Goal: Task Accomplishment & Management: Manage account settings

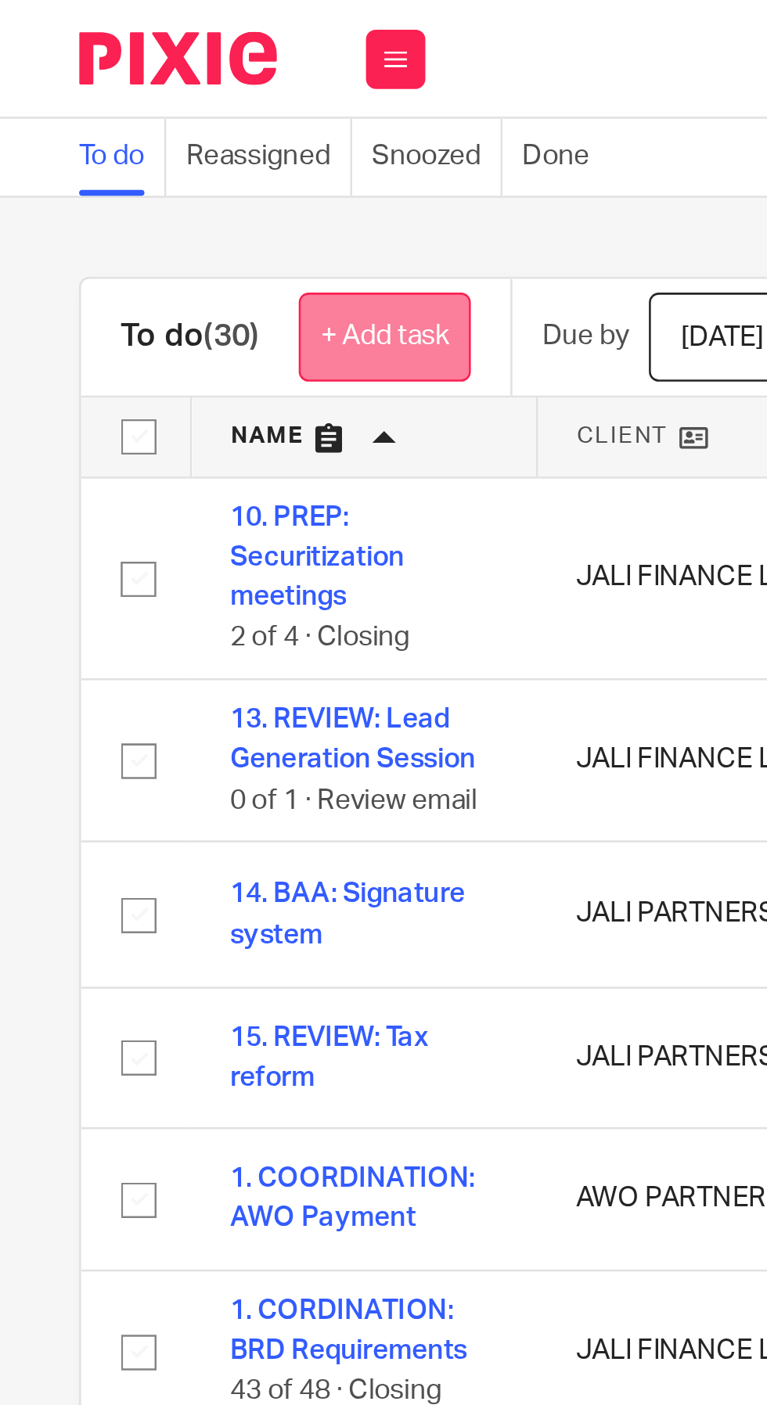
click at [155, 133] on link "+ Add task" at bounding box center [152, 133] width 68 height 35
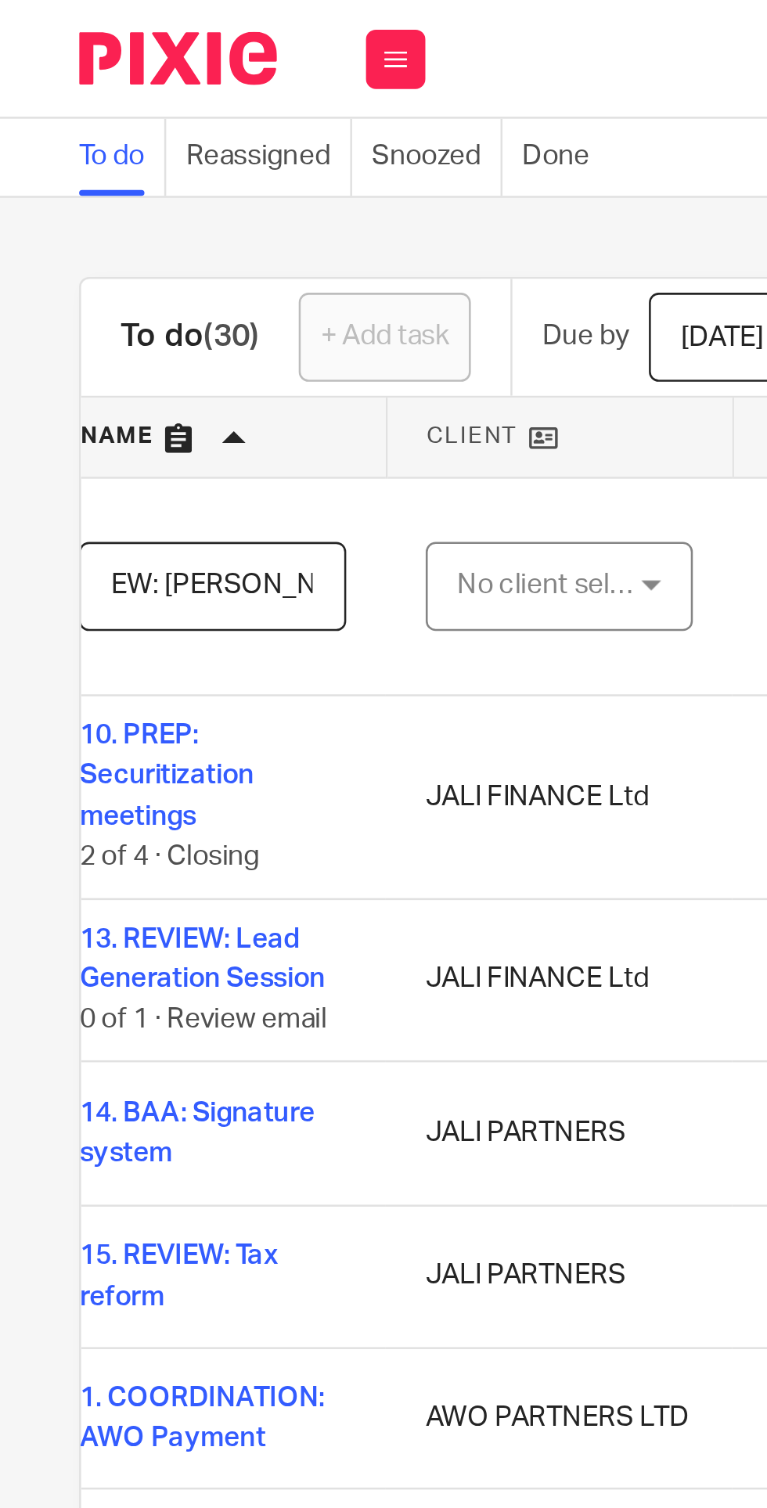
scroll to position [0, 84]
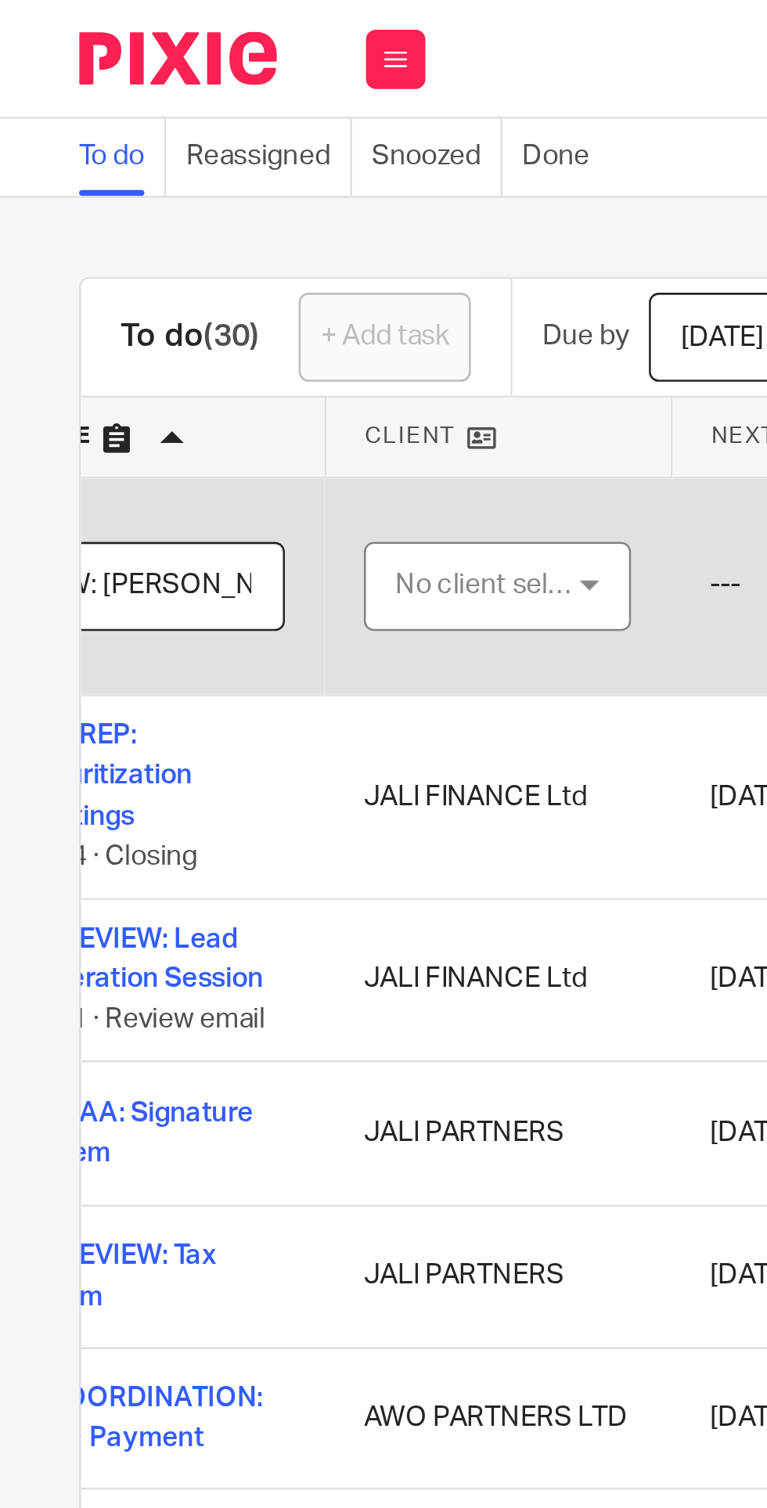
type input "REVIEW: [PERSON_NAME]"
click at [203, 228] on div "No client selected" at bounding box center [193, 231] width 74 height 33
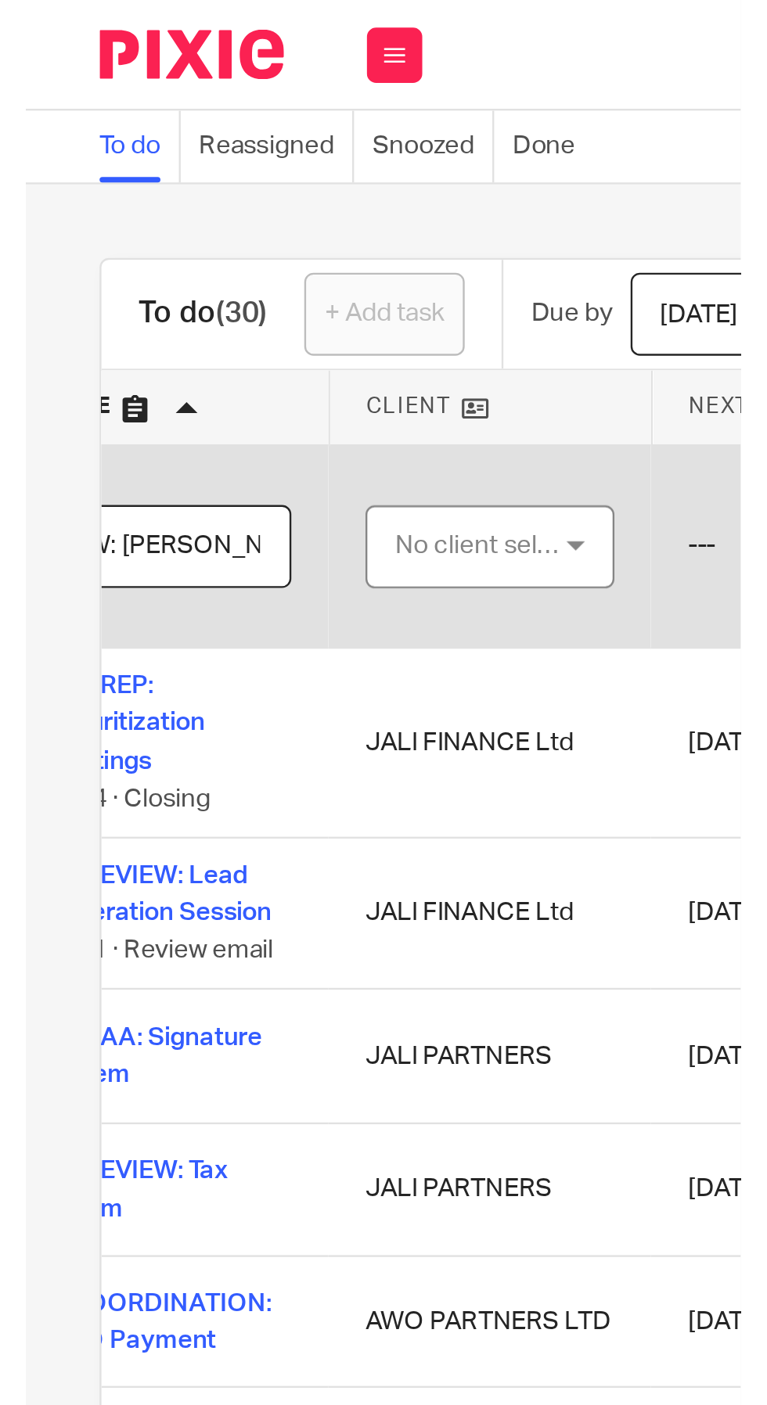
scroll to position [0, 0]
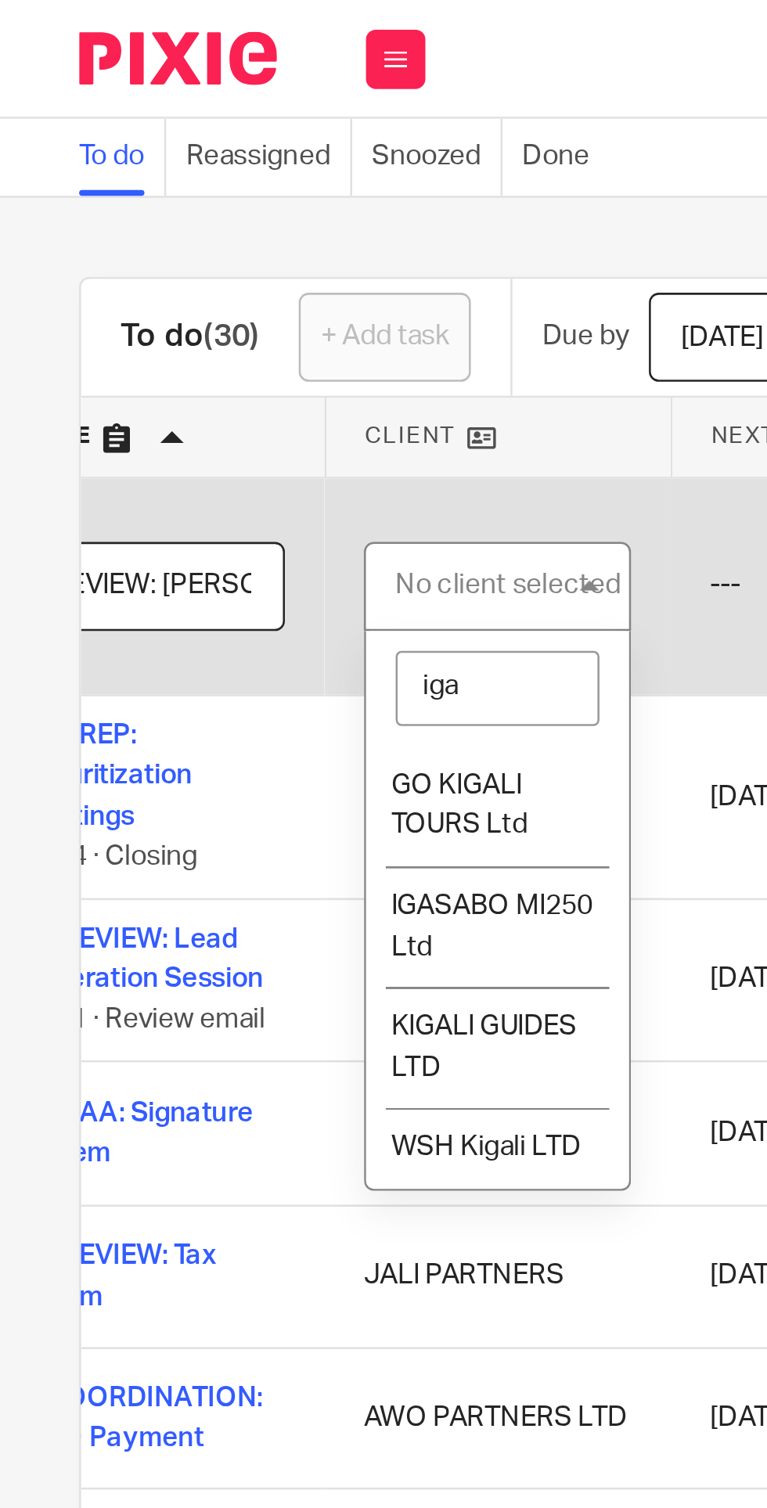
type input "igas"
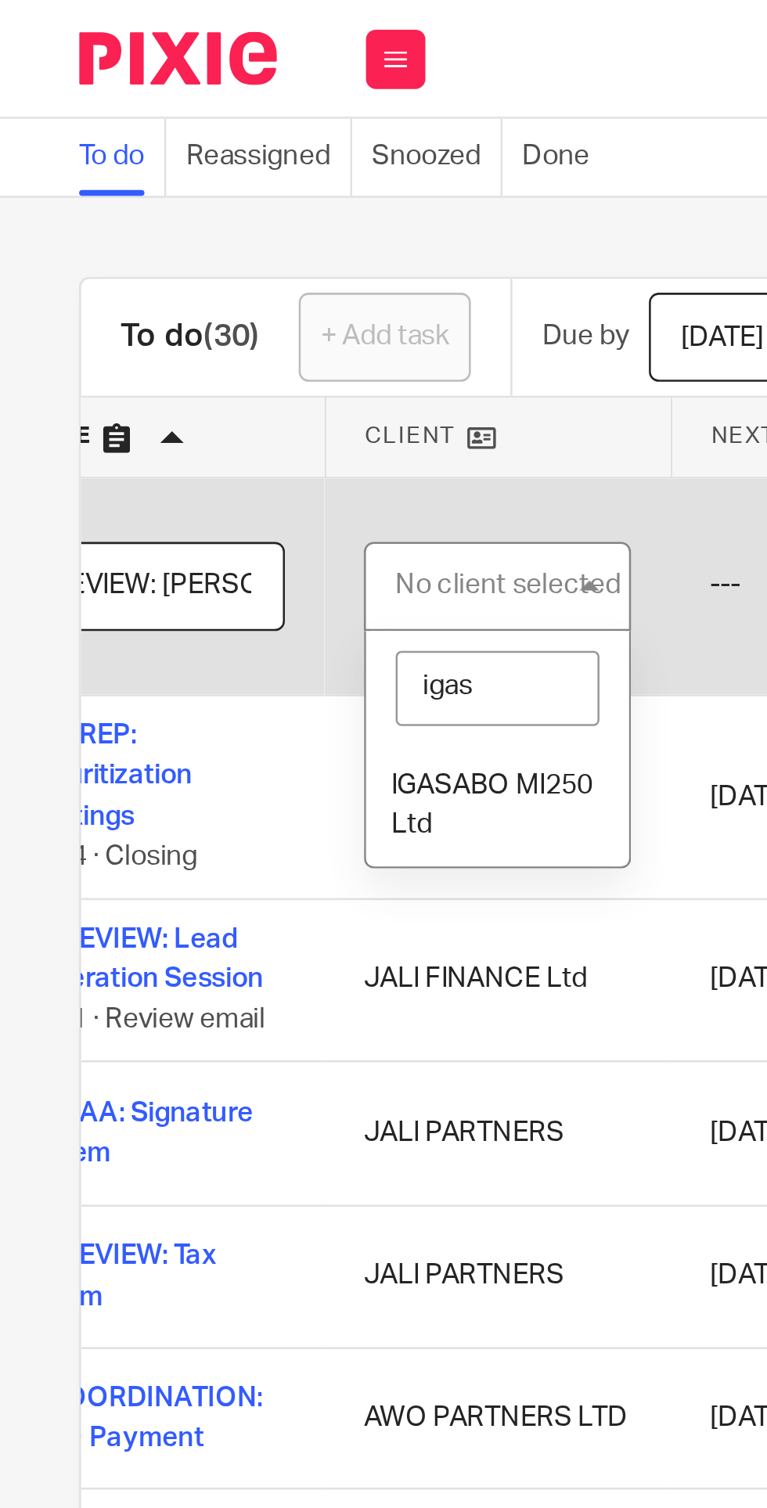
click at [175, 303] on li "IGASABO MI250 Ltd" at bounding box center [197, 319] width 104 height 48
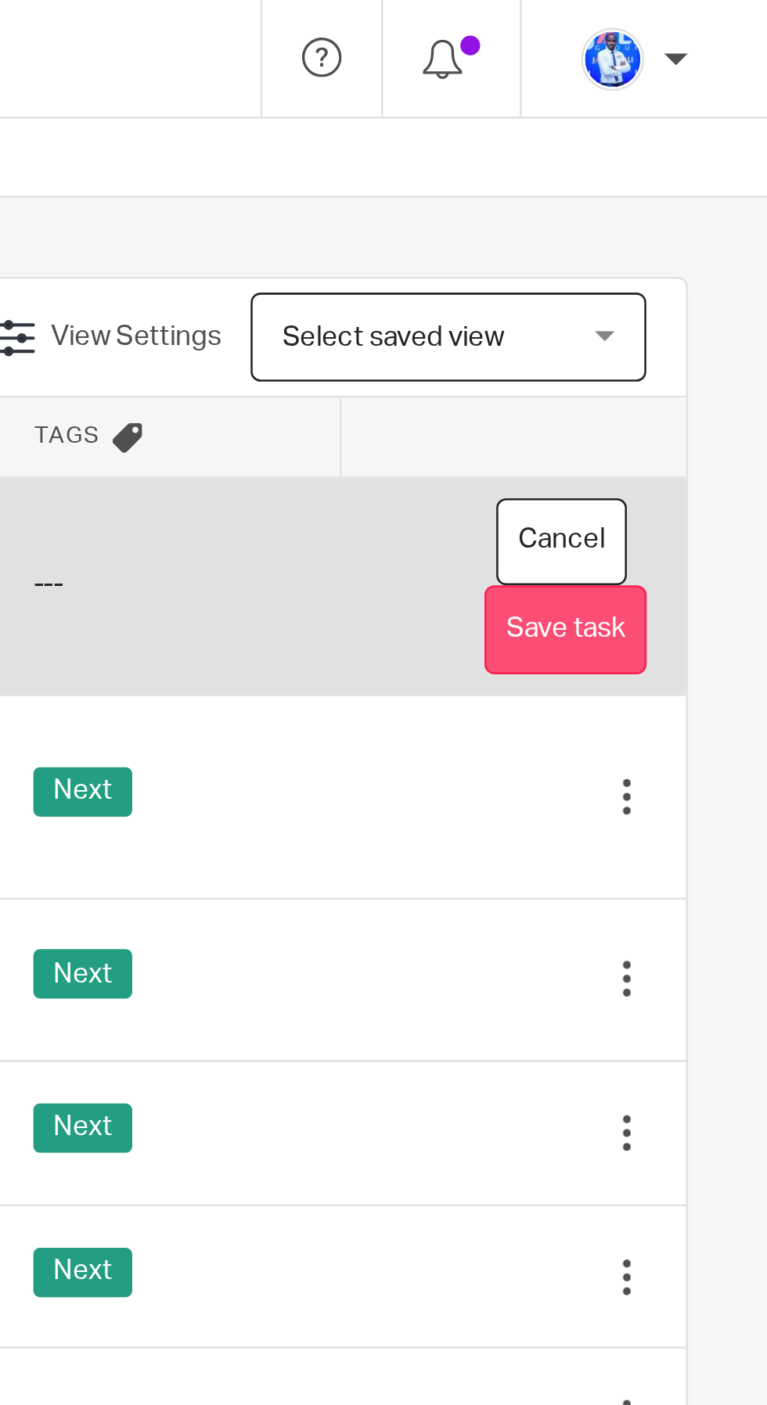
click at [701, 251] on button "Save task" at bounding box center [687, 249] width 64 height 35
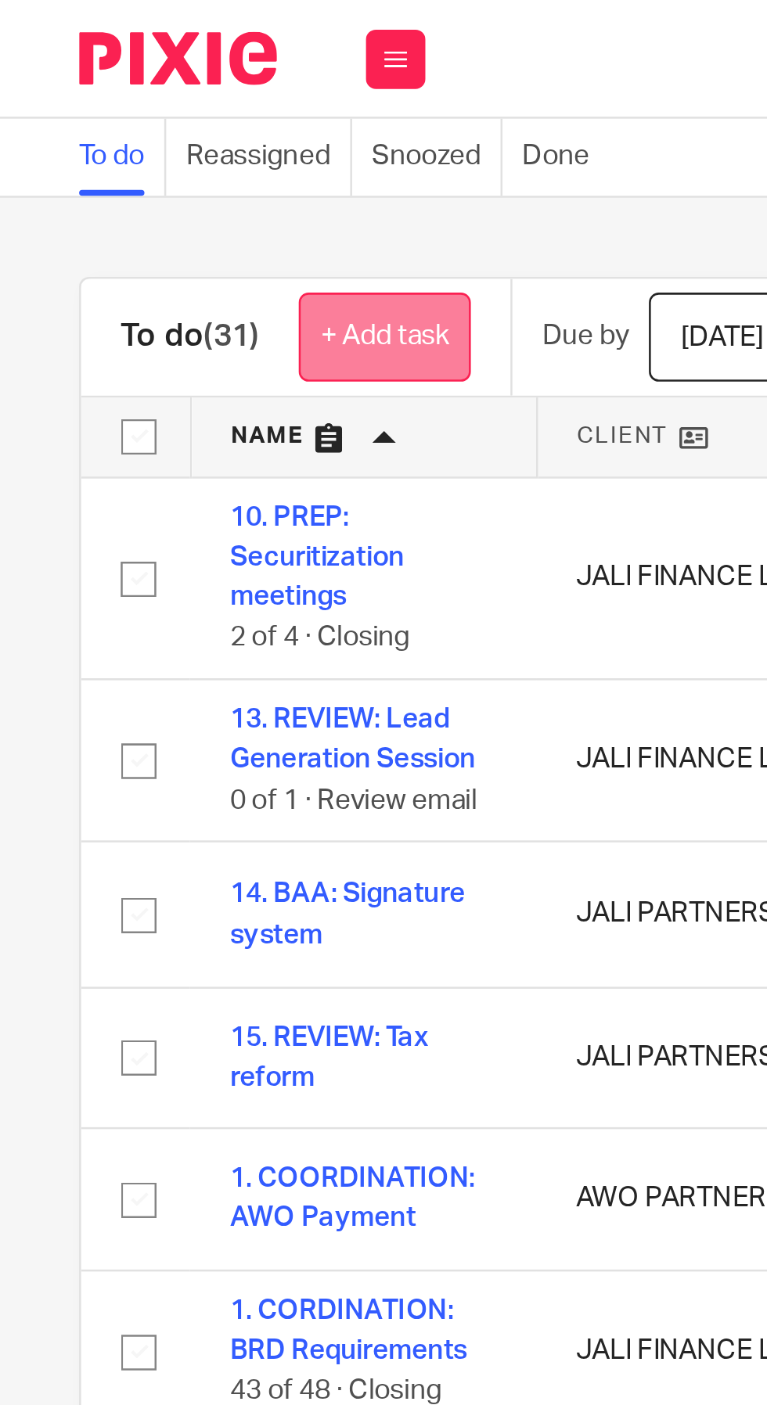
click at [156, 126] on link "+ Add task" at bounding box center [152, 133] width 68 height 35
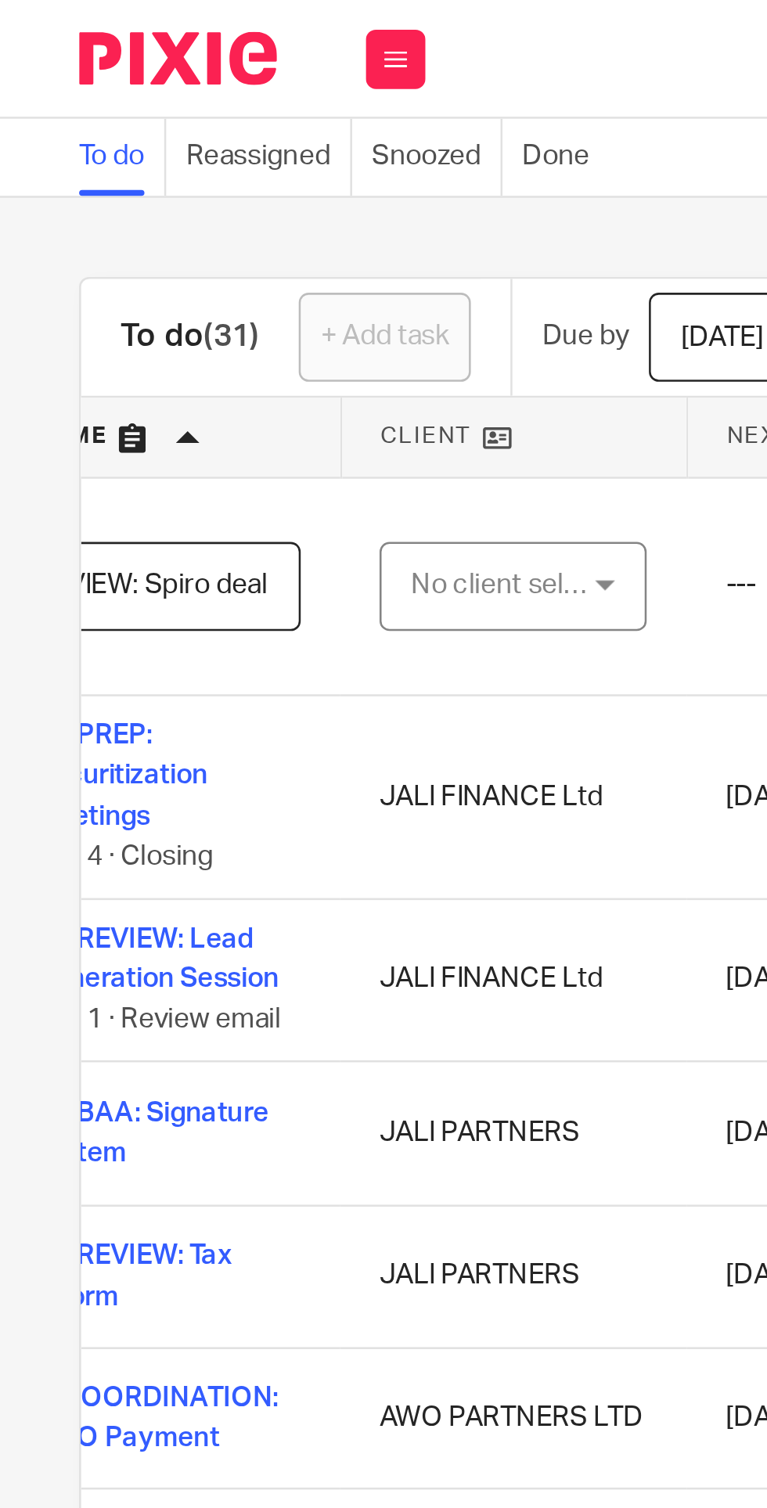
scroll to position [0, 92]
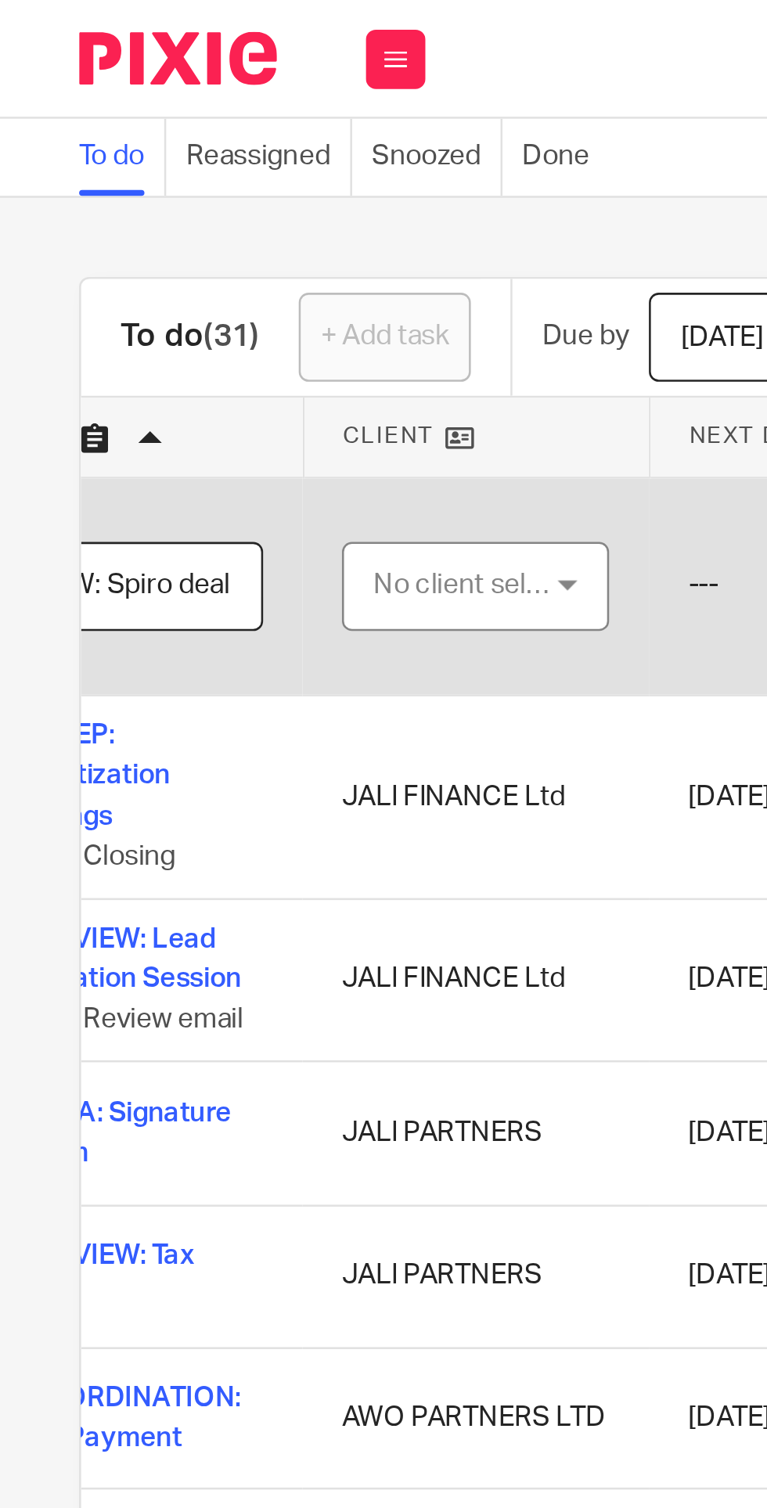
type input "3. REVIEW: Spiro deal"
click at [203, 229] on div "No client selected" at bounding box center [185, 231] width 74 height 33
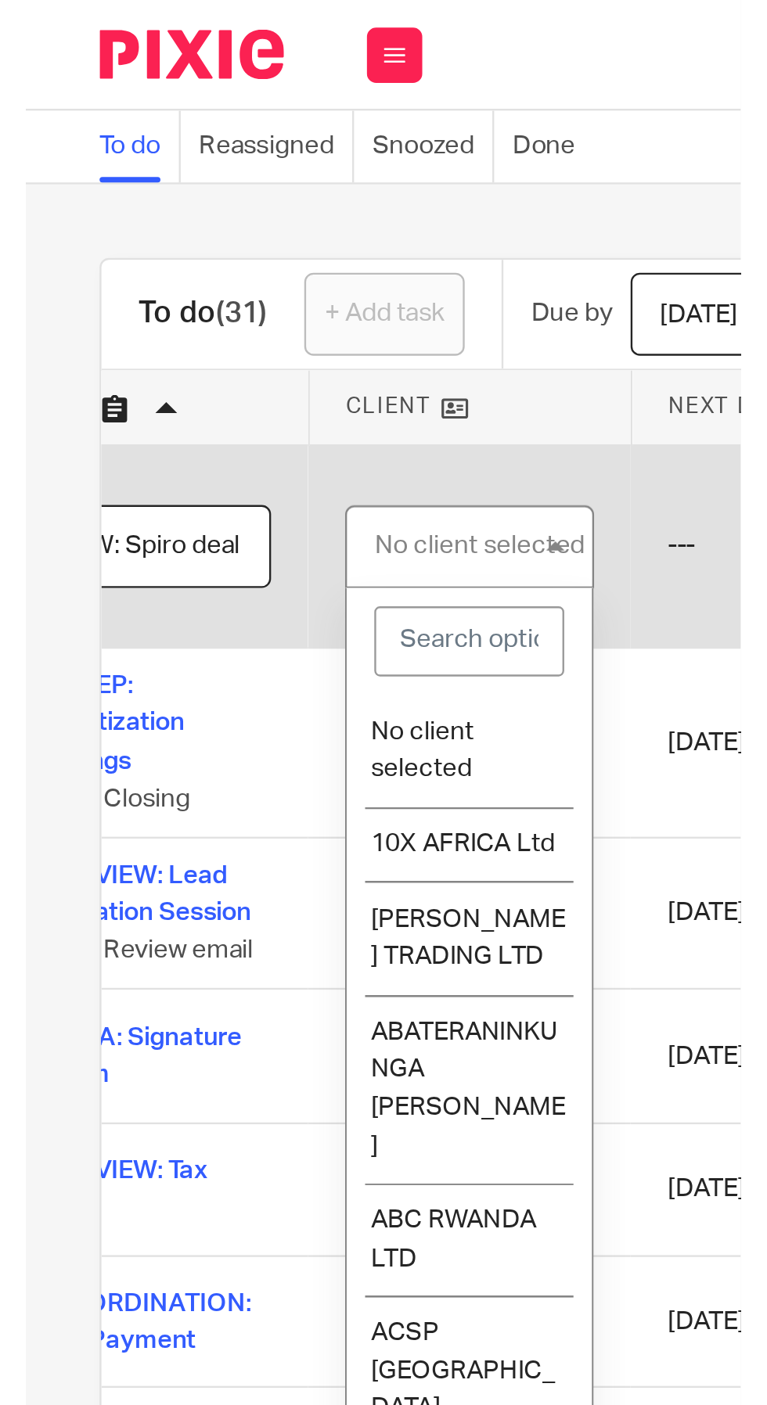
scroll to position [0, 0]
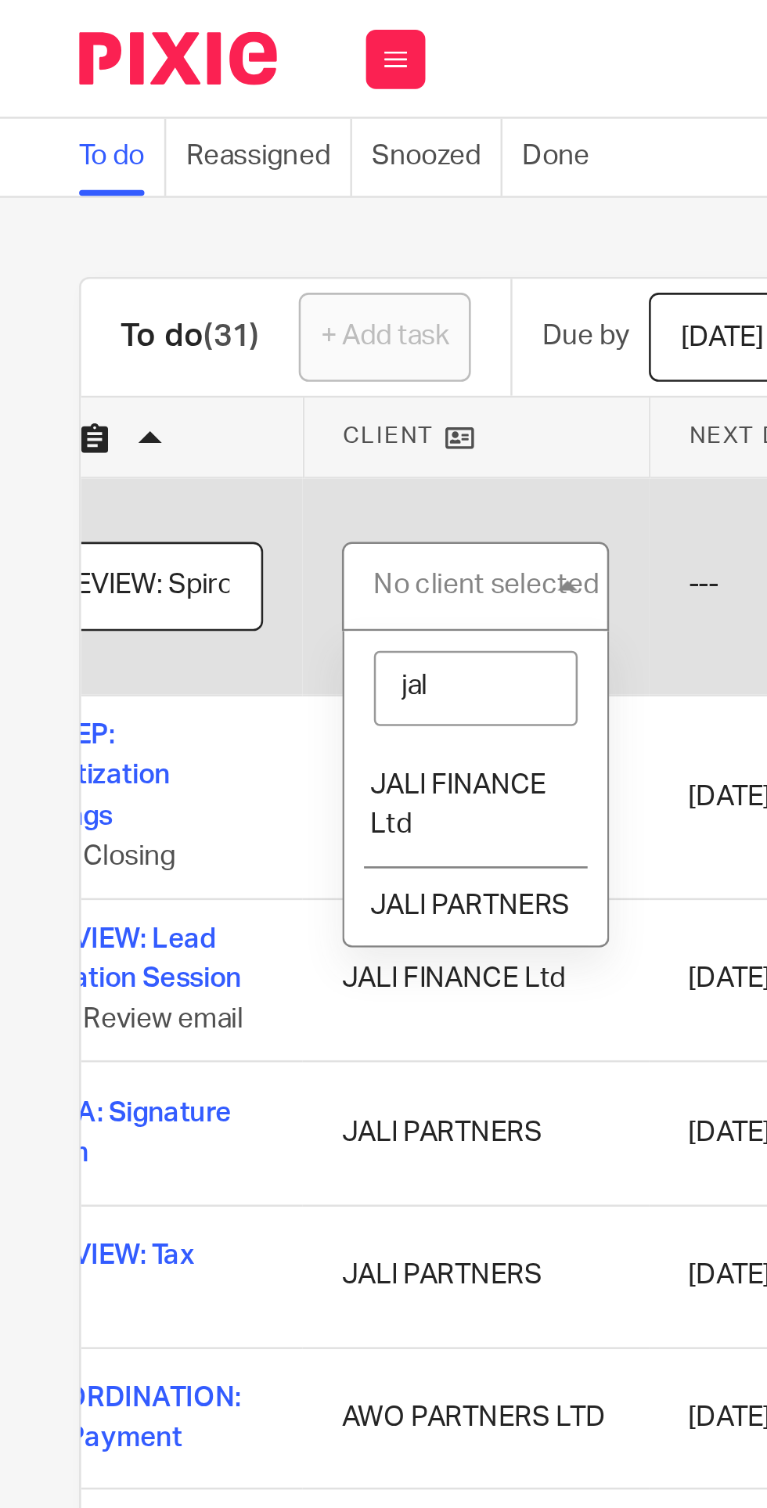
type input "jali"
click at [187, 298] on li "JALI FINANCE Ltd" at bounding box center [188, 319] width 104 height 48
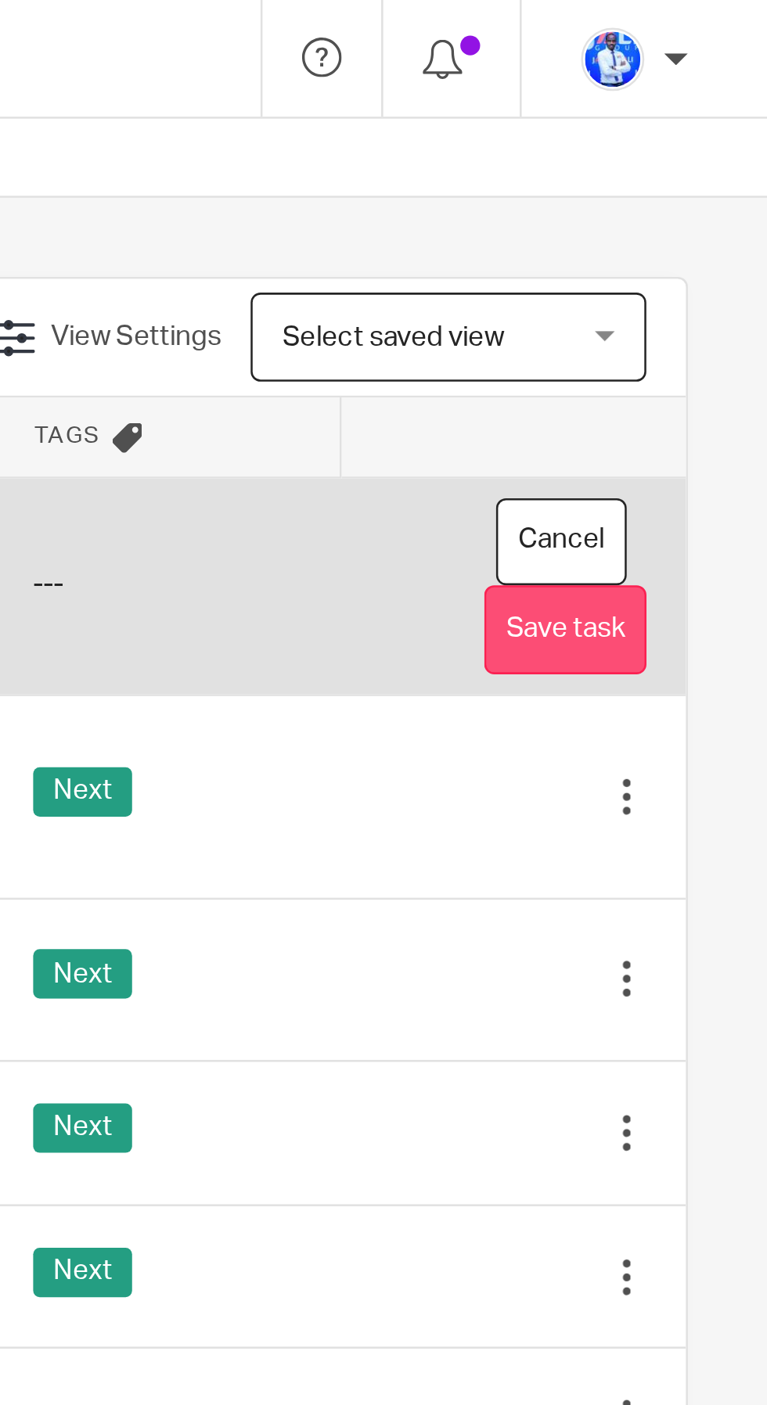
click at [695, 251] on button "Save task" at bounding box center [687, 249] width 64 height 35
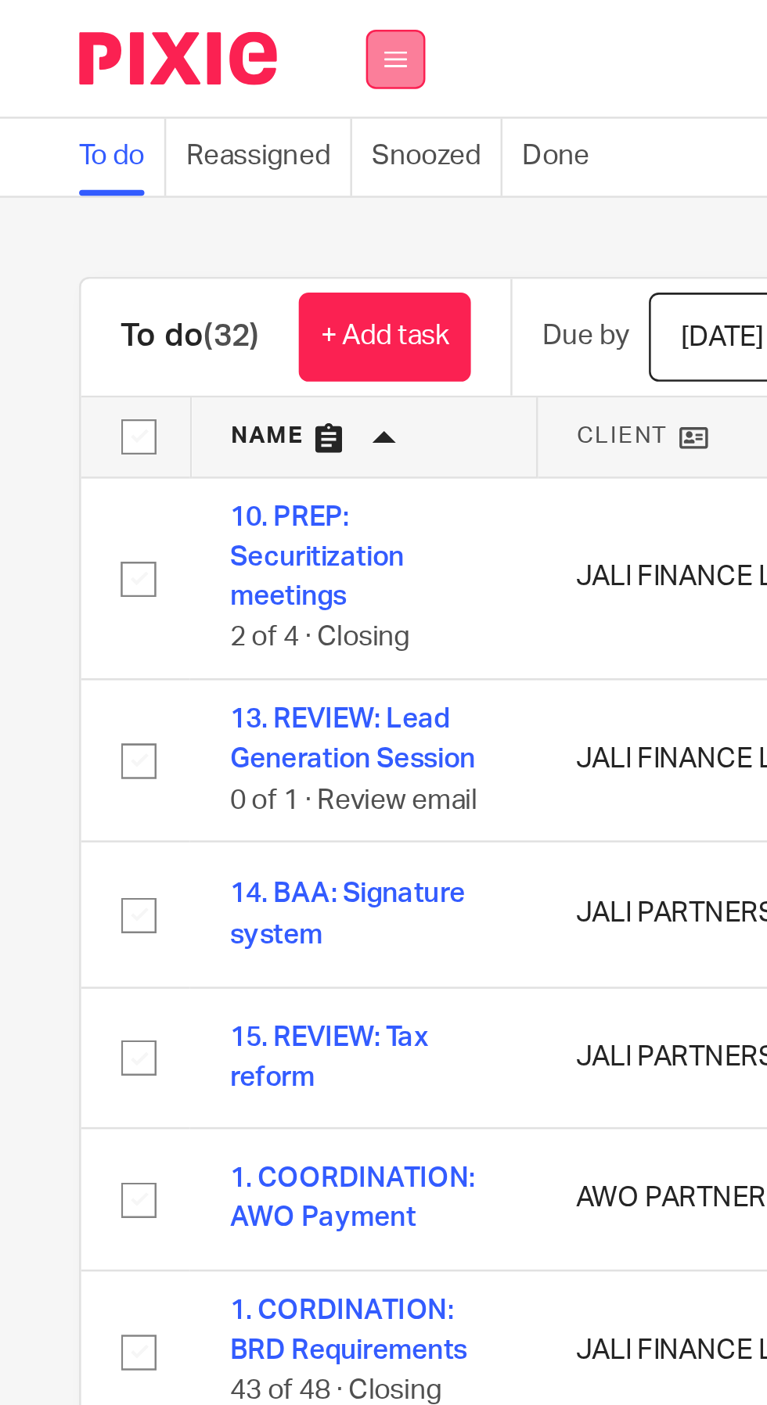
click at [156, 23] on icon at bounding box center [156, 23] width 9 height 9
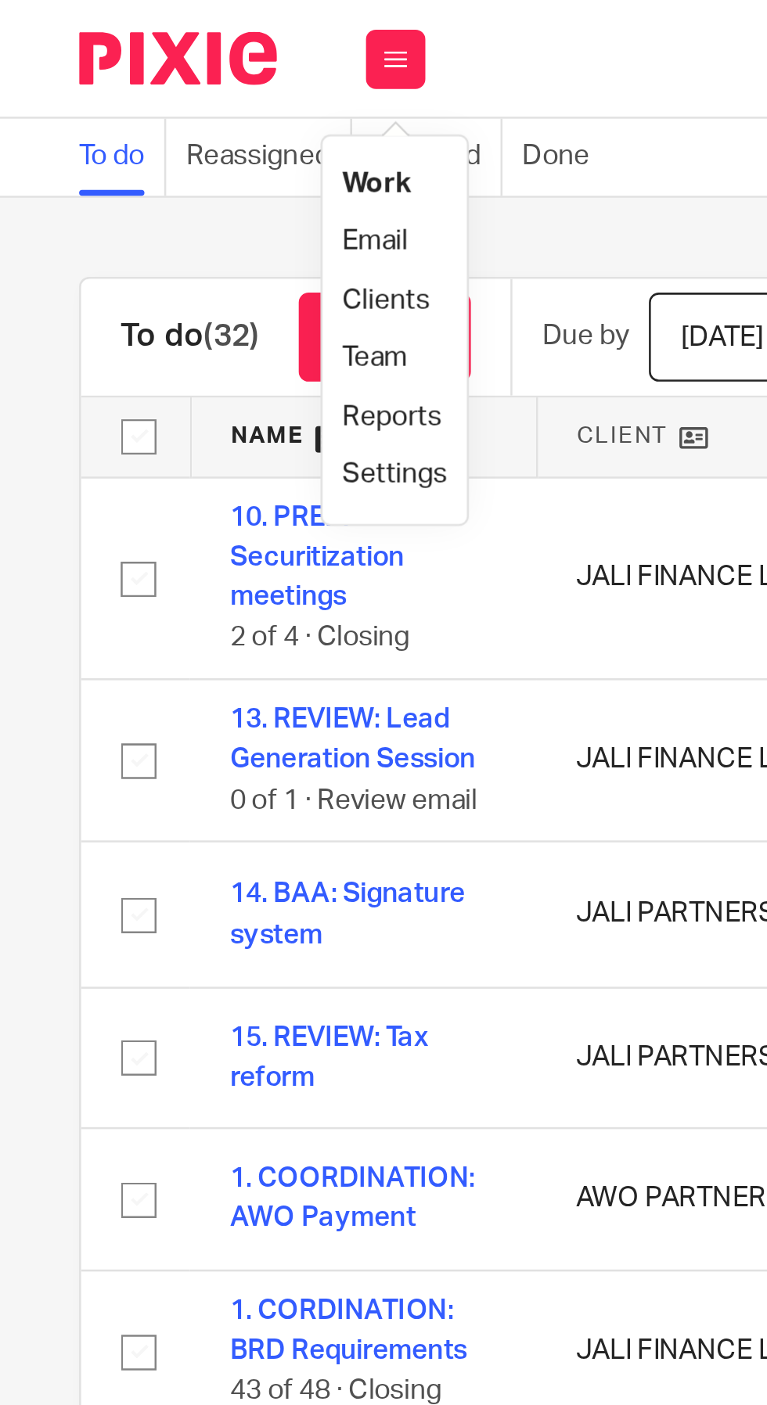
click at [160, 92] on link "Email" at bounding box center [148, 95] width 26 height 11
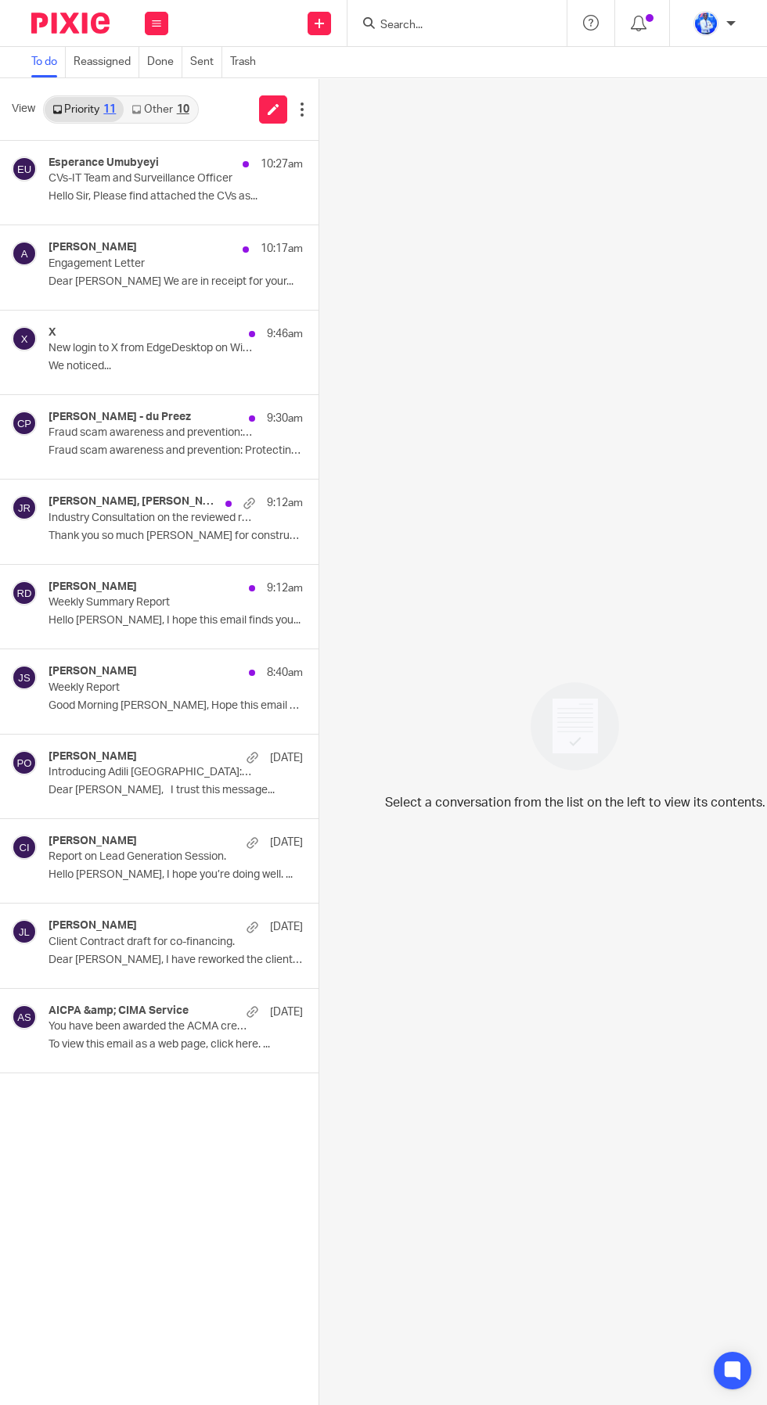
click at [186, 112] on div "10" at bounding box center [183, 109] width 13 height 11
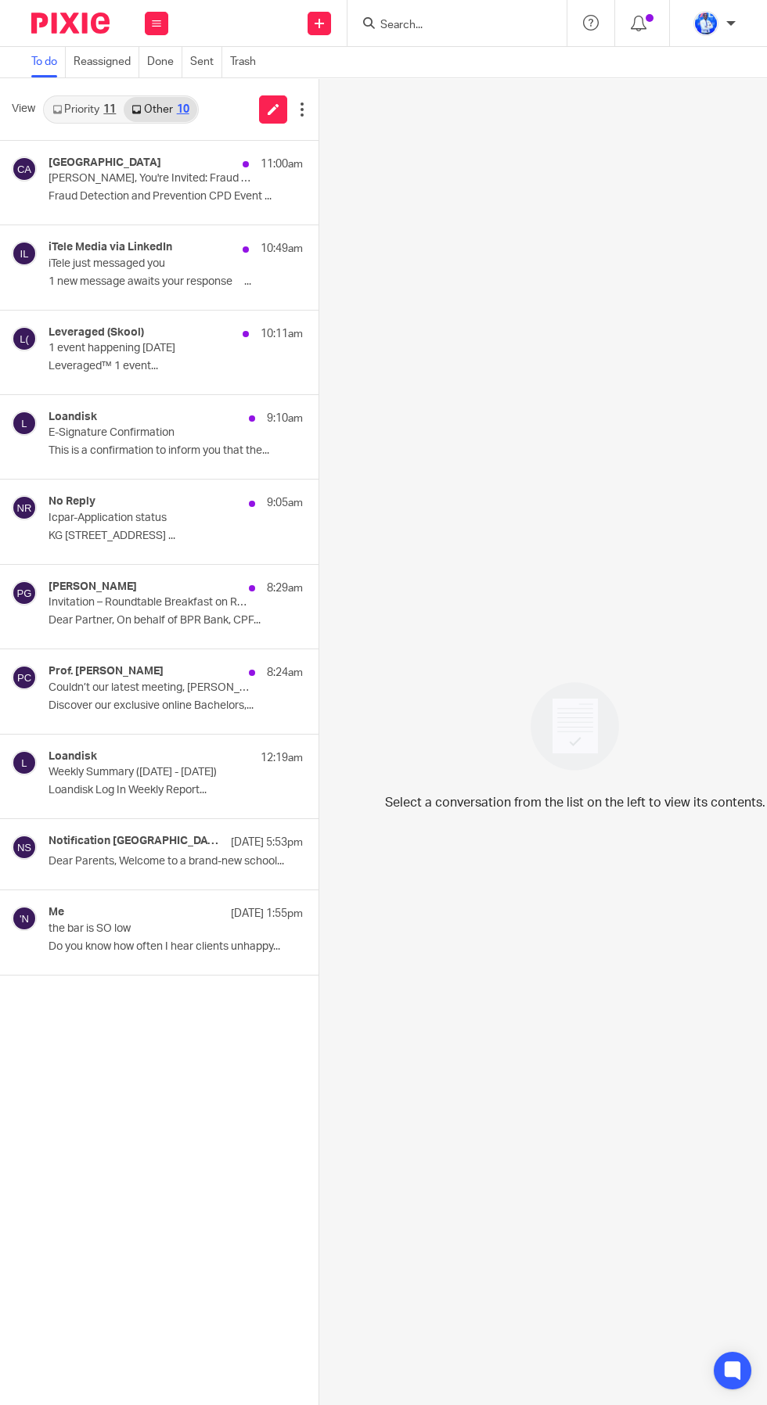
scroll to position [141, 0]
click at [207, 512] on p "Icpar-Application status" at bounding box center [132, 518] width 166 height 13
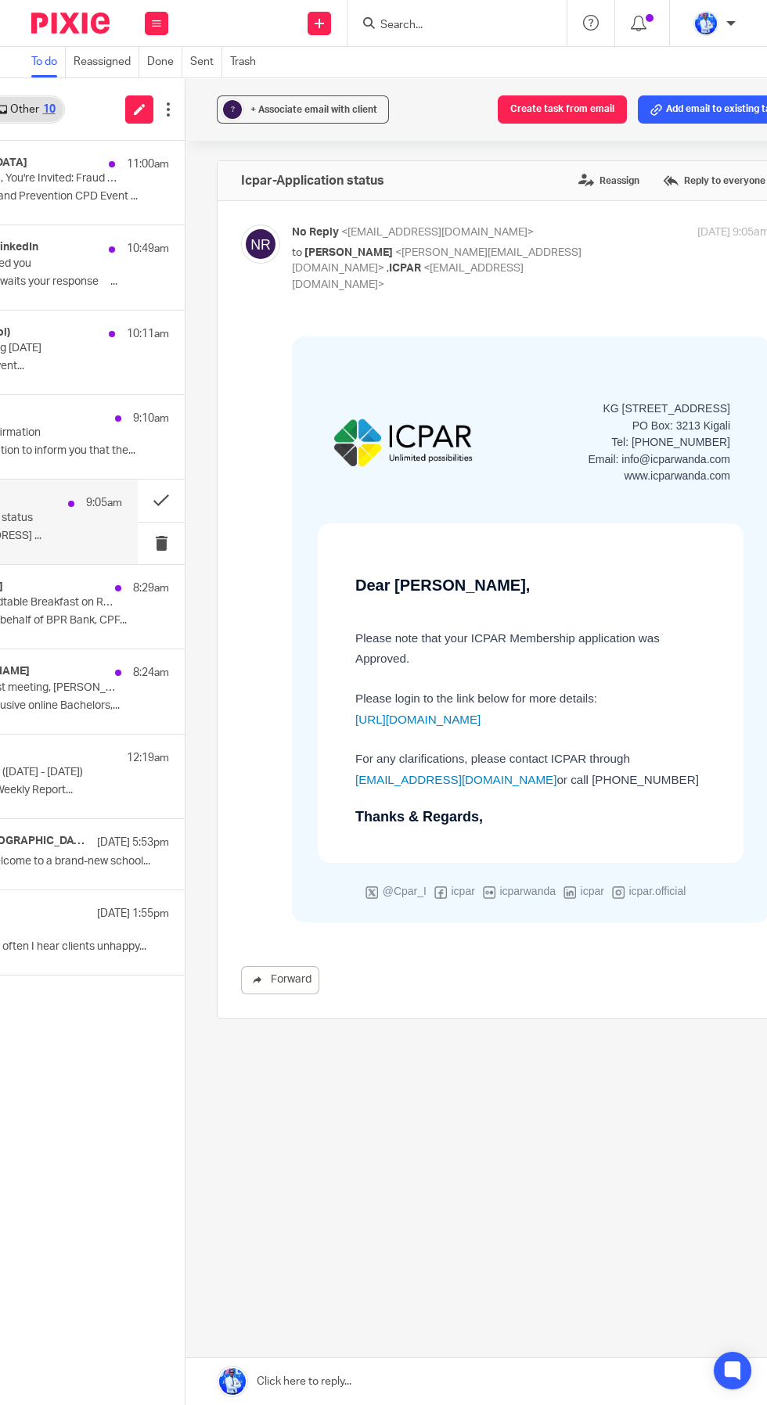
scroll to position [0, 192]
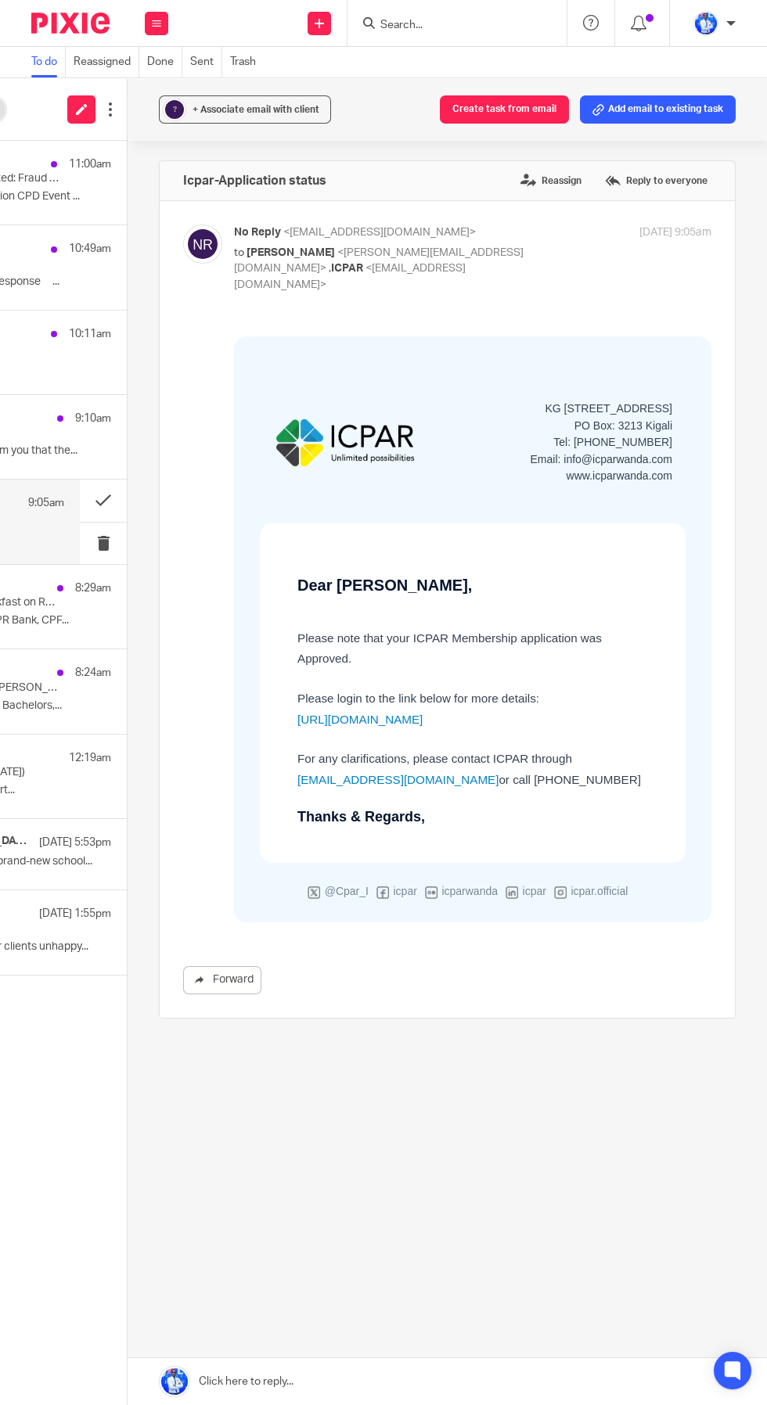
click at [408, 723] on link "https://imis.icparwanda.com" at bounding box center [359, 720] width 125 height 21
click at [502, 107] on button "Create task from email" at bounding box center [504, 109] width 129 height 28
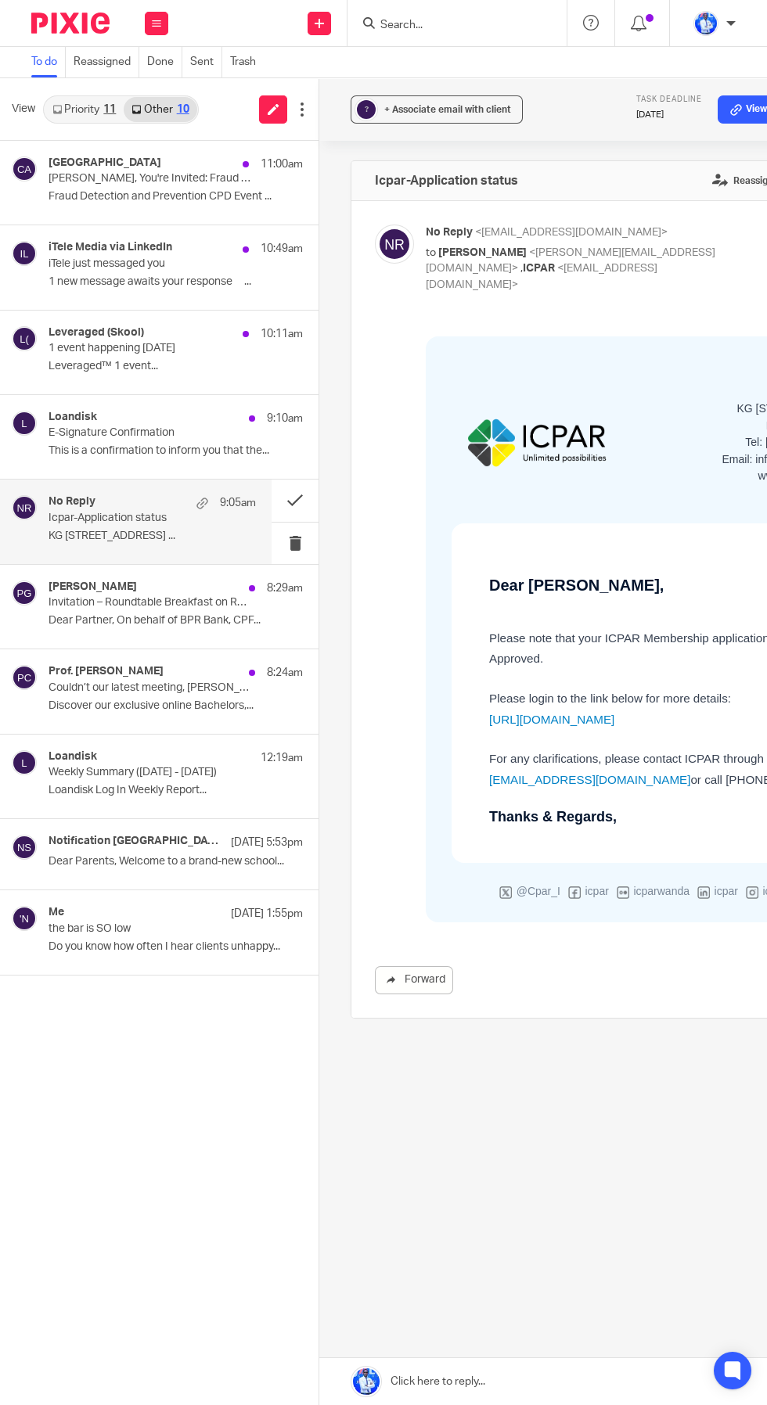
click at [164, 599] on p "Invitation – Roundtable Breakfast on Rwanda’s First ABS Transaction" at bounding box center [150, 602] width 203 height 13
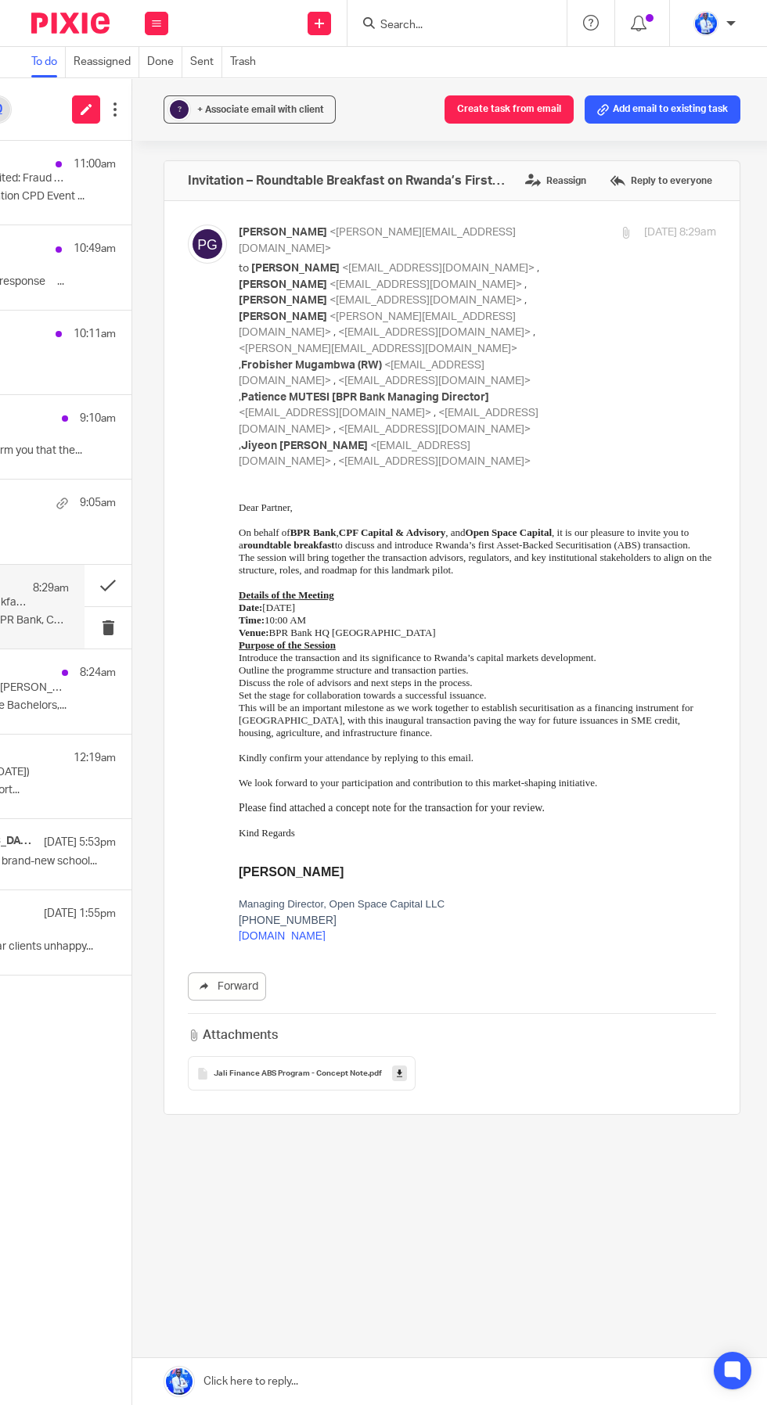
scroll to position [0, 188]
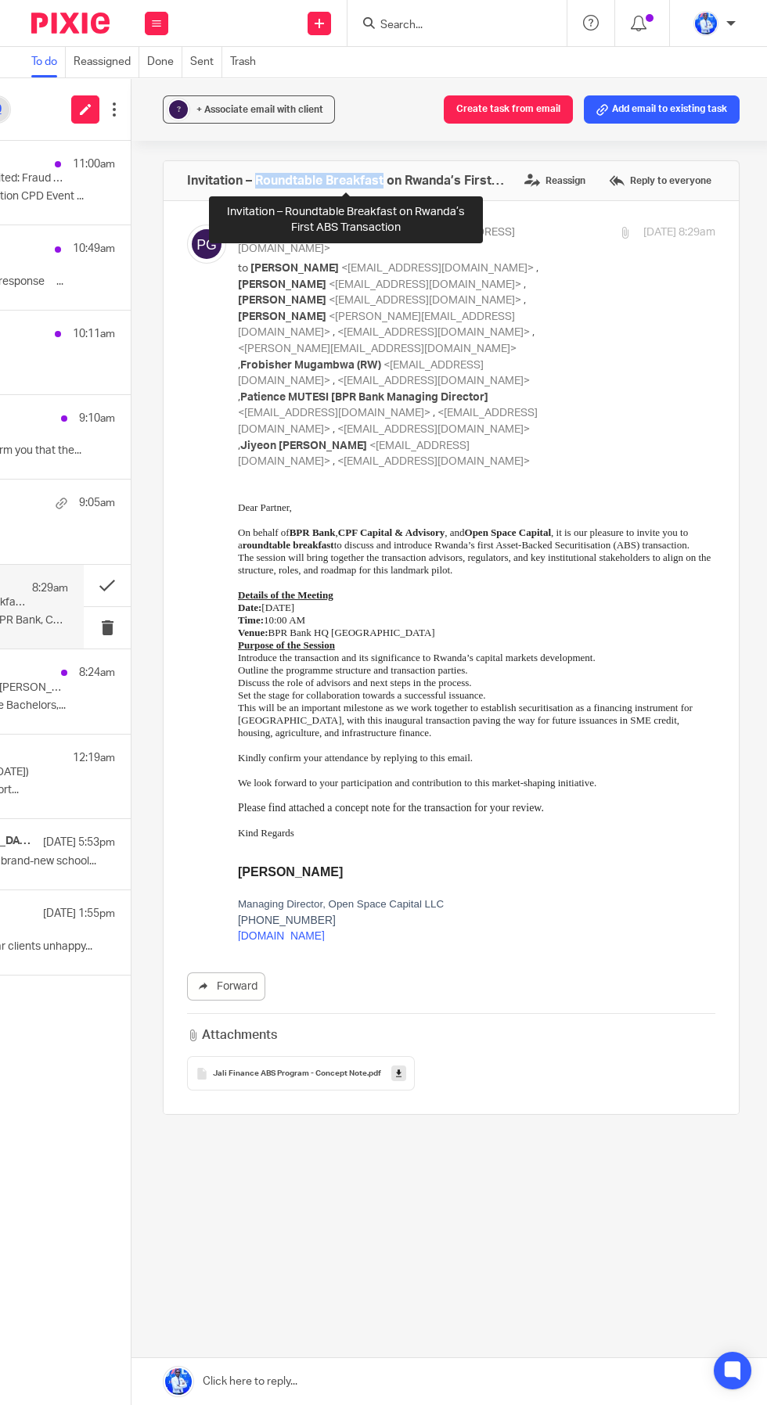
copy h4 "Roundtable Breakfast"
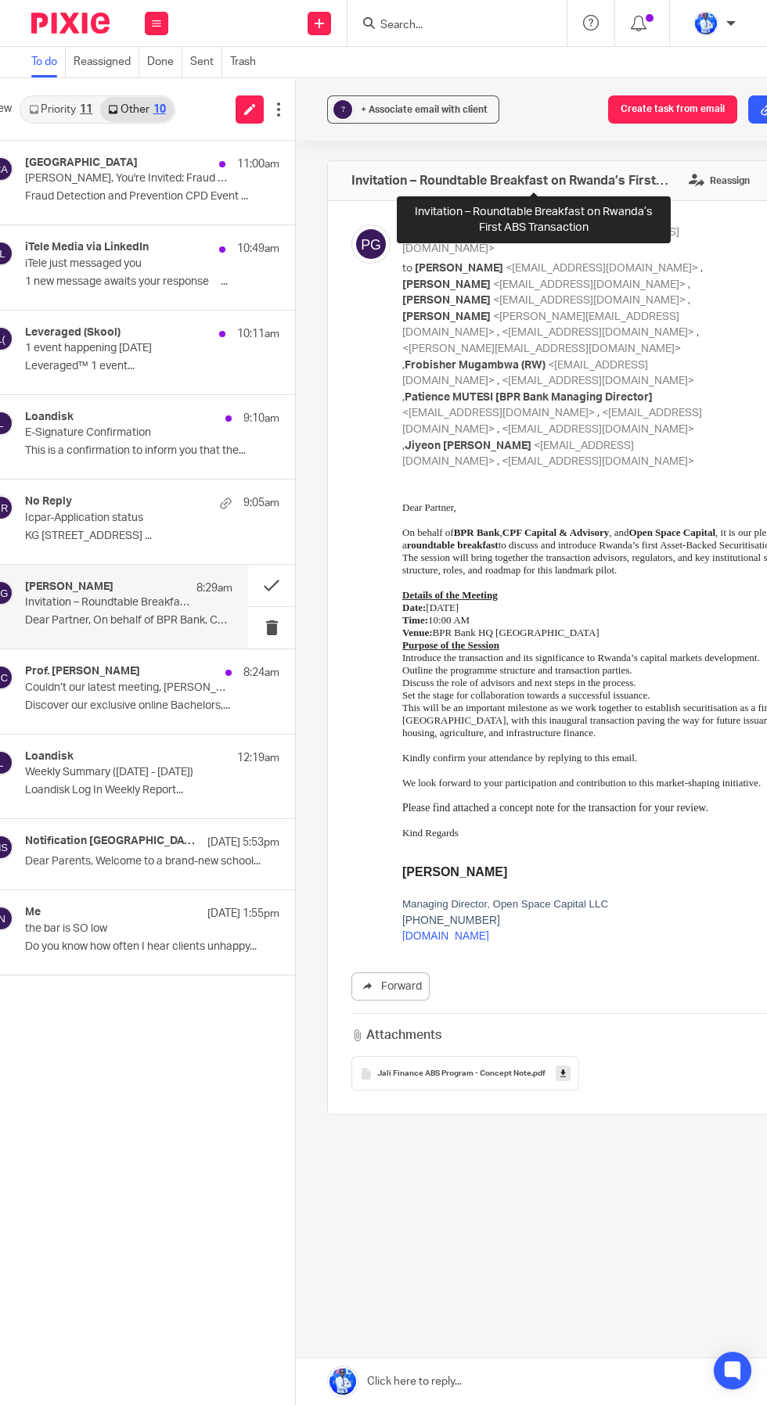
scroll to position [0, 0]
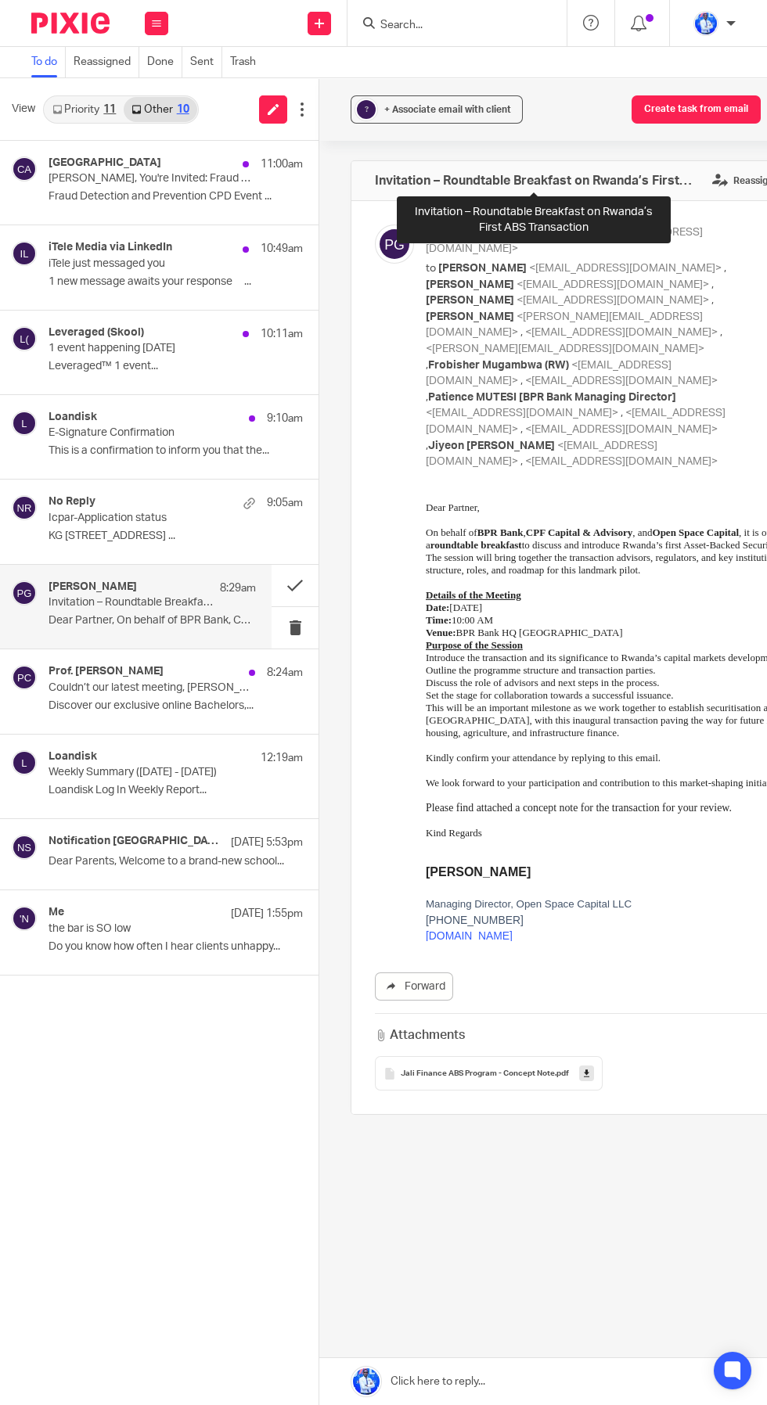
click at [231, 836] on p "24 Aug 5:53pm" at bounding box center [267, 843] width 72 height 16
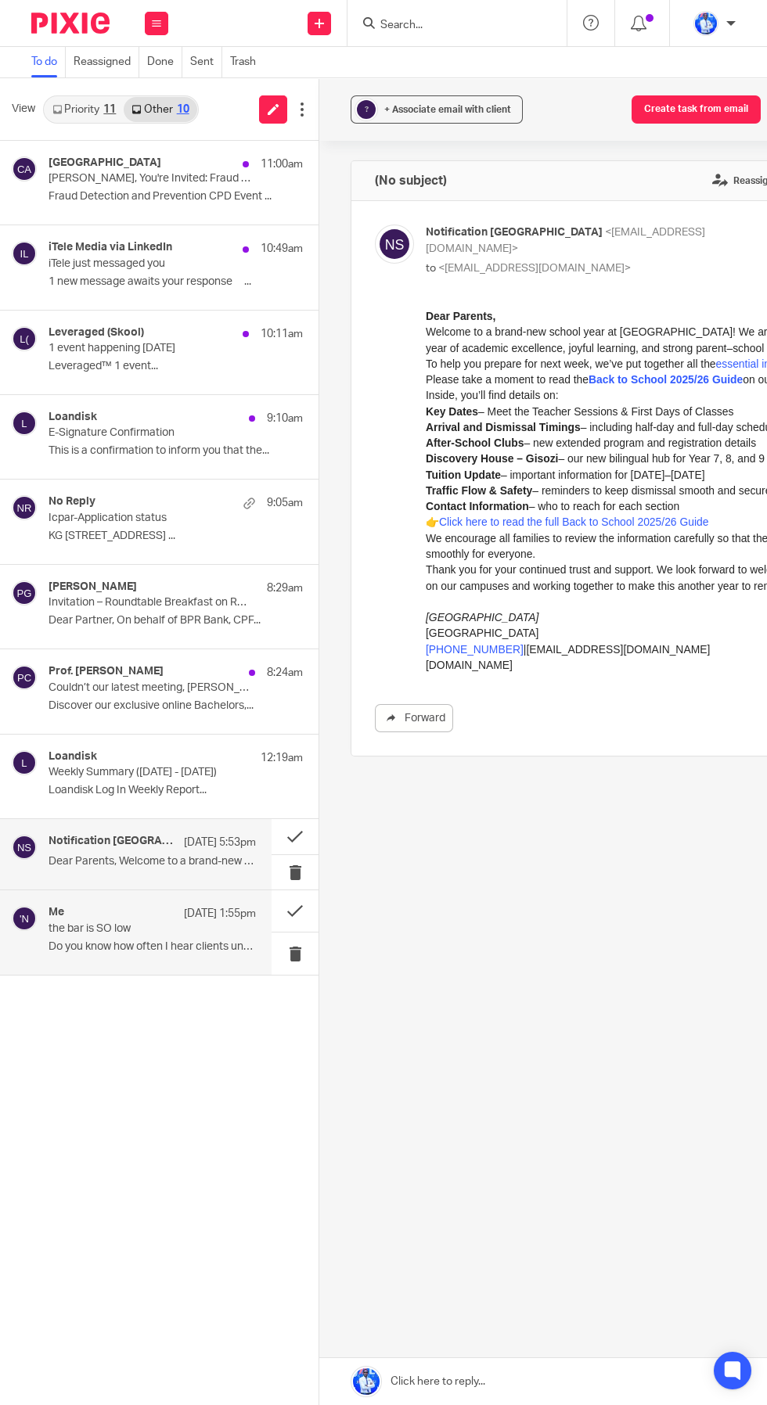
click at [164, 926] on p "the bar is SO low" at bounding box center [132, 928] width 166 height 13
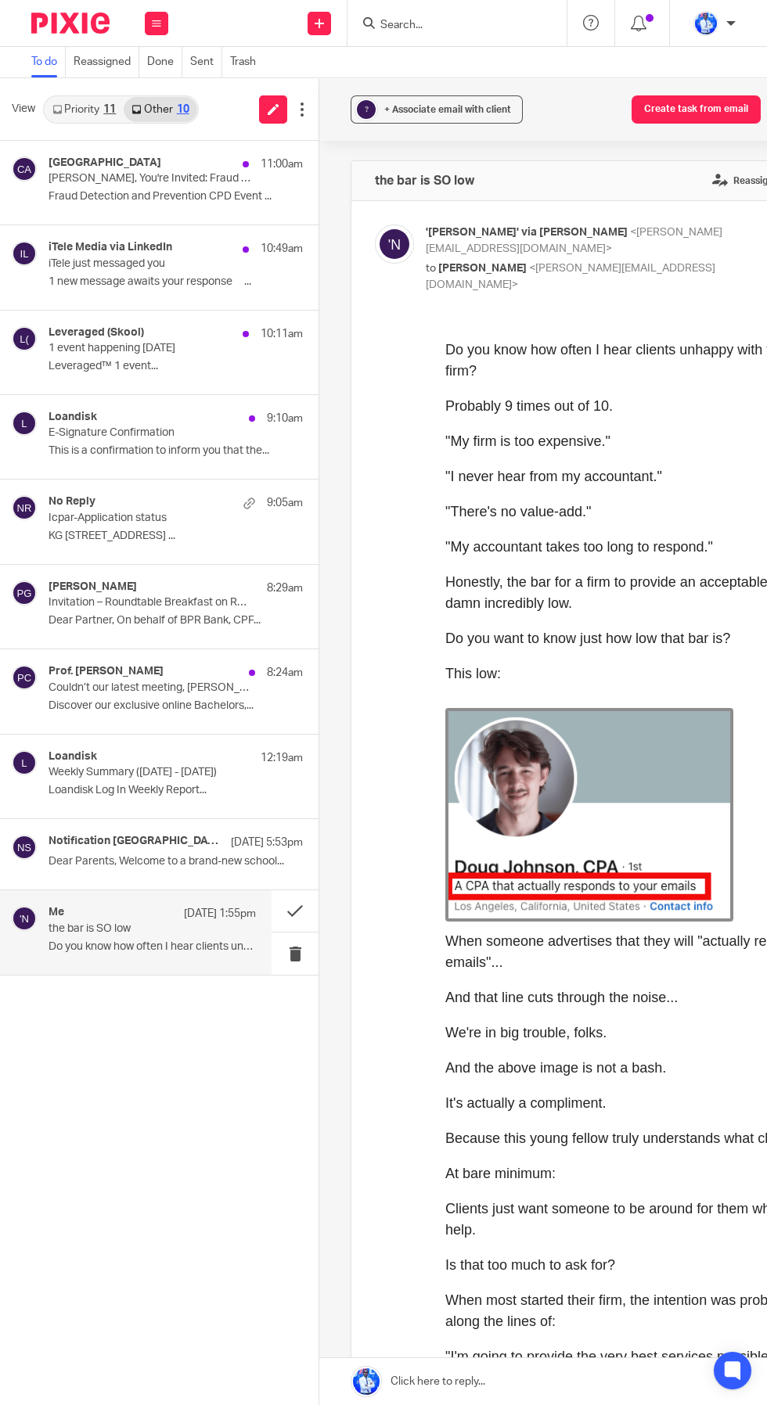
click at [307, 109] on icon at bounding box center [302, 110] width 16 height 16
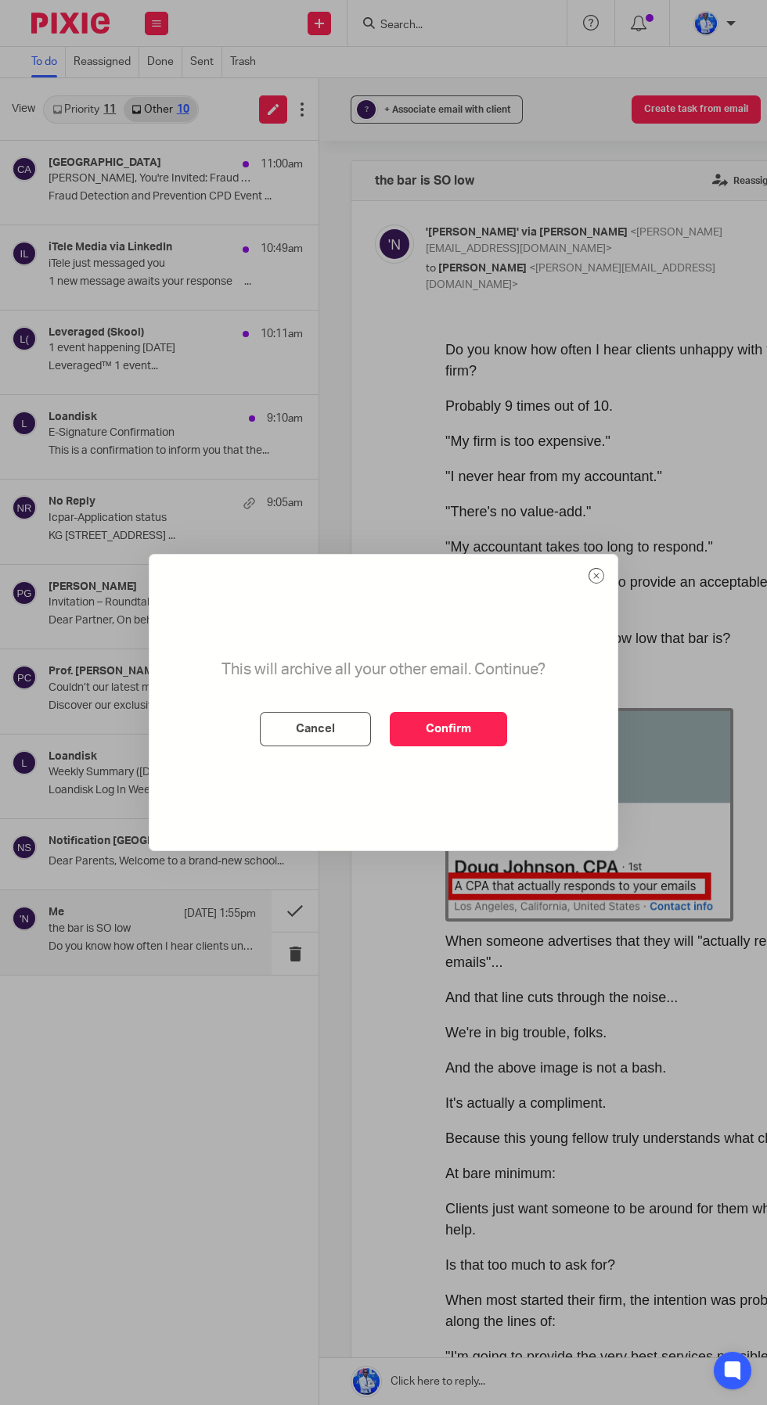
click at [480, 739] on button "Confirm" at bounding box center [448, 729] width 117 height 34
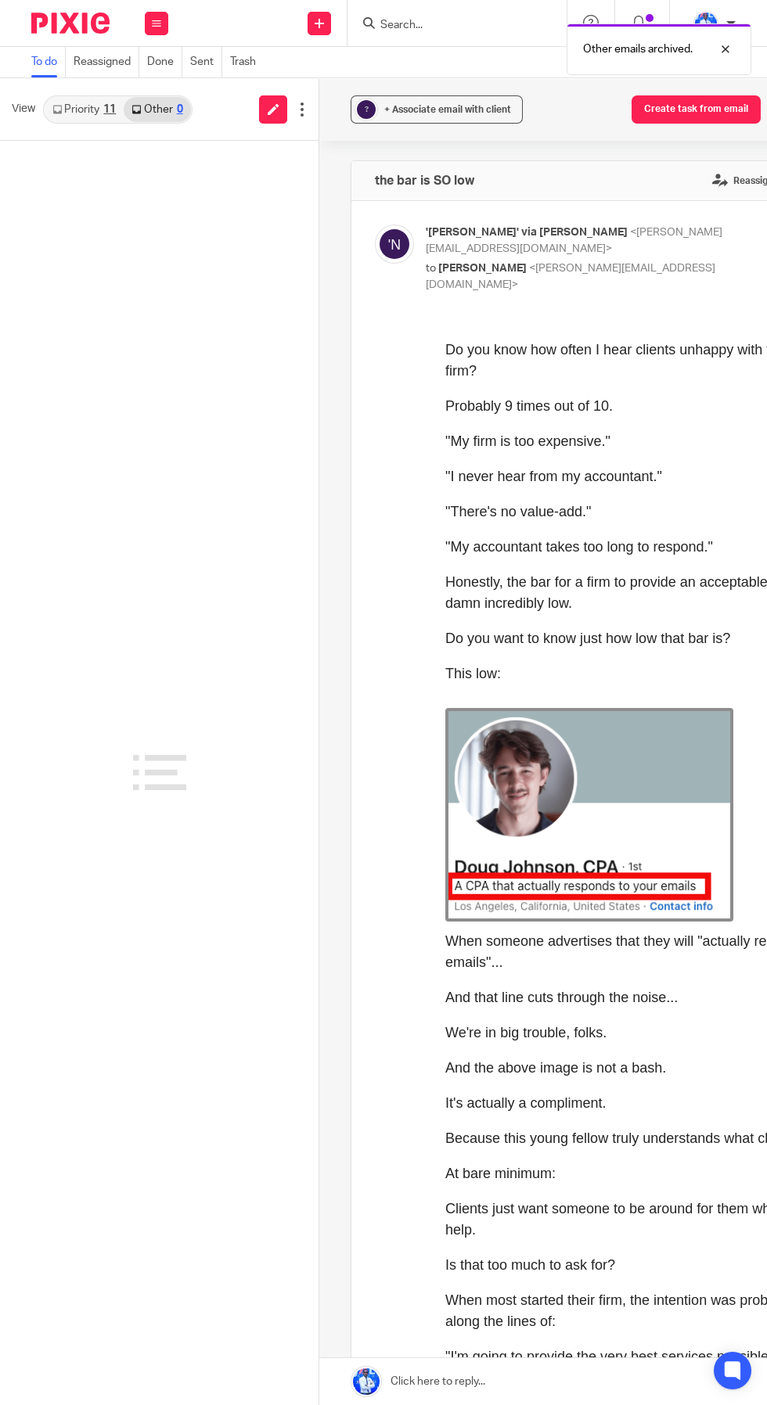
click at [86, 114] on link "Priority 11" at bounding box center [84, 109] width 79 height 25
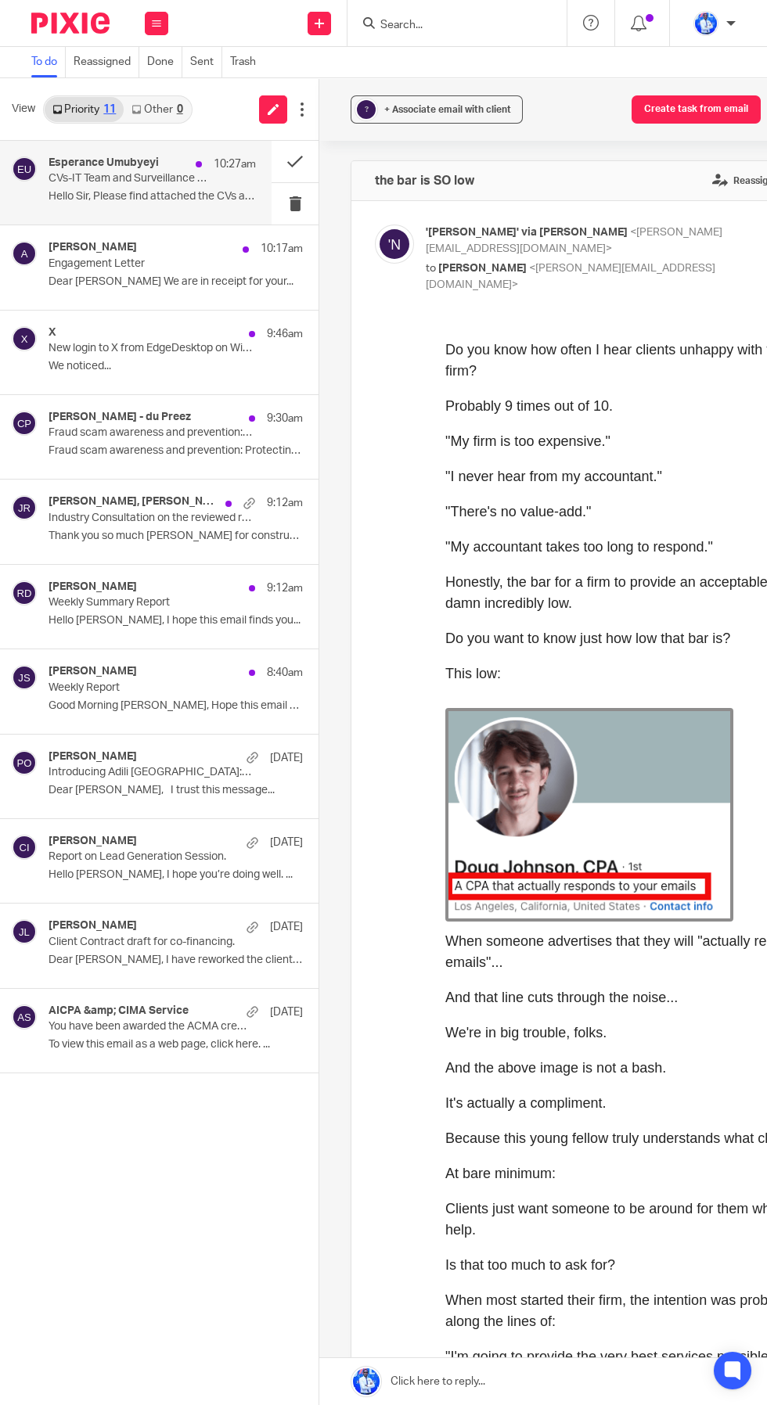
click at [174, 157] on div "Esperance Umubyeyi 10:27am" at bounding box center [152, 164] width 207 height 16
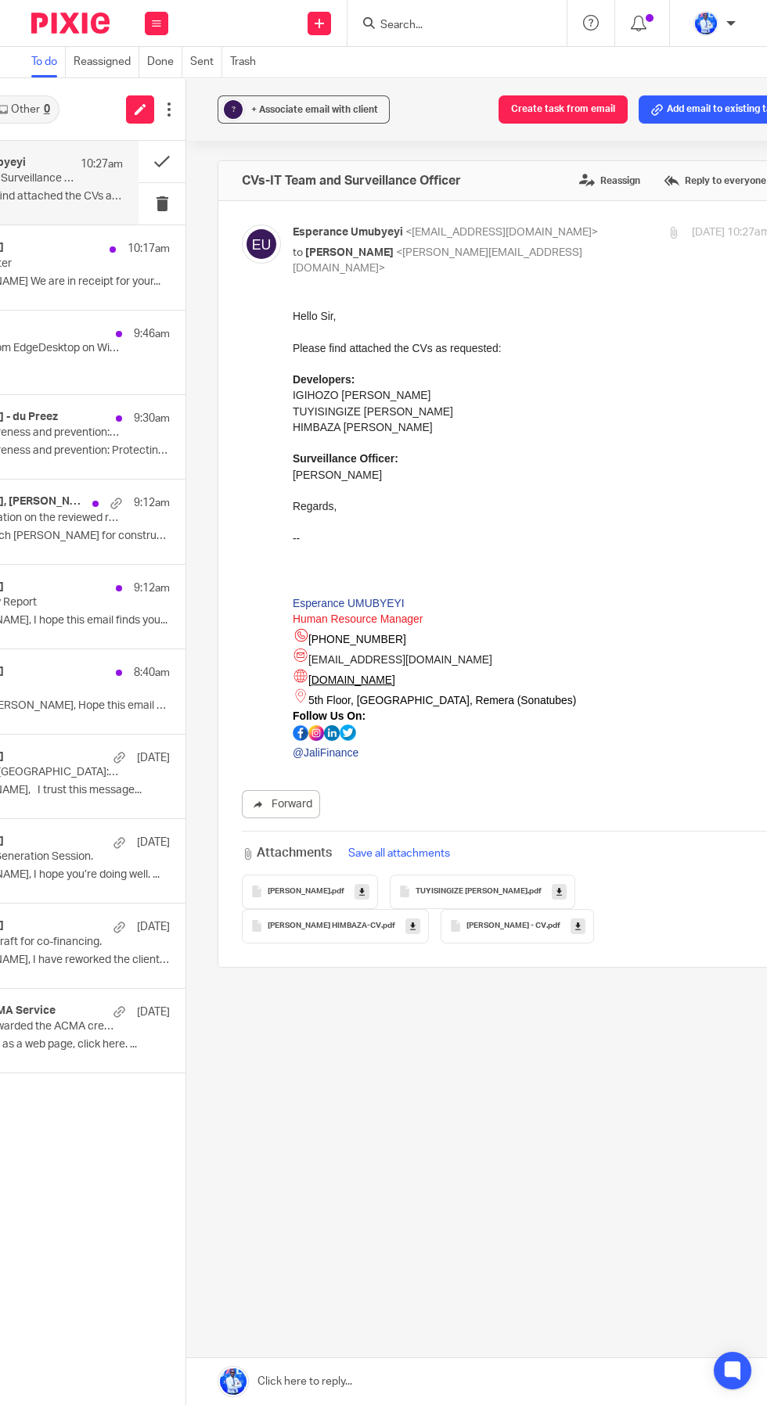
scroll to position [0, 192]
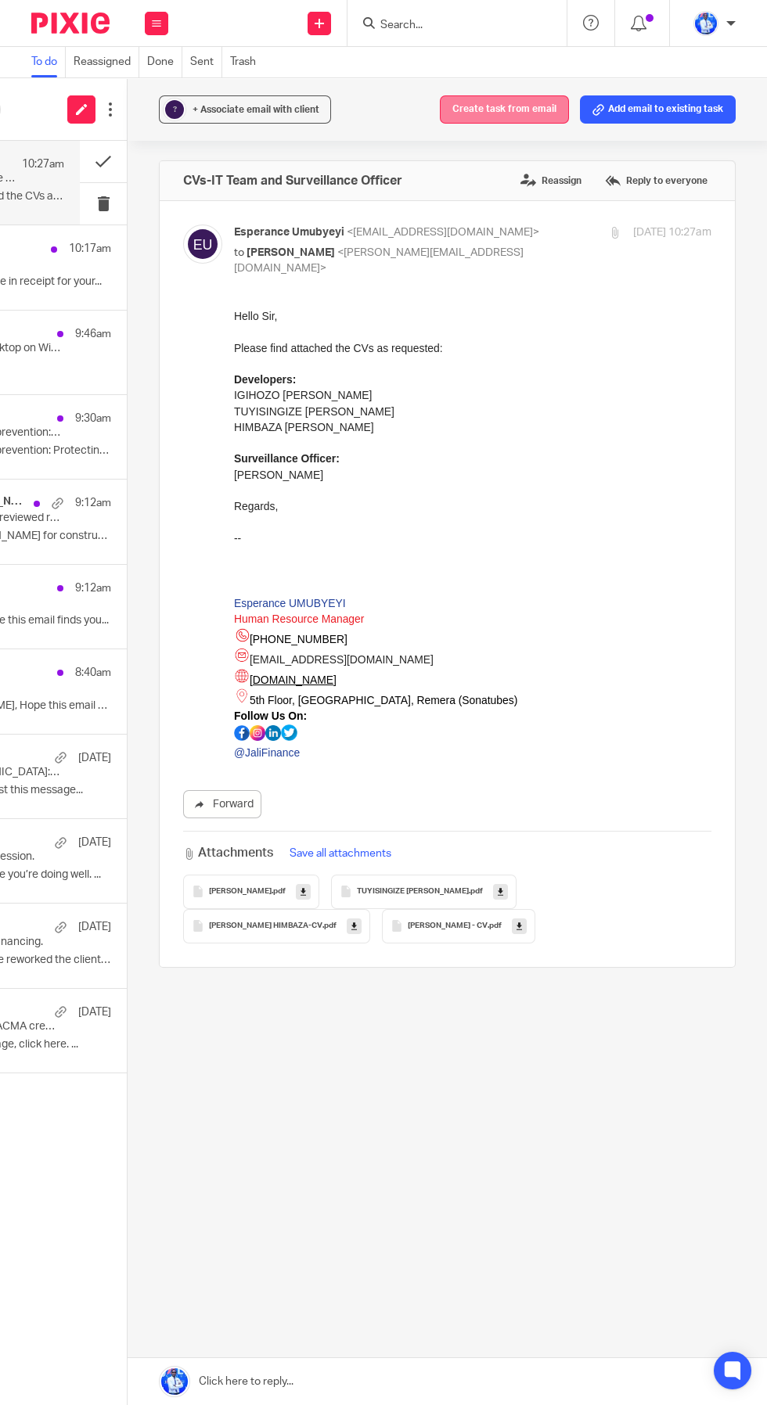
click at [523, 109] on button "Create task from email" at bounding box center [504, 109] width 129 height 28
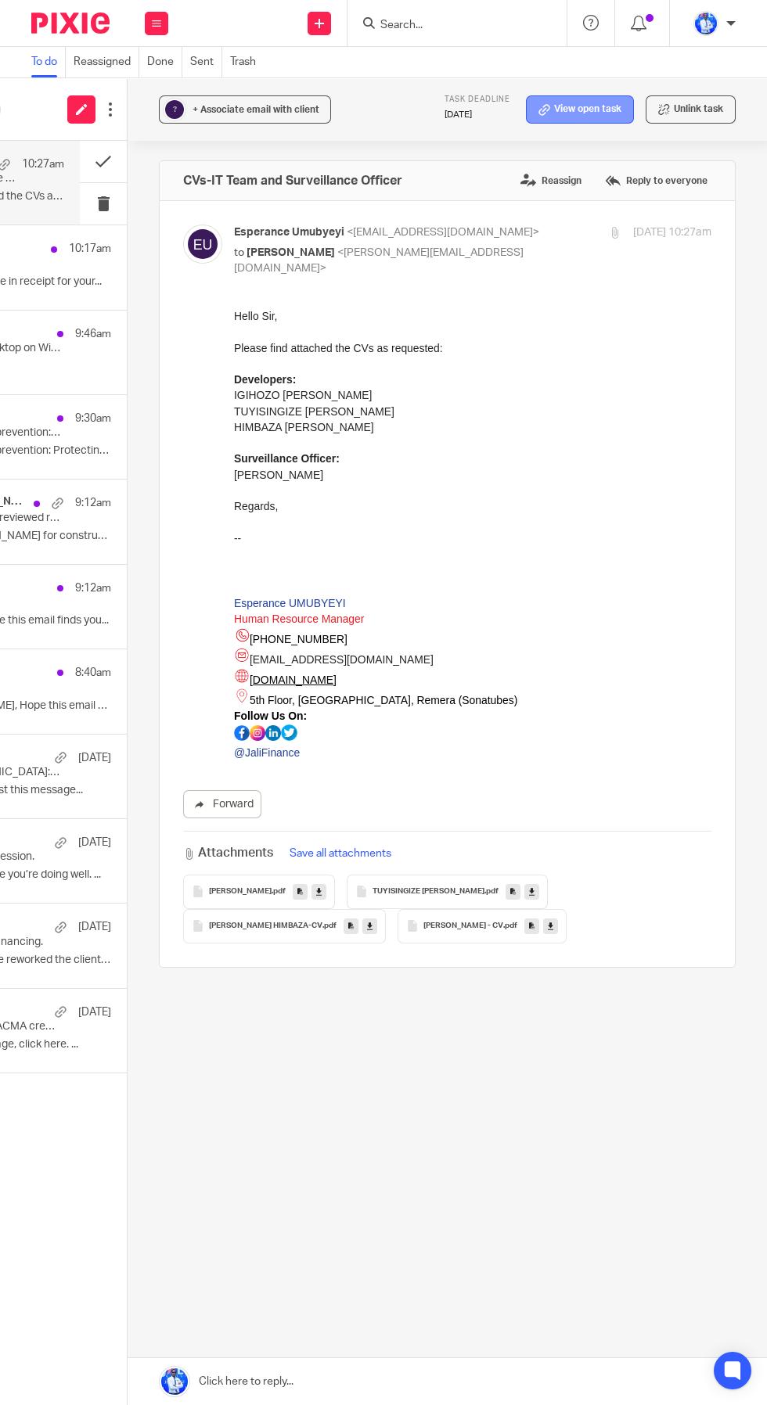
scroll to position [0, 0]
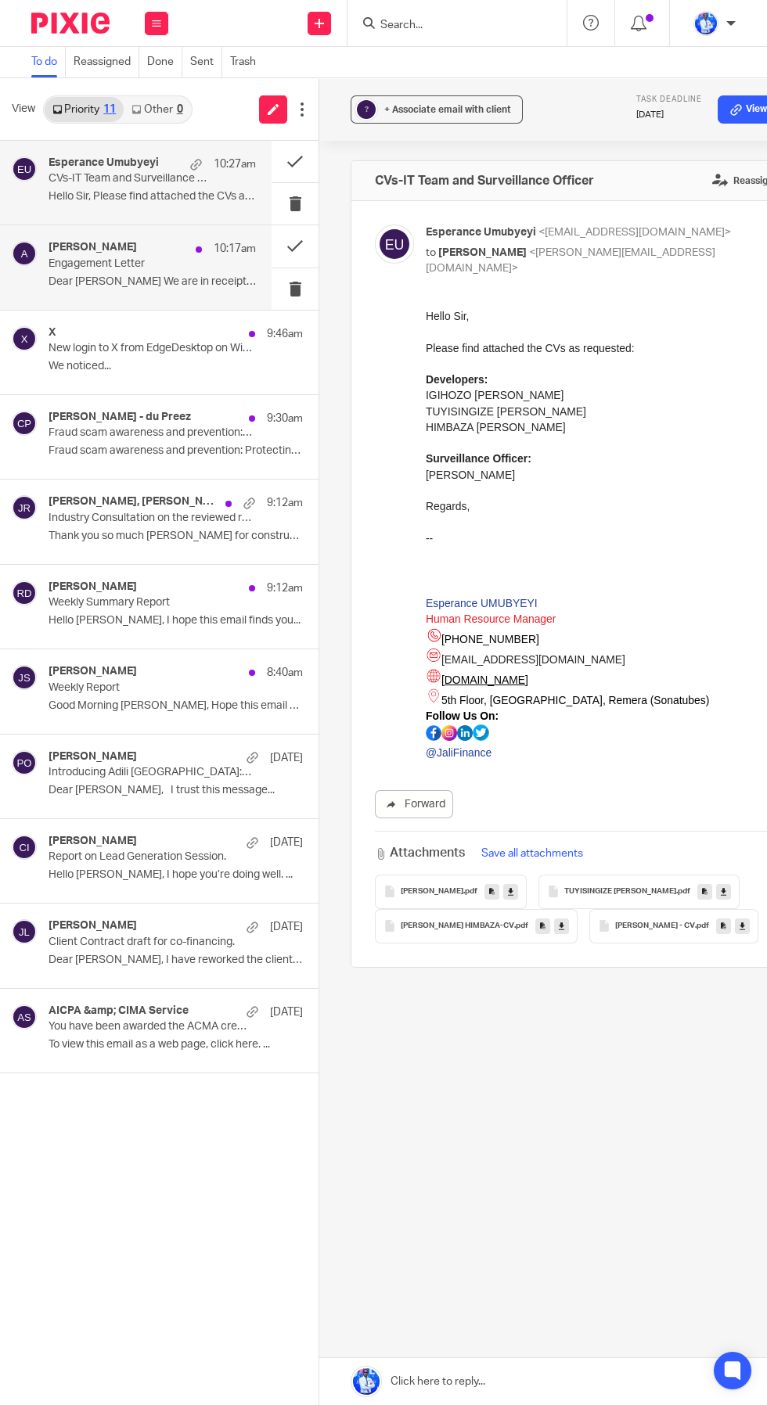
click at [165, 250] on div "andrew 10:17am" at bounding box center [152, 249] width 207 height 16
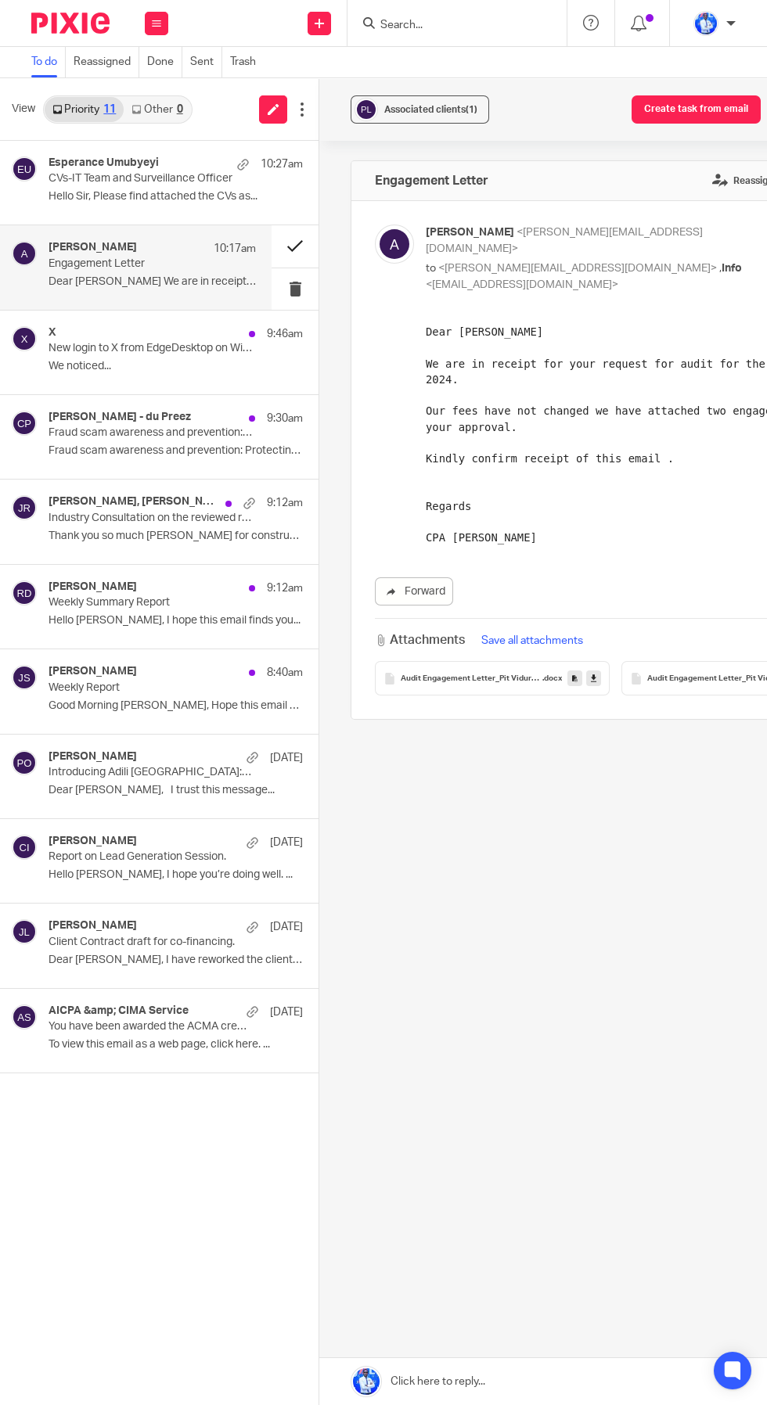
click at [297, 238] on button at bounding box center [294, 245] width 47 height 41
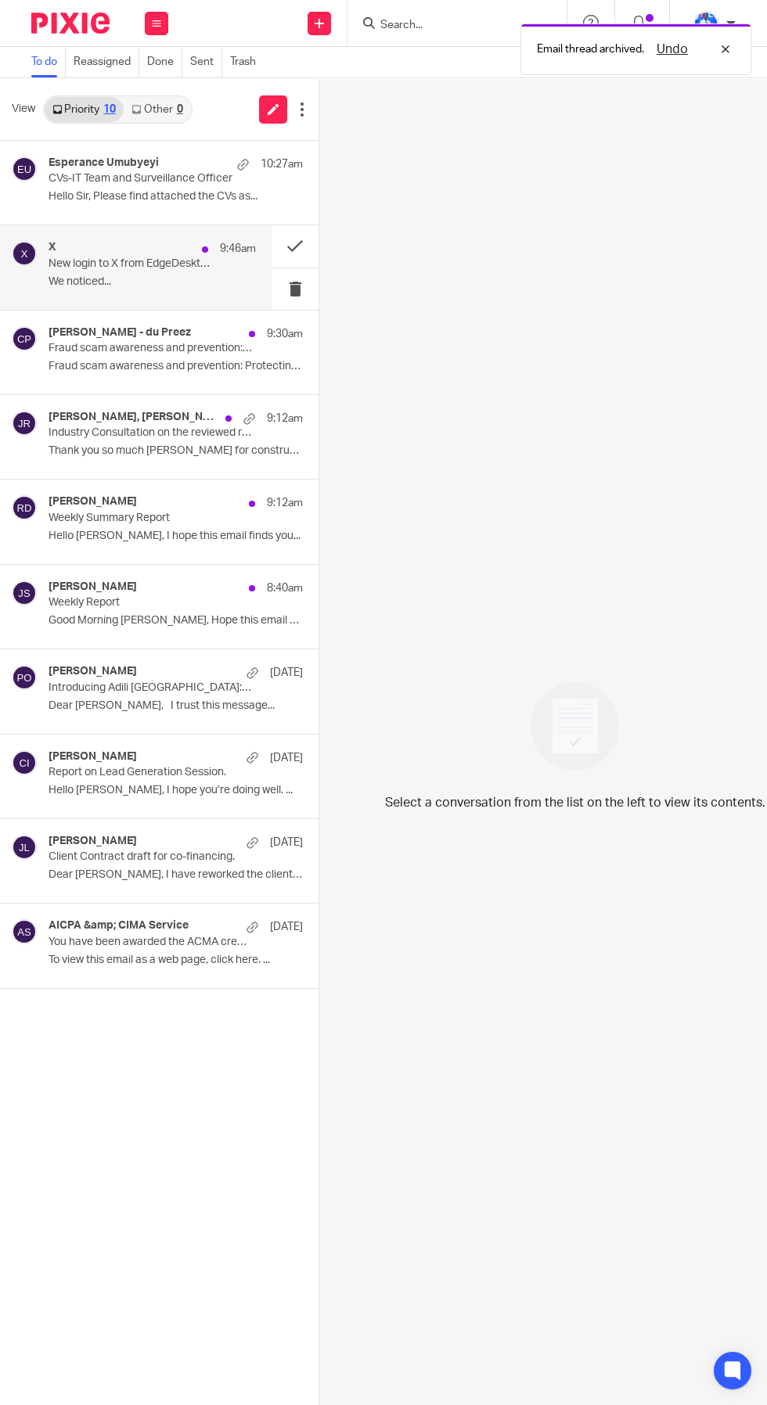
click at [171, 266] on p "New login to X from EdgeDesktop on Windows" at bounding box center [132, 263] width 166 height 13
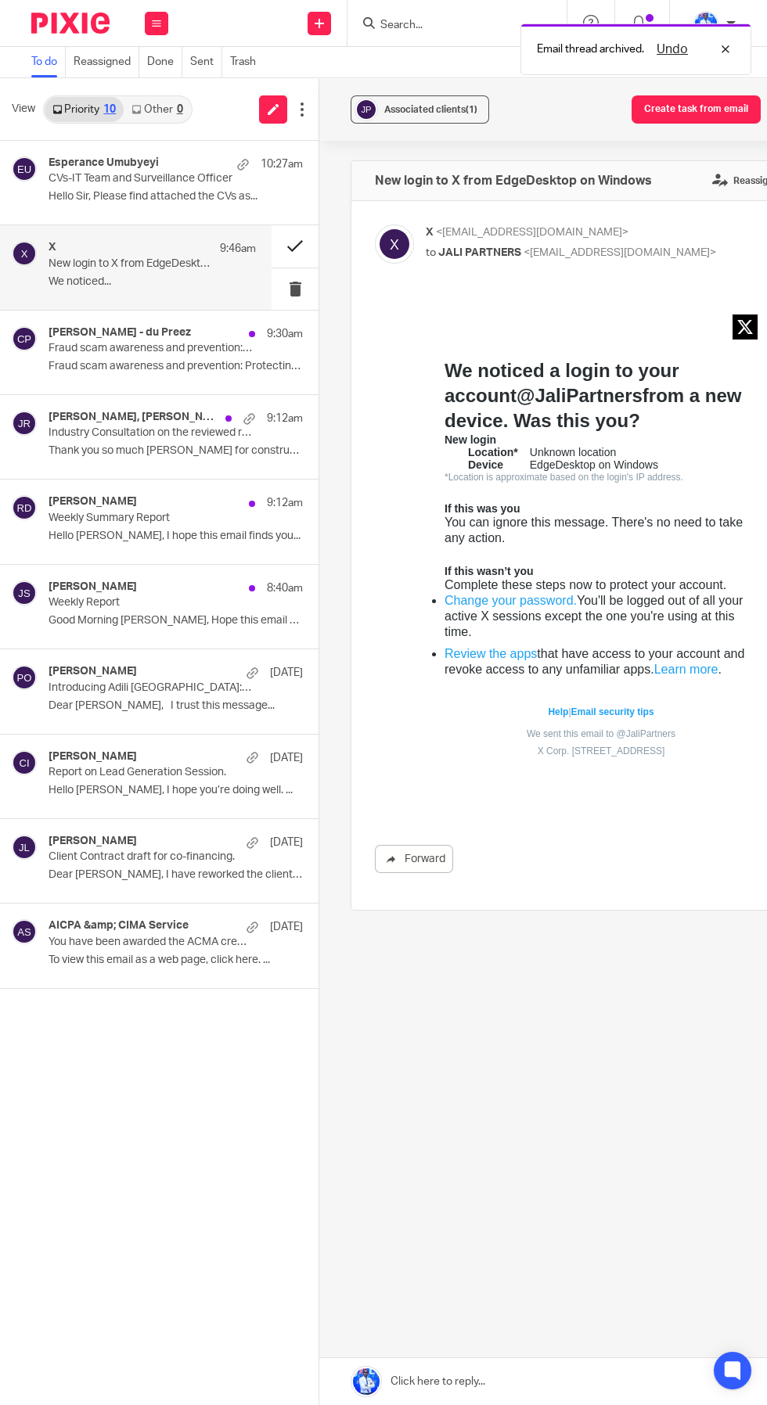
click at [305, 237] on button at bounding box center [294, 245] width 47 height 41
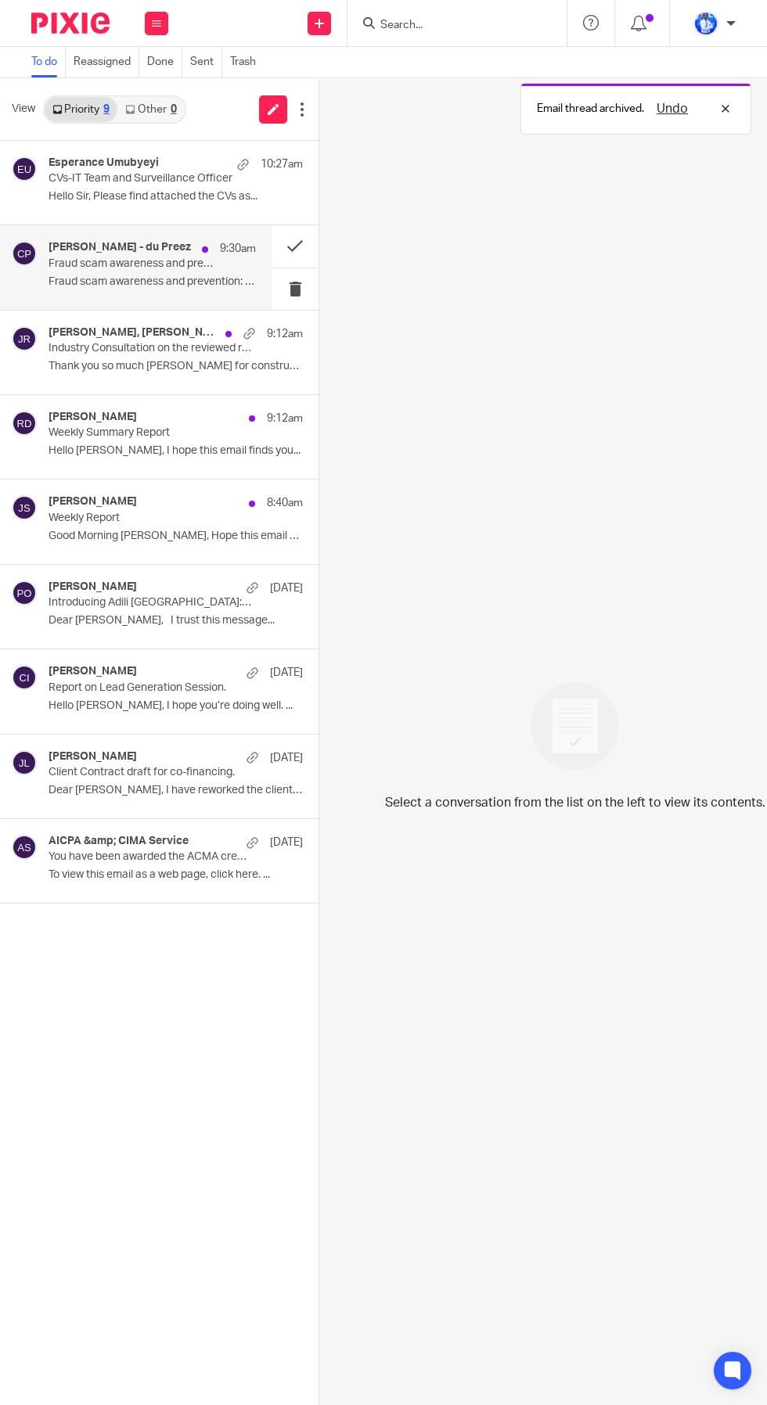
click at [164, 261] on p "Fraud scam awareness and prevention: Protecting your organisation" at bounding box center [132, 263] width 166 height 13
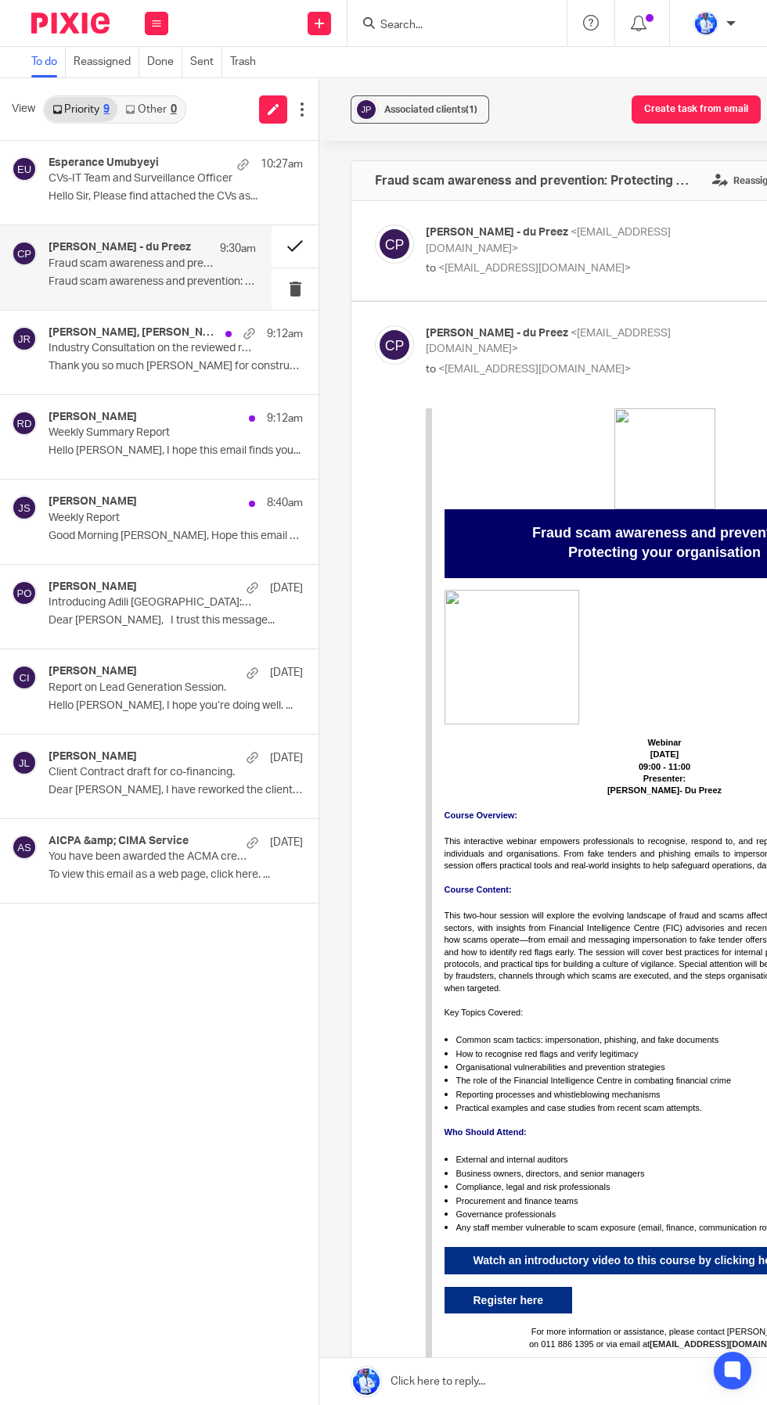
click at [297, 238] on button at bounding box center [294, 245] width 47 height 41
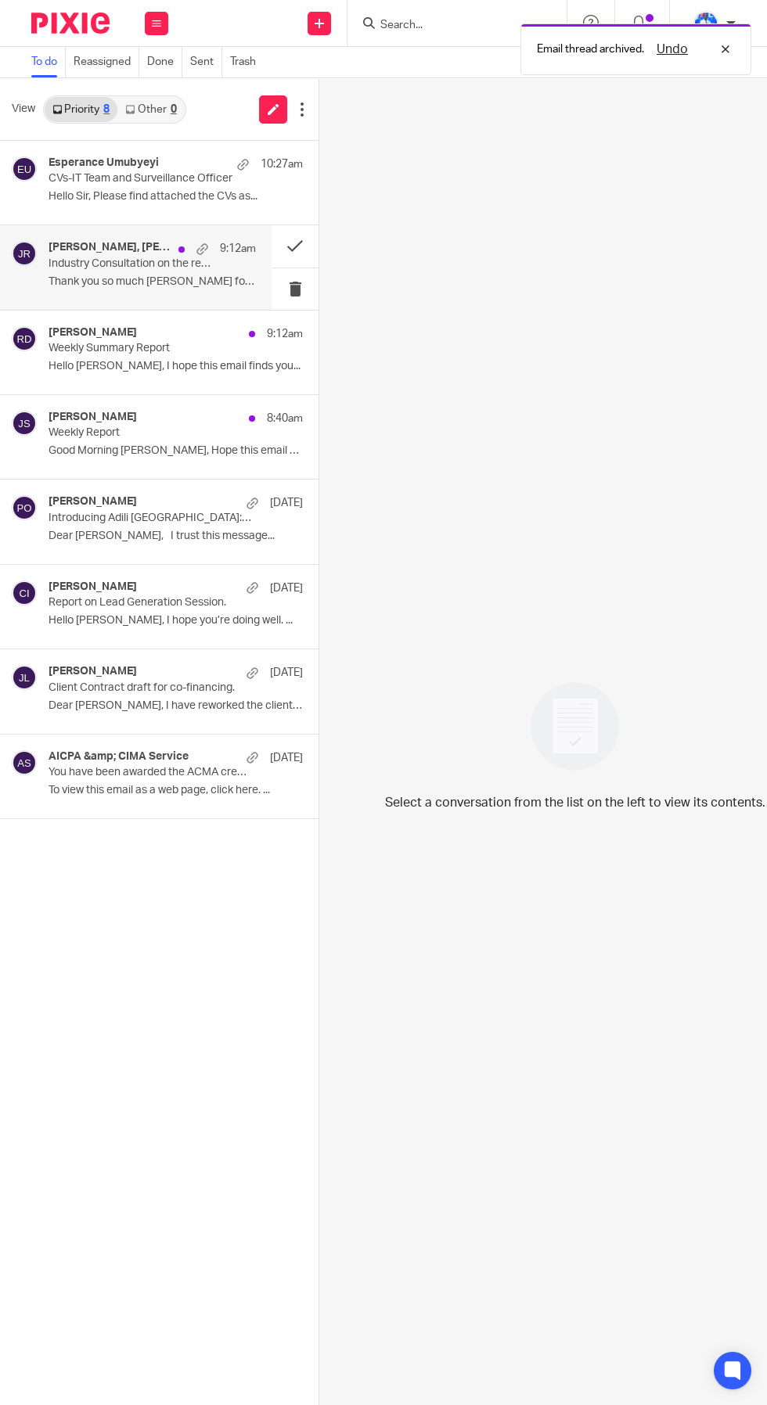
click at [164, 258] on p "Industry Consultation on the reviewed regulation governing Non-deposit Taking F…" at bounding box center [132, 263] width 166 height 13
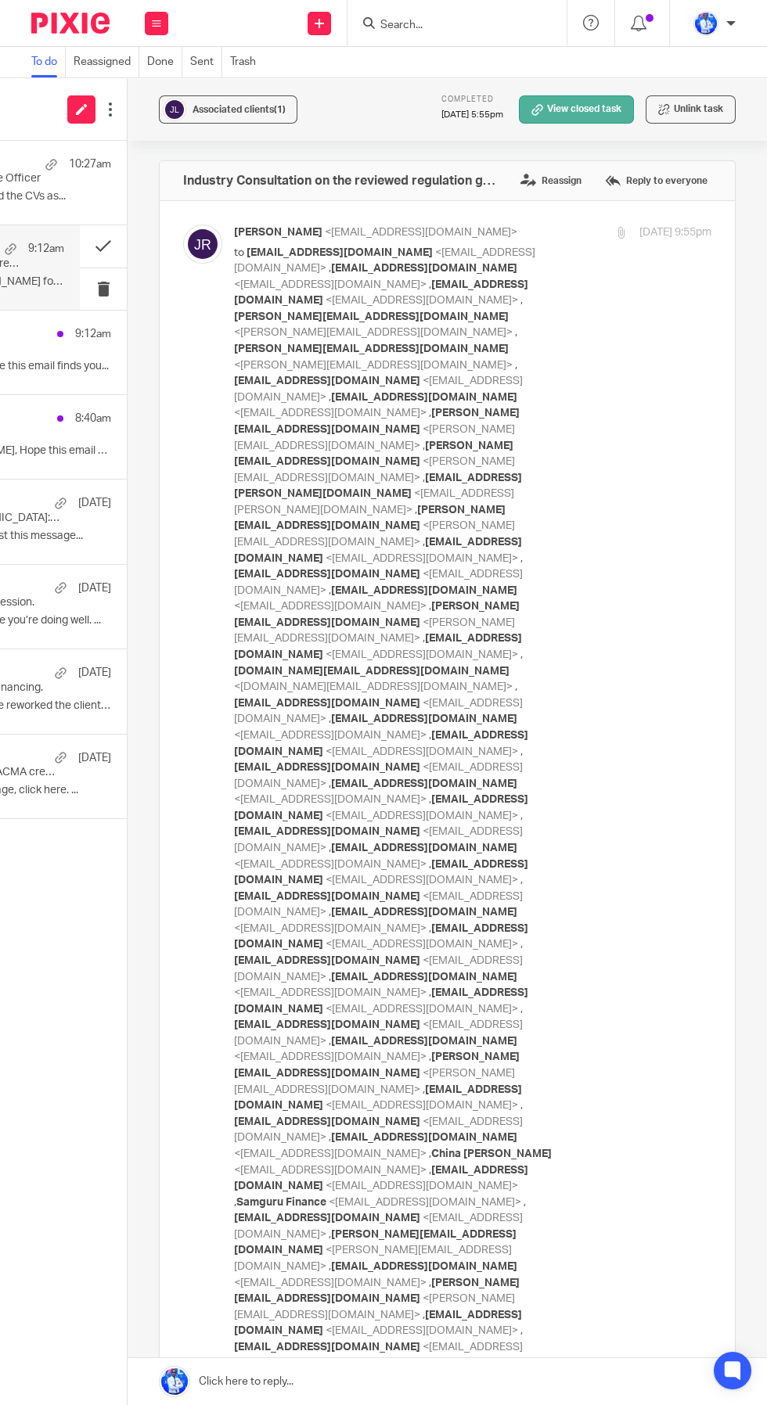
click at [587, 107] on link "View closed task" at bounding box center [576, 109] width 115 height 28
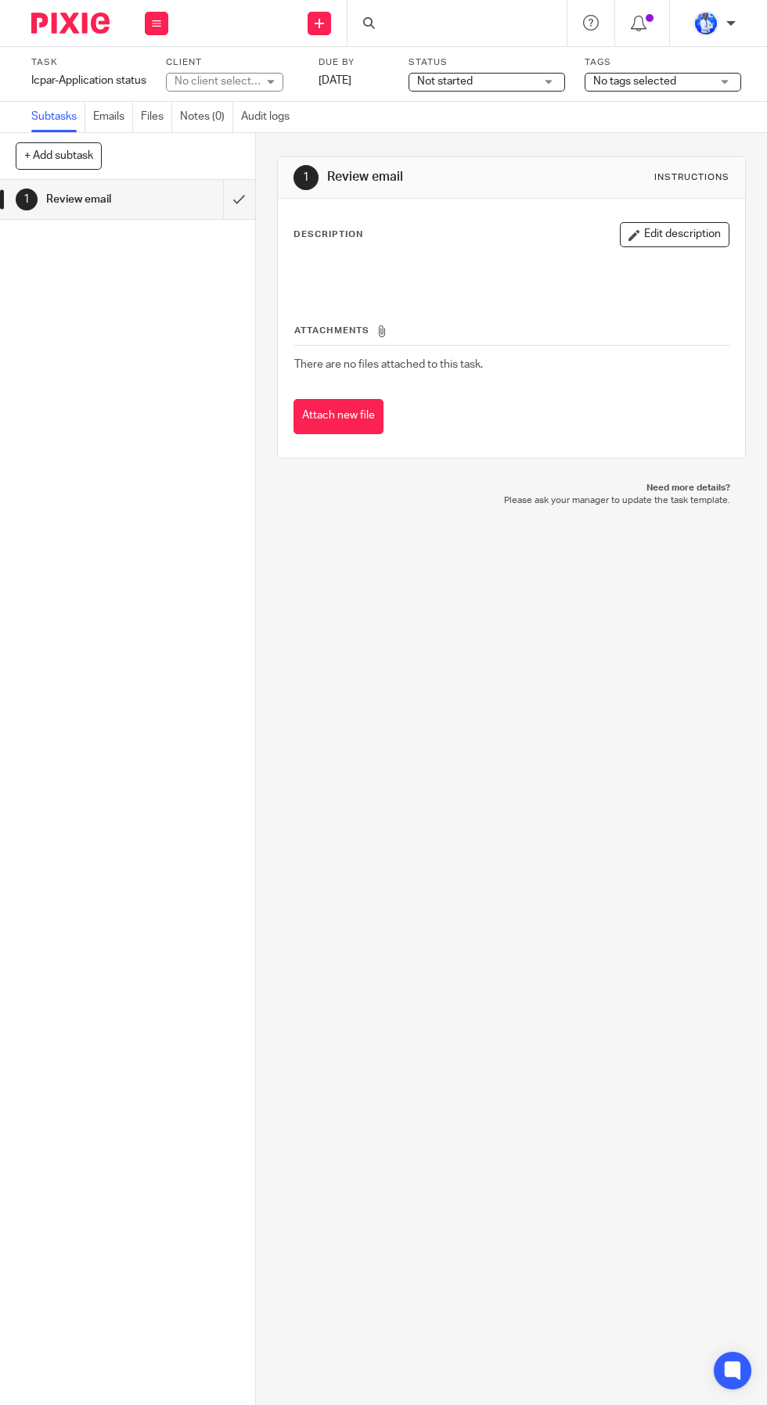
click at [114, 75] on div "Icpar-Application status Save Icpar-Application status" at bounding box center [88, 81] width 115 height 16
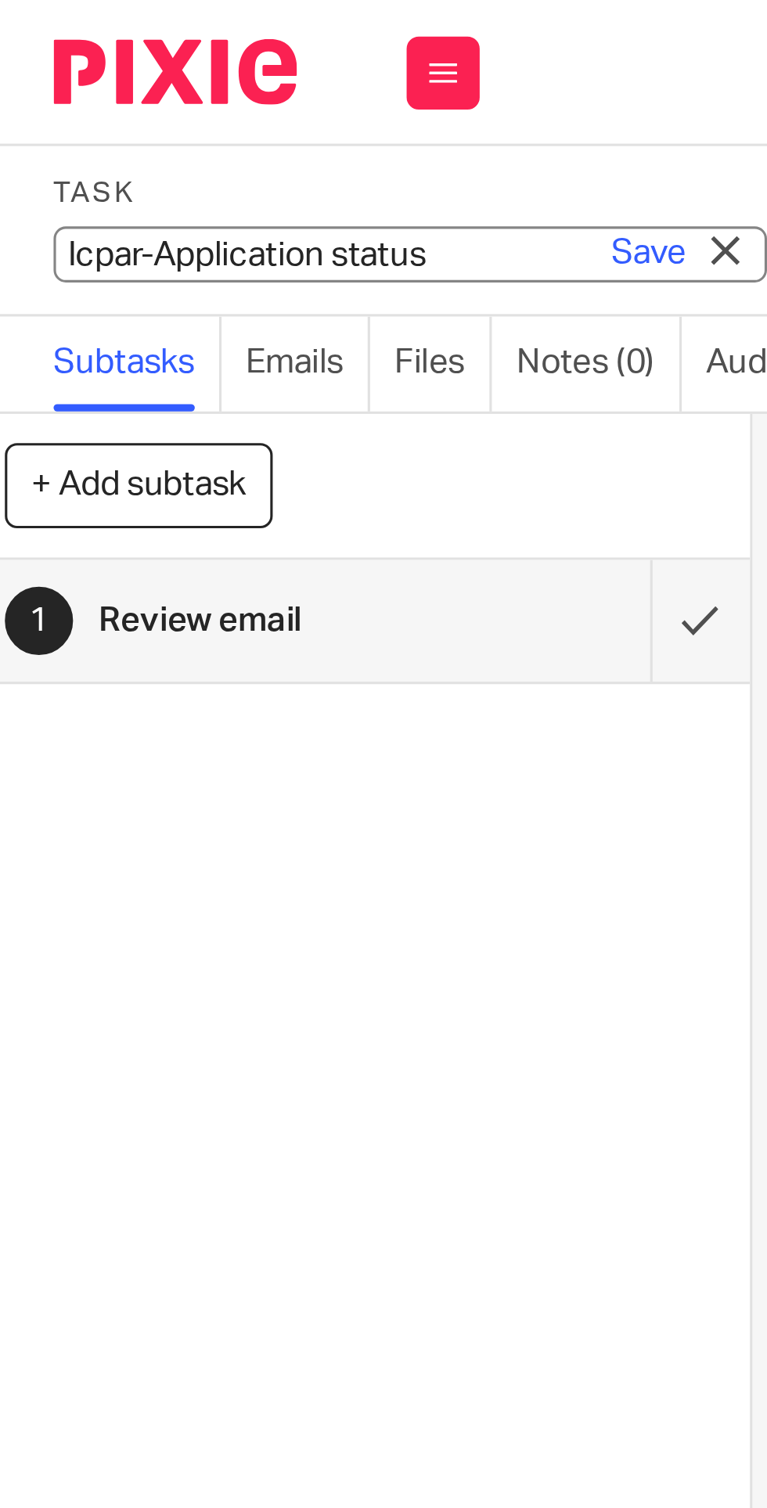
click at [70, 79] on input "Icpar-Application status" at bounding box center [145, 82] width 229 height 18
click at [80, 82] on input "Icpar-Application status" at bounding box center [145, 82] width 229 height 18
click at [154, 79] on input "Icpar-Application status" at bounding box center [145, 82] width 229 height 18
click at [71, 77] on input "Icpar-Membership" at bounding box center [145, 82] width 229 height 18
type input "REVIEW: Icpar-Membership"
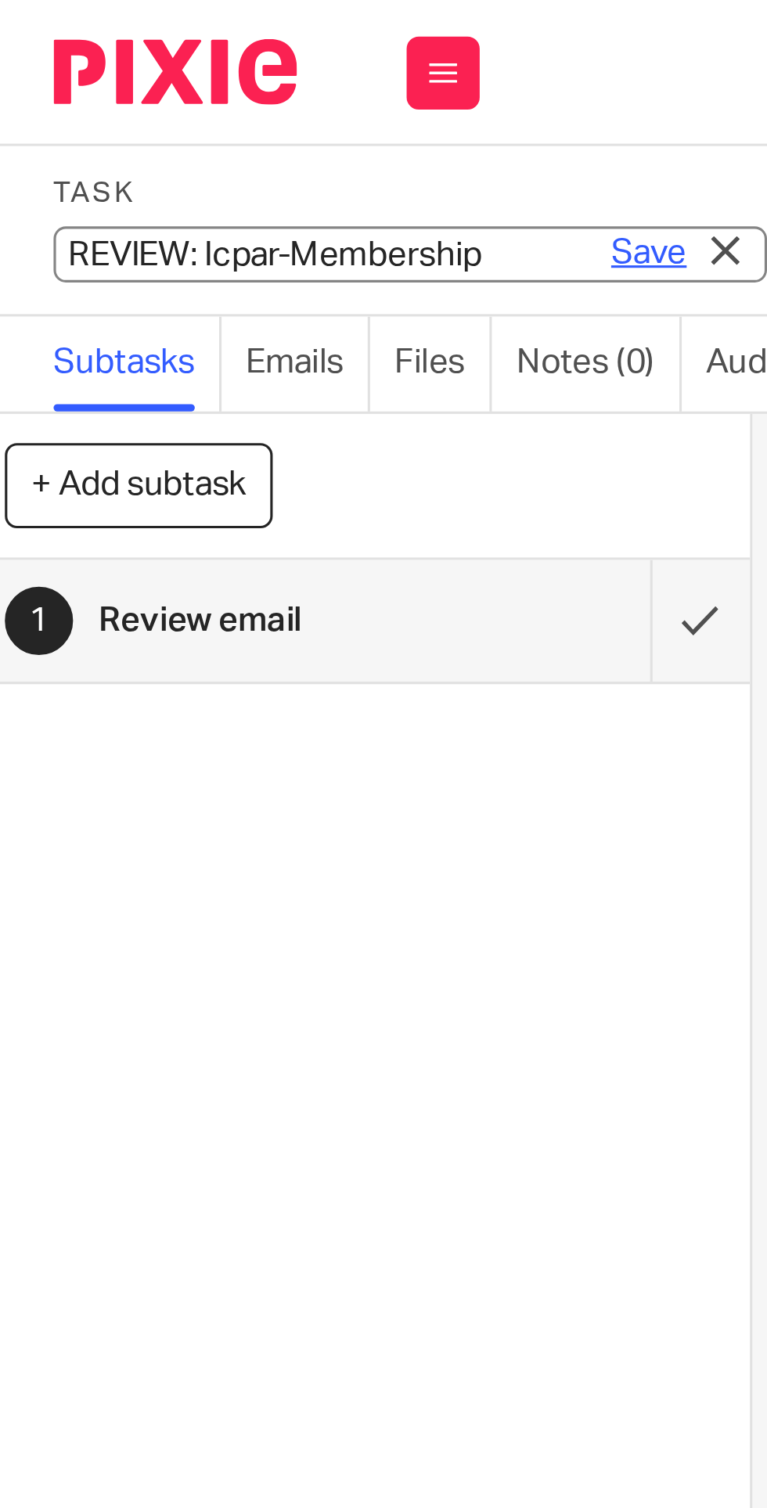
click at [227, 81] on link "Save" at bounding box center [222, 82] width 24 height 16
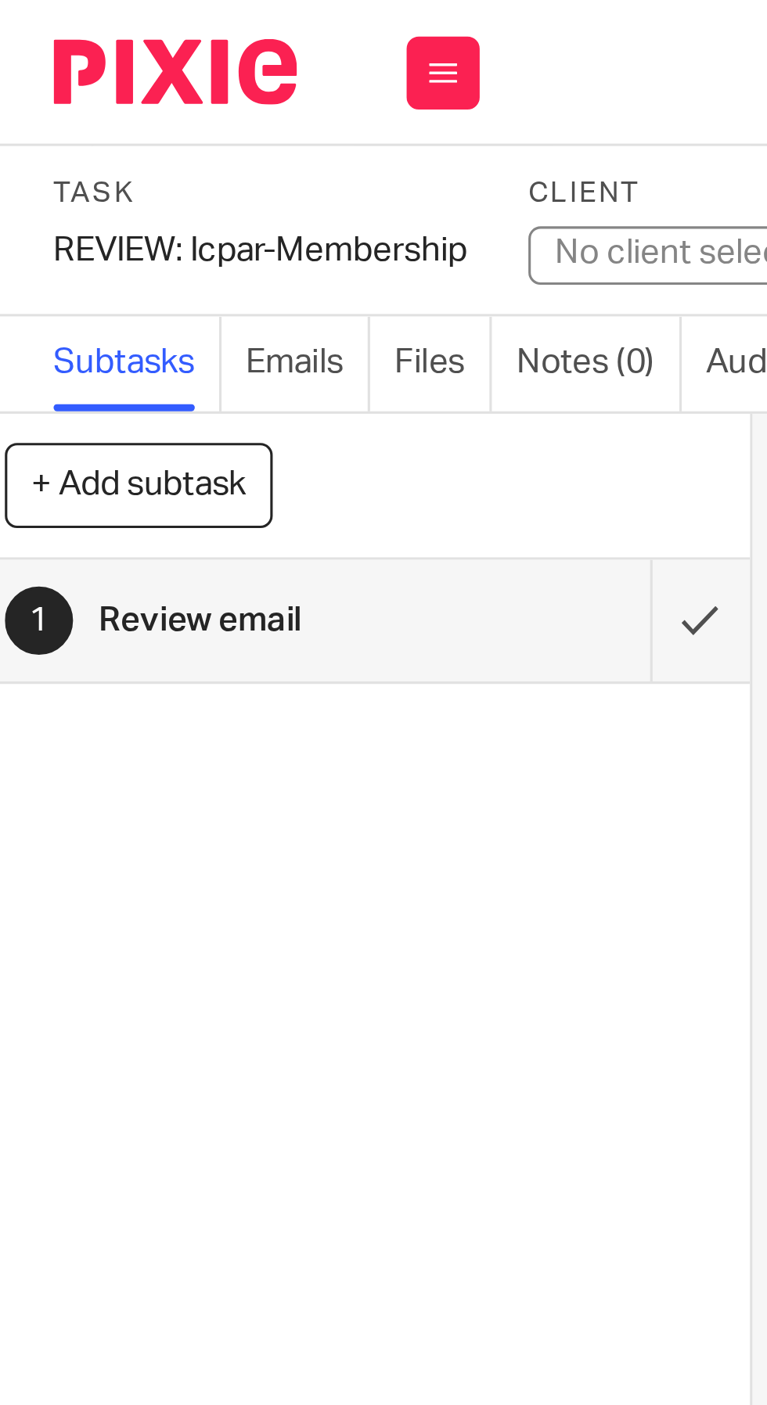
click at [225, 81] on div "No client selected" at bounding box center [235, 82] width 86 height 16
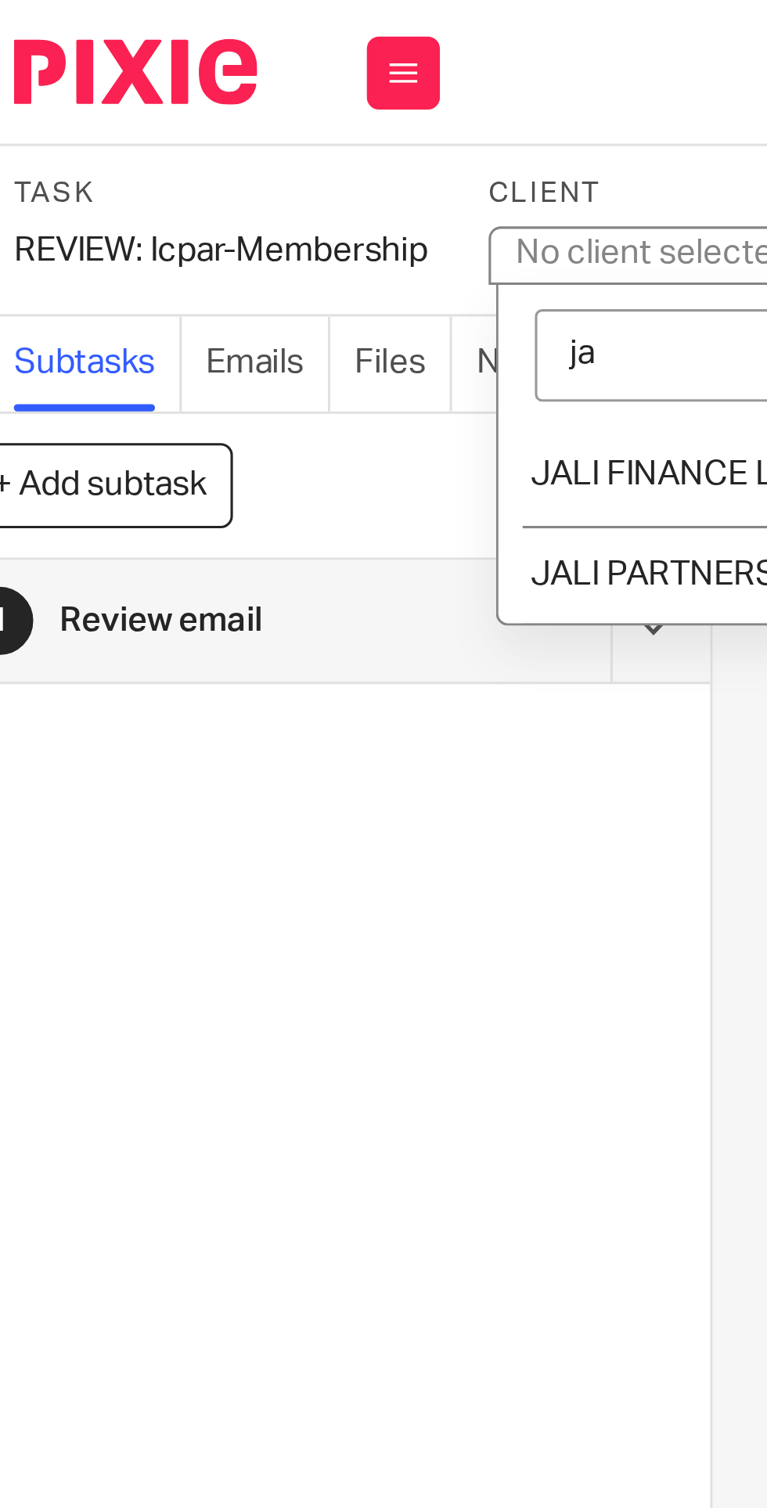
type input "jal"
click at [241, 185] on span "JALI PARTNERS" at bounding box center [236, 184] width 79 height 11
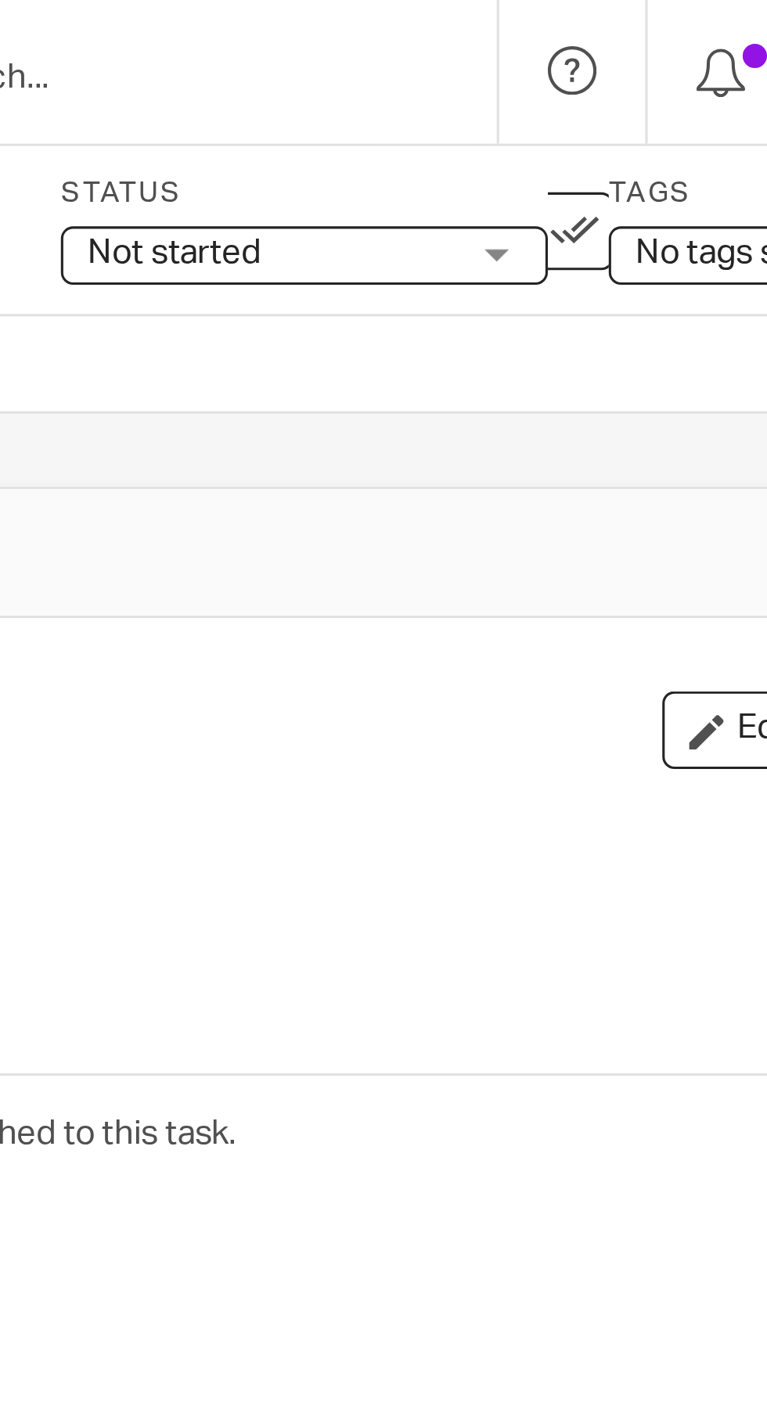
click at [534, 78] on span "Not started" at bounding box center [493, 82] width 117 height 16
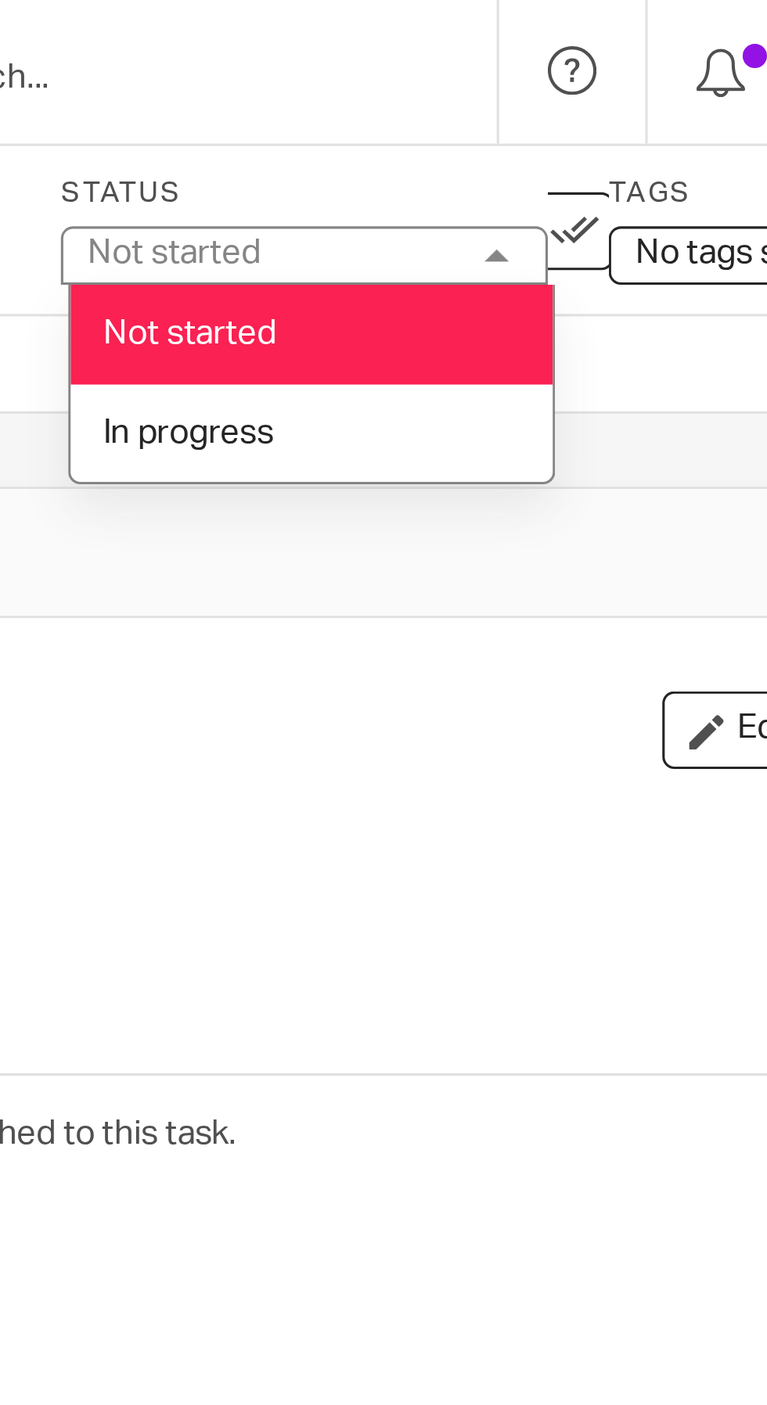
click at [515, 139] on li "In progress" at bounding box center [507, 140] width 155 height 32
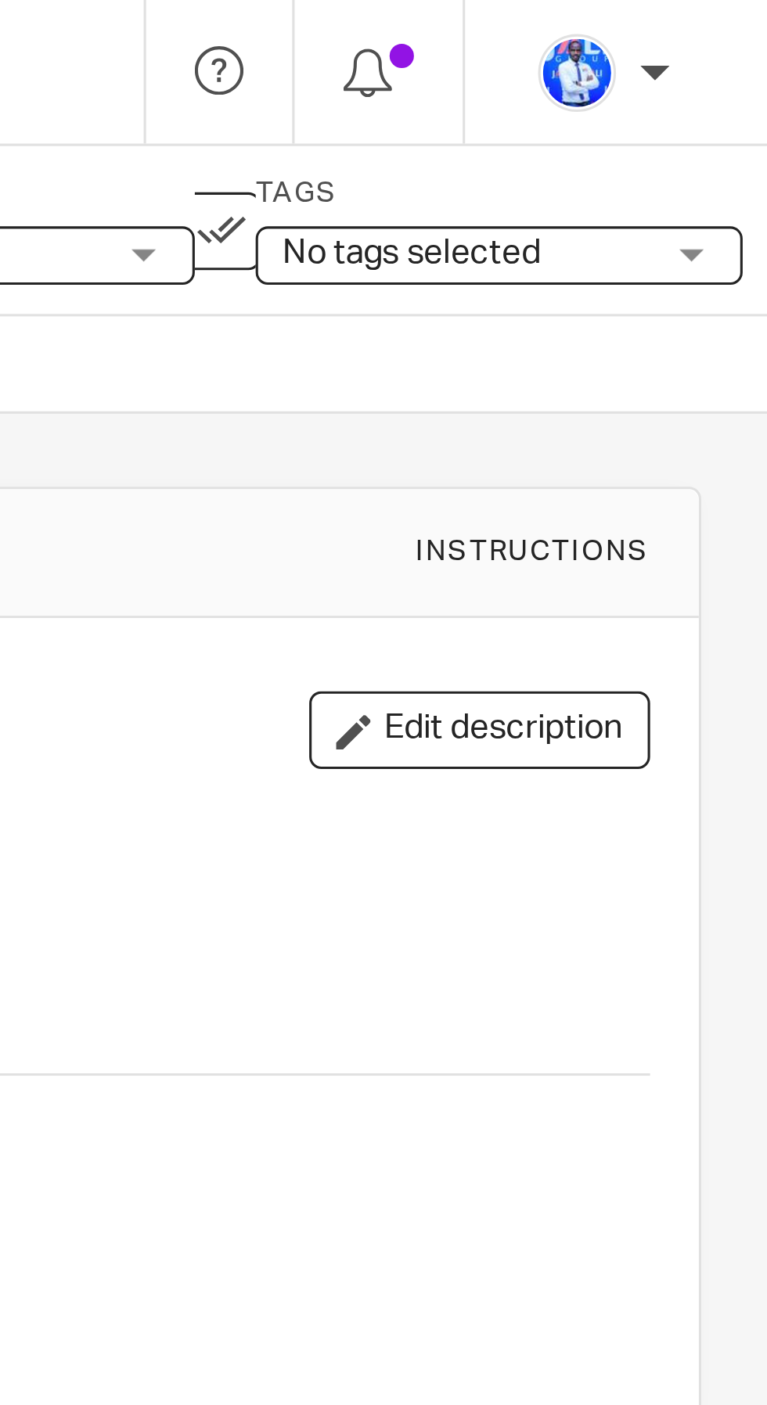
click at [694, 79] on span "No tags selected" at bounding box center [652, 81] width 83 height 11
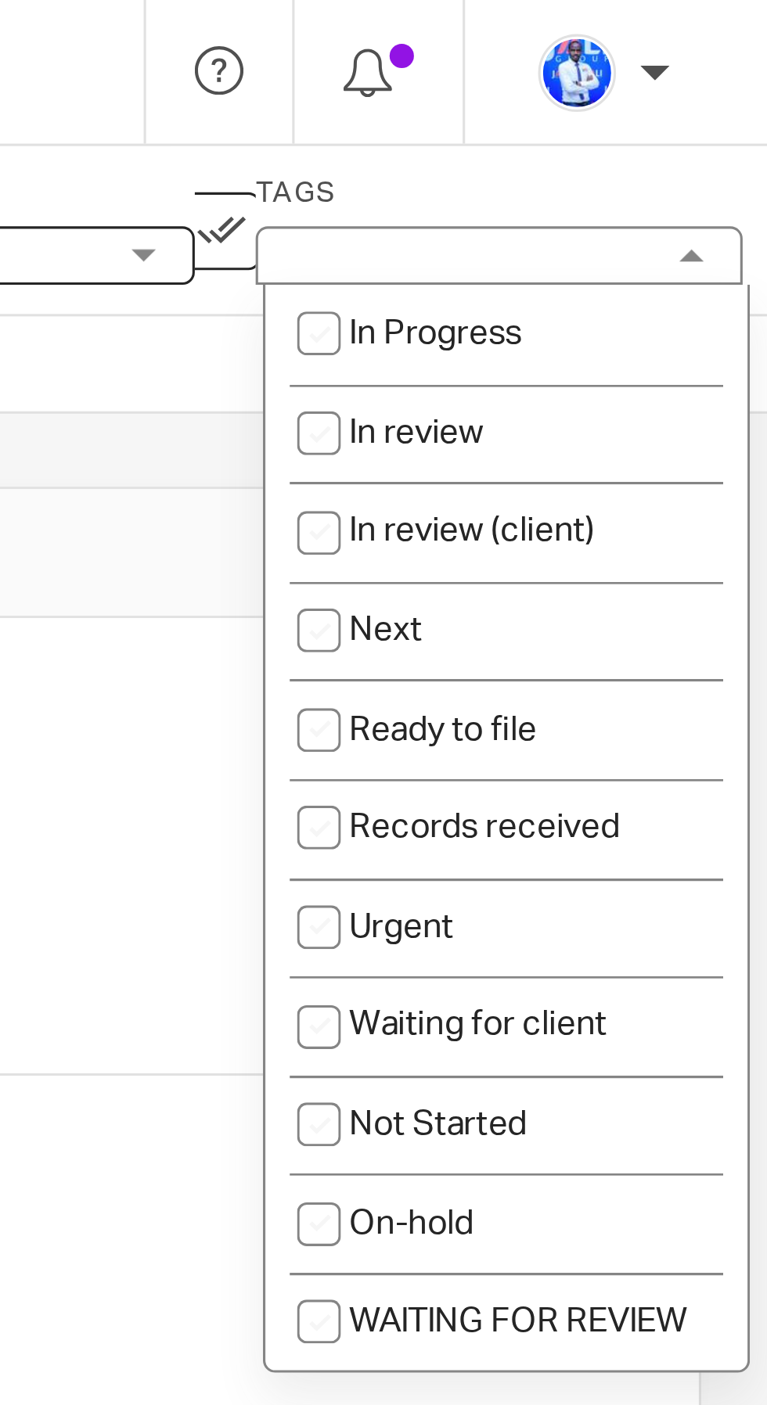
click at [681, 199] on li "Next" at bounding box center [683, 203] width 155 height 32
checkbox input "true"
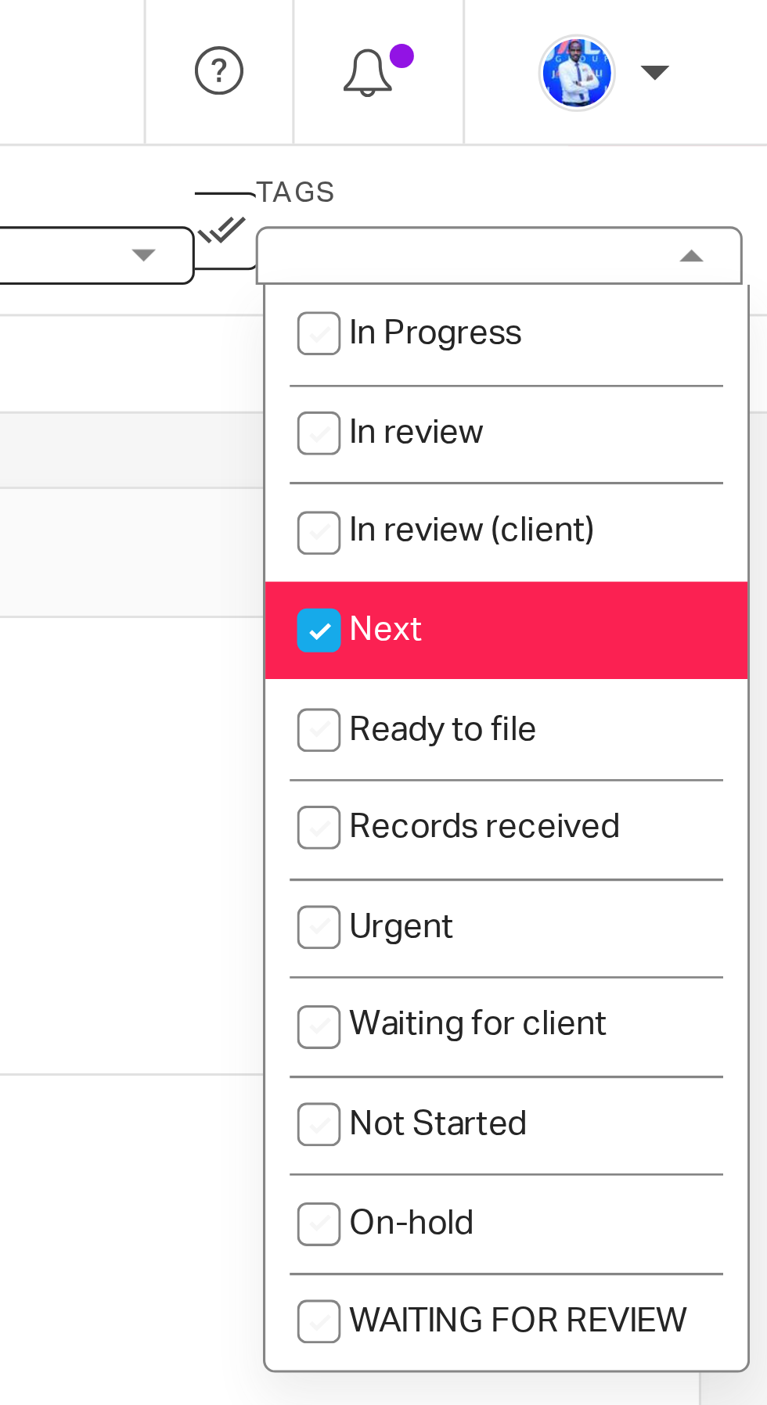
click at [568, 187] on div "1 Review email Instructions" at bounding box center [511, 177] width 436 height 25
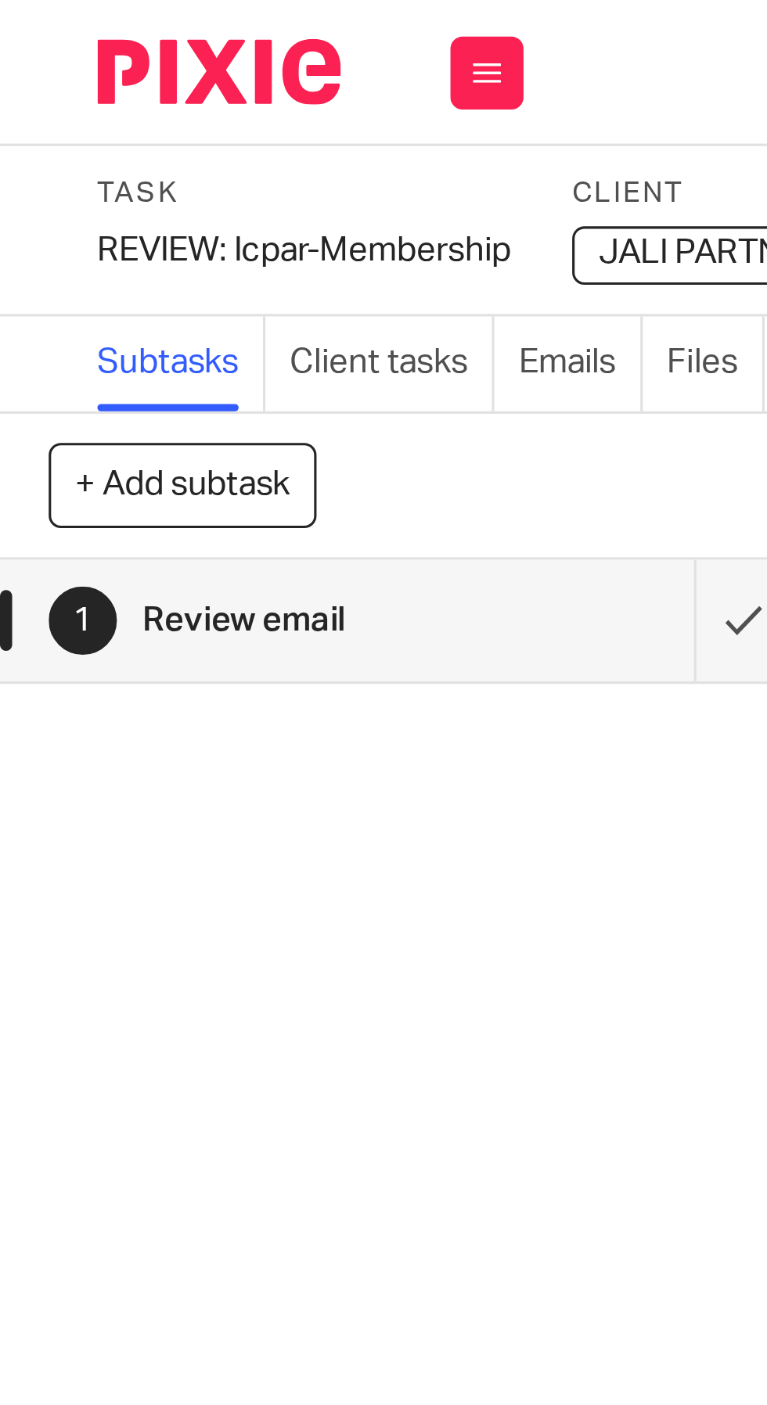
click at [52, 81] on div "REVIEW: Icpar-Membership Save REVIEW: Icpar-Membership" at bounding box center [97, 81] width 133 height 16
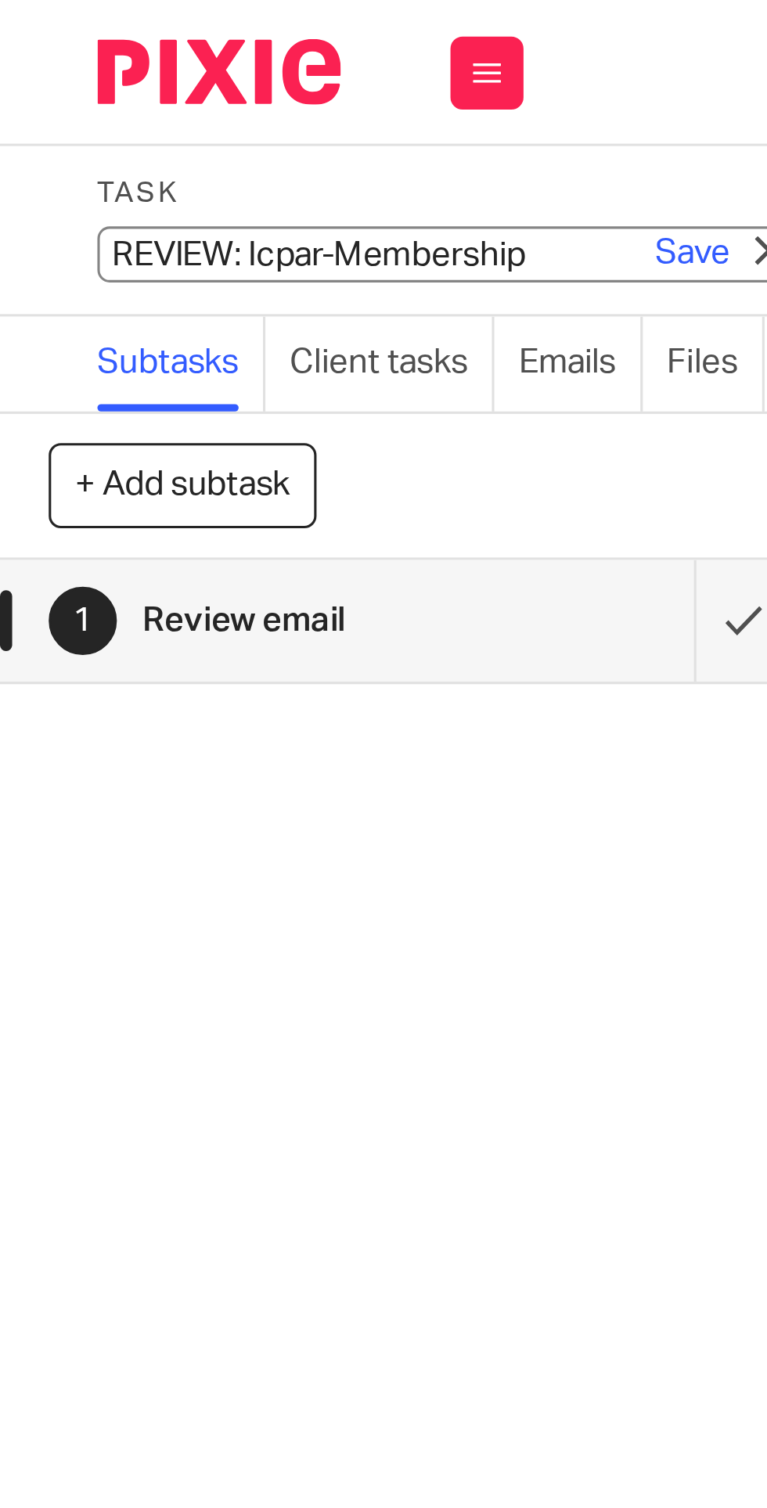
click at [61, 79] on input "REVIEW: Icpar-Membership" at bounding box center [145, 82] width 229 height 18
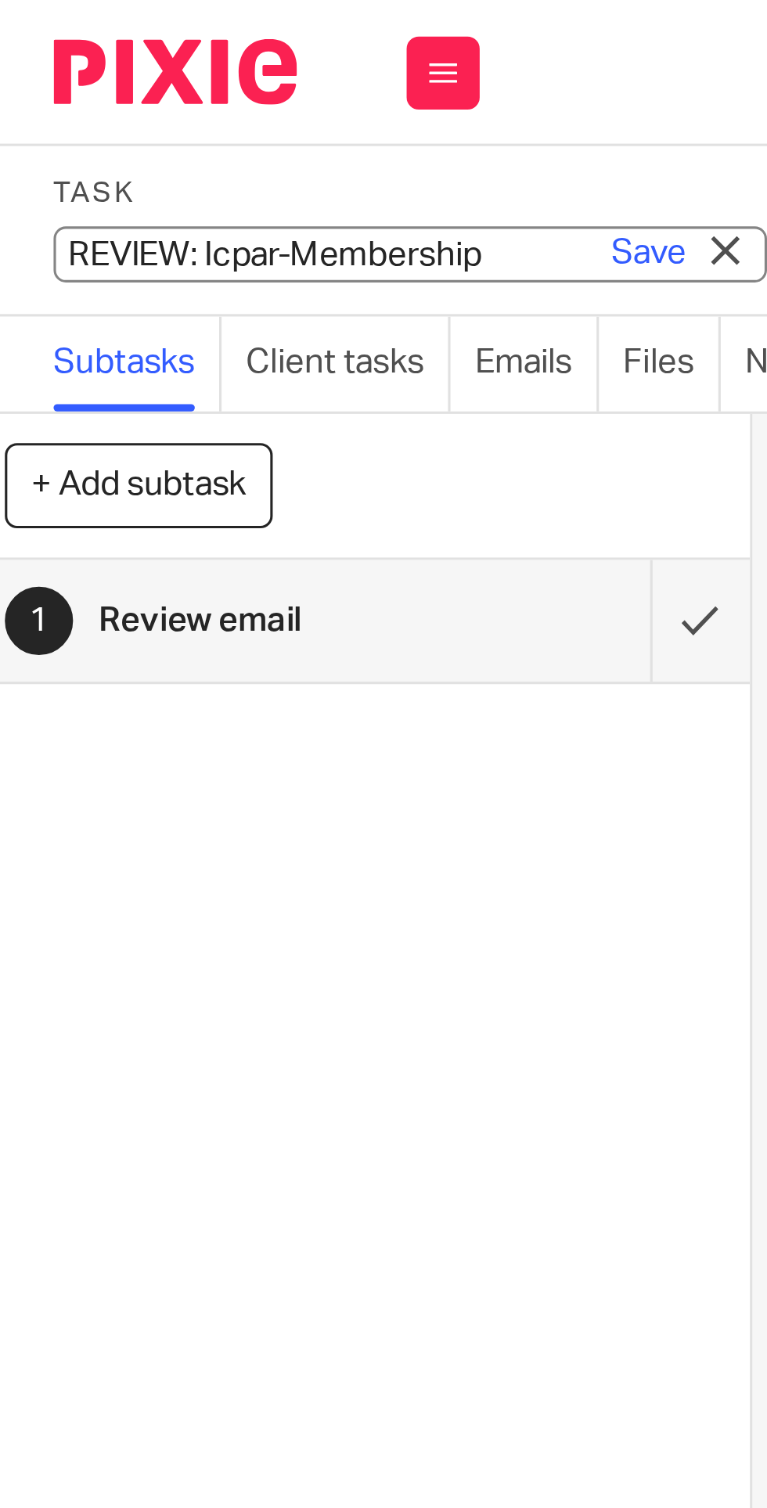
click at [65, 81] on input "REVIEW: Icpar-Membership" at bounding box center [145, 82] width 229 height 18
click at [223, 76] on link "Save" at bounding box center [222, 82] width 24 height 16
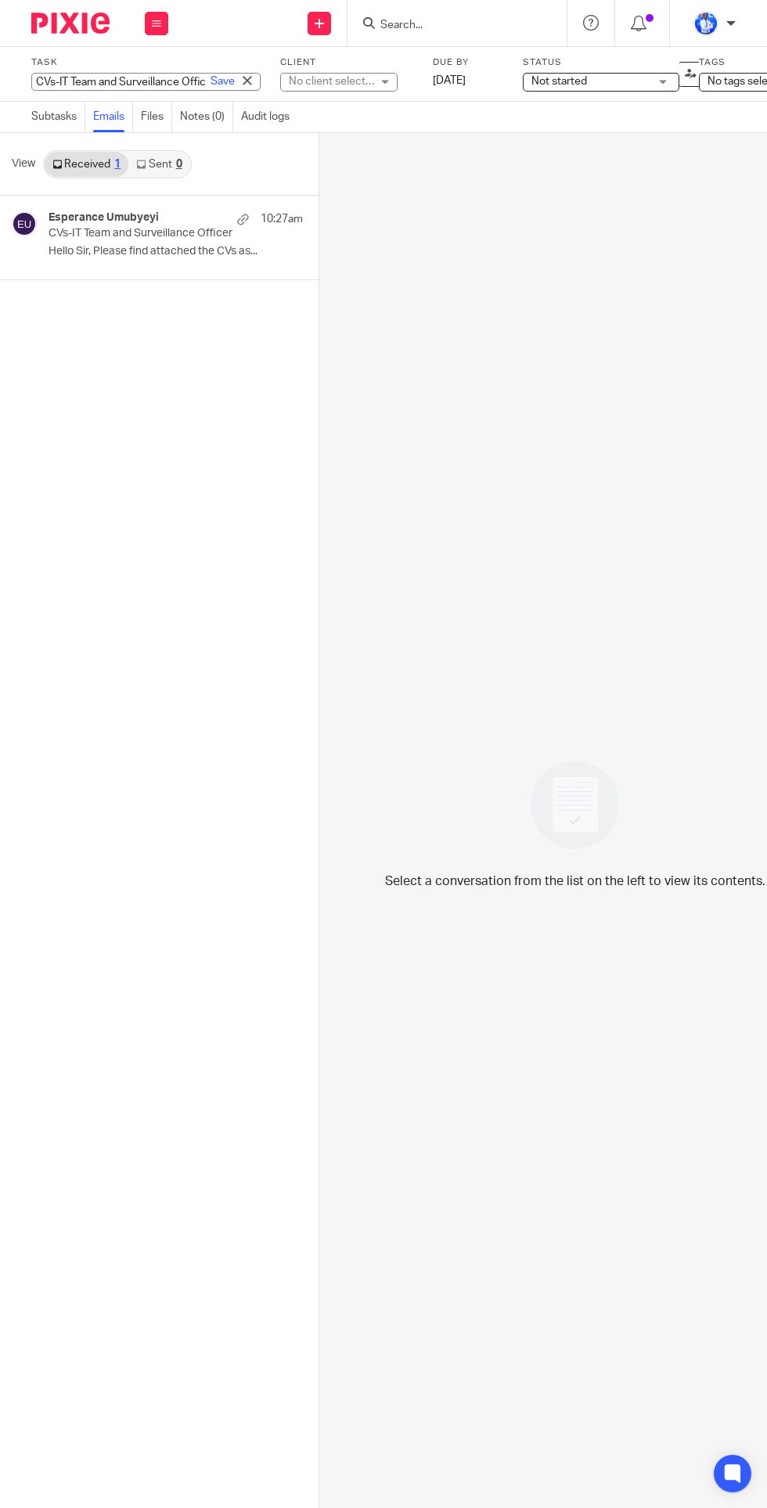
click at [110, 81] on input "CVs-IT Team and Surveillance Officer" at bounding box center [145, 82] width 229 height 18
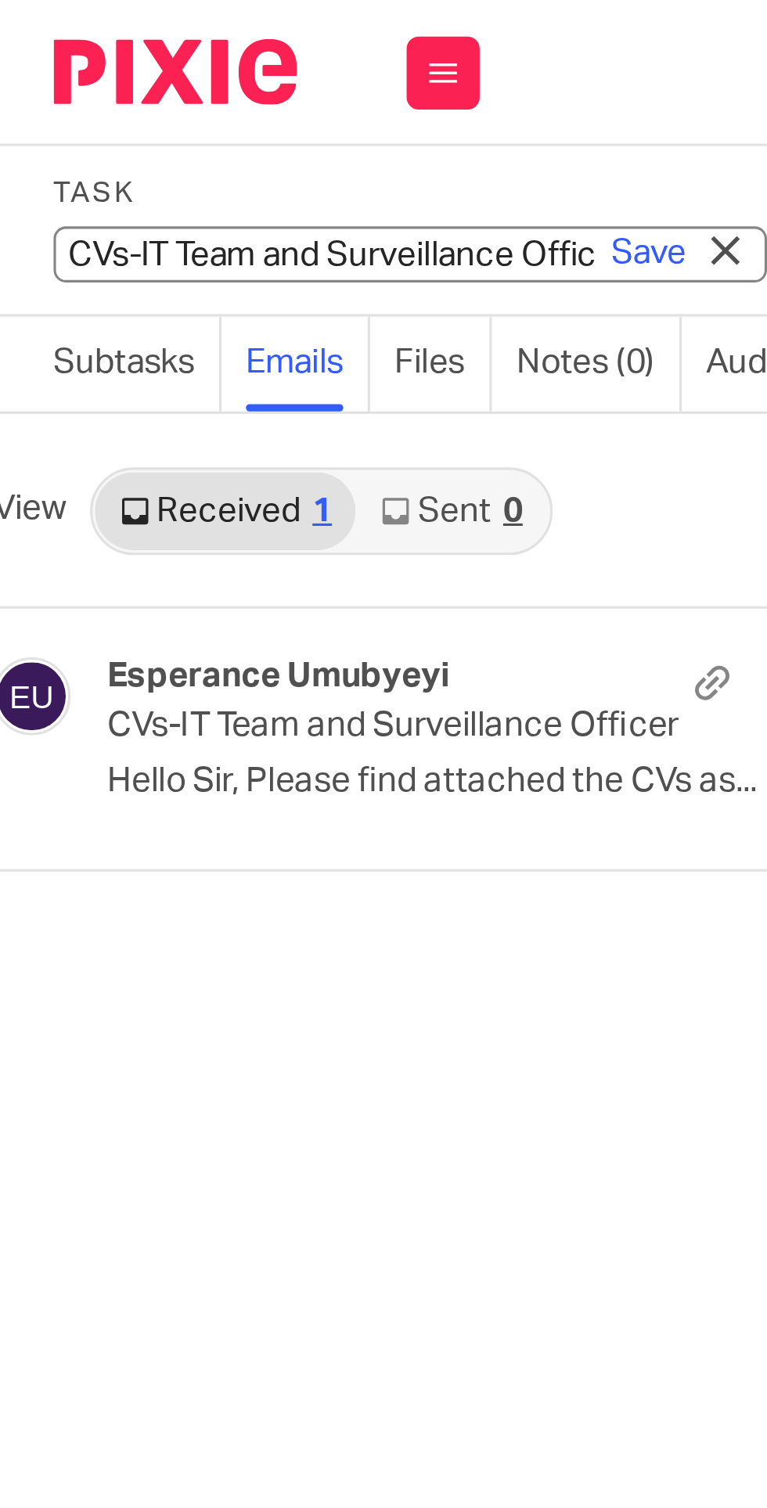
click at [81, 84] on input "CVs-IT Team and Surveillance Officer" at bounding box center [145, 82] width 229 height 18
type input "REVIEW: CVs-IT Team and Surveillance Officer"
click at [222, 80] on link "Save" at bounding box center [222, 82] width 24 height 16
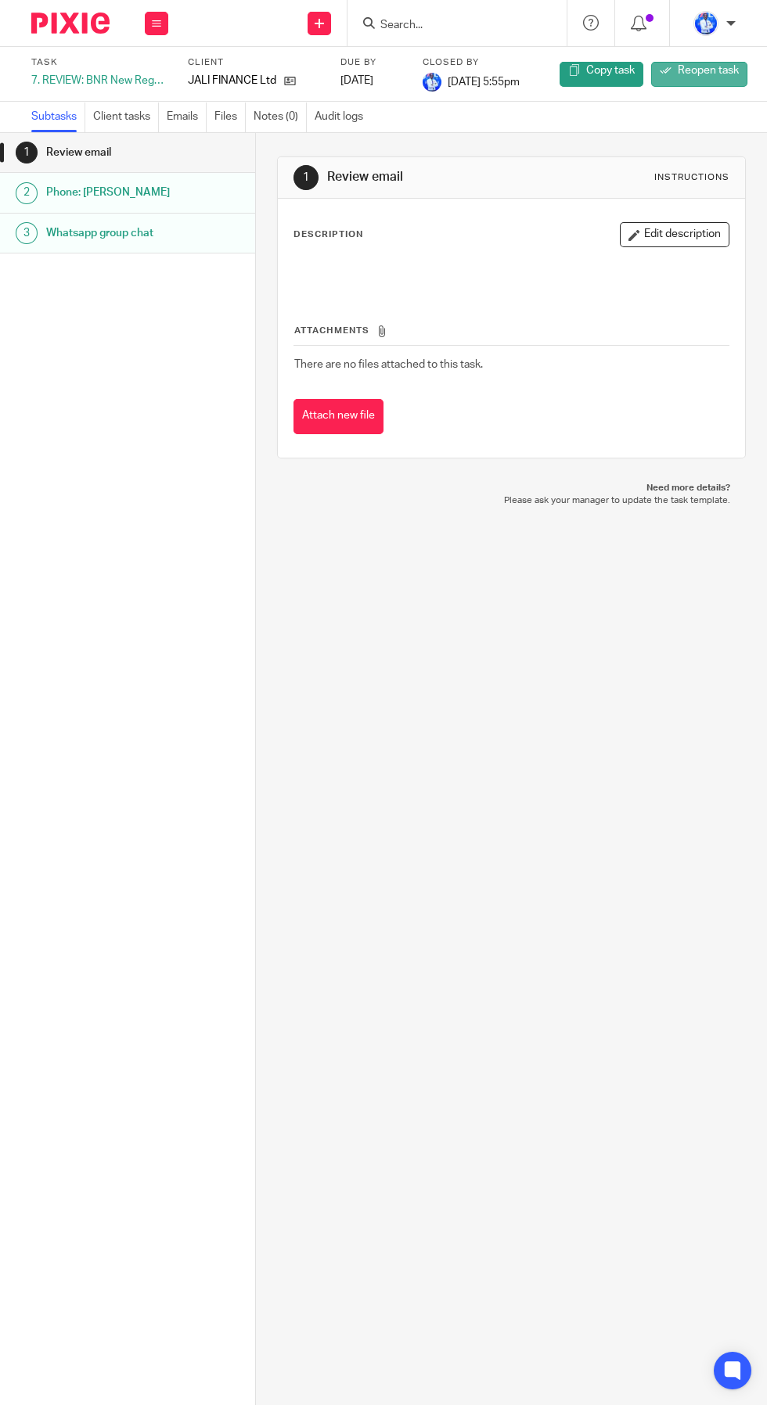
click at [706, 77] on link "Reopen task" at bounding box center [699, 74] width 96 height 25
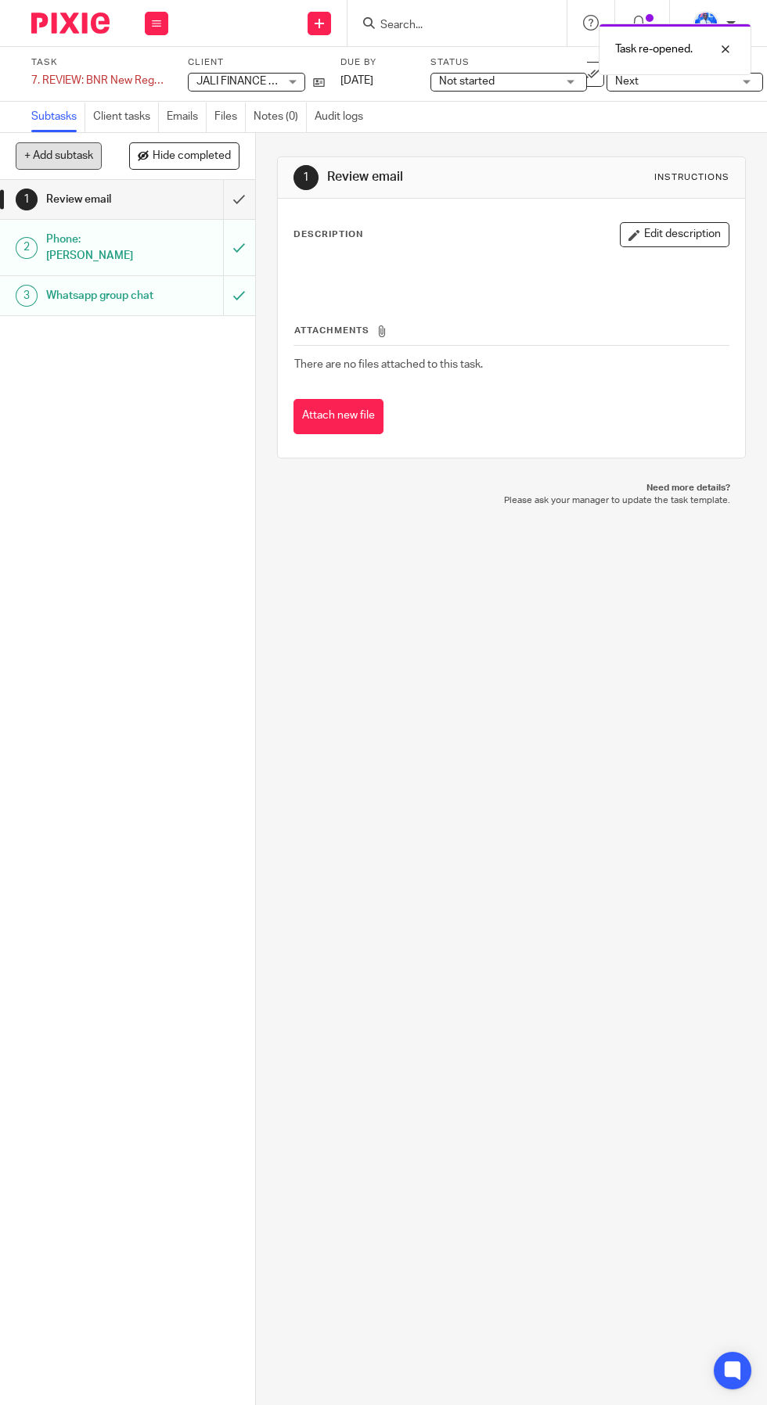
click at [68, 156] on button "+ Add subtask" at bounding box center [59, 155] width 86 height 27
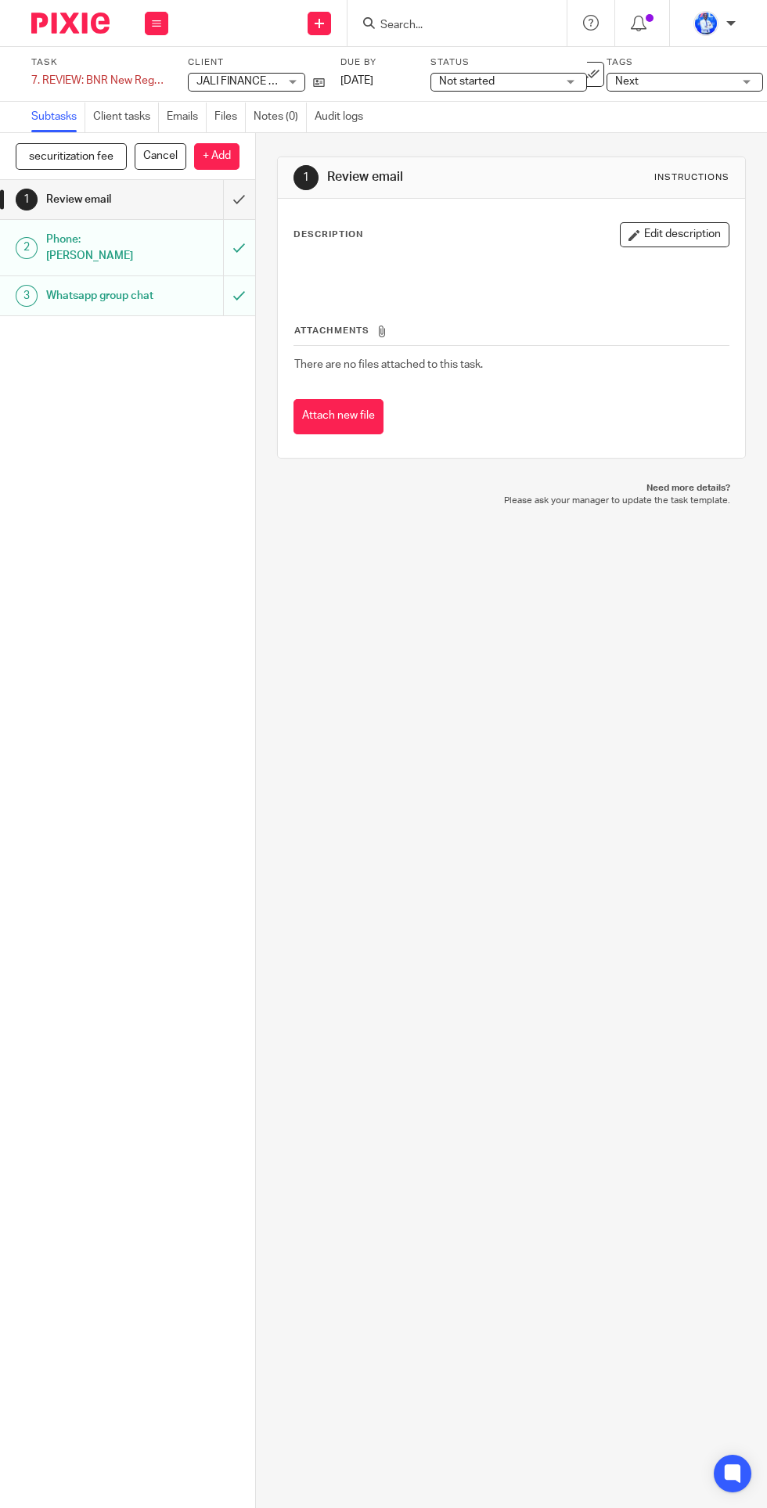
scroll to position [0, 97]
type input "Review: impact on securitization fees"
click at [220, 156] on p "+ Add" at bounding box center [216, 156] width 45 height 27
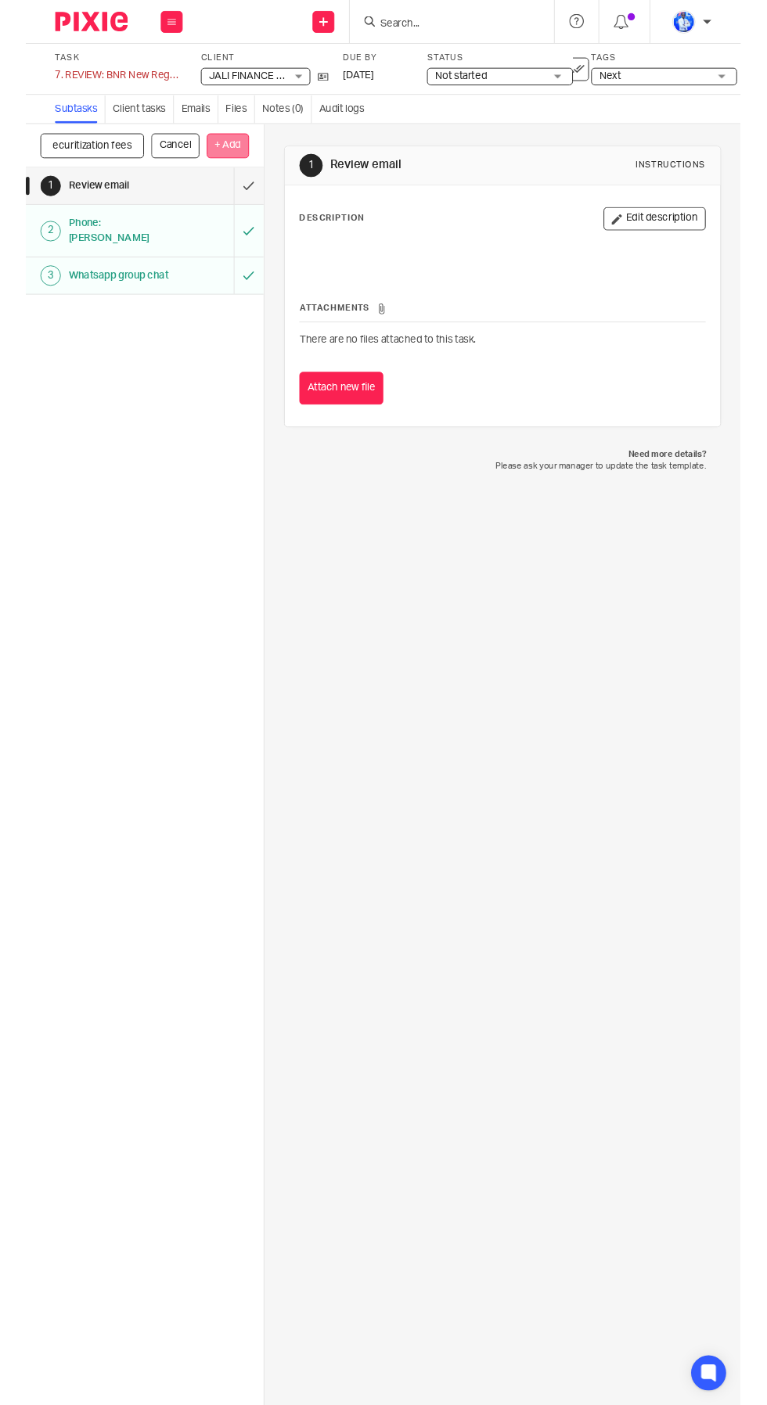
scroll to position [0, 0]
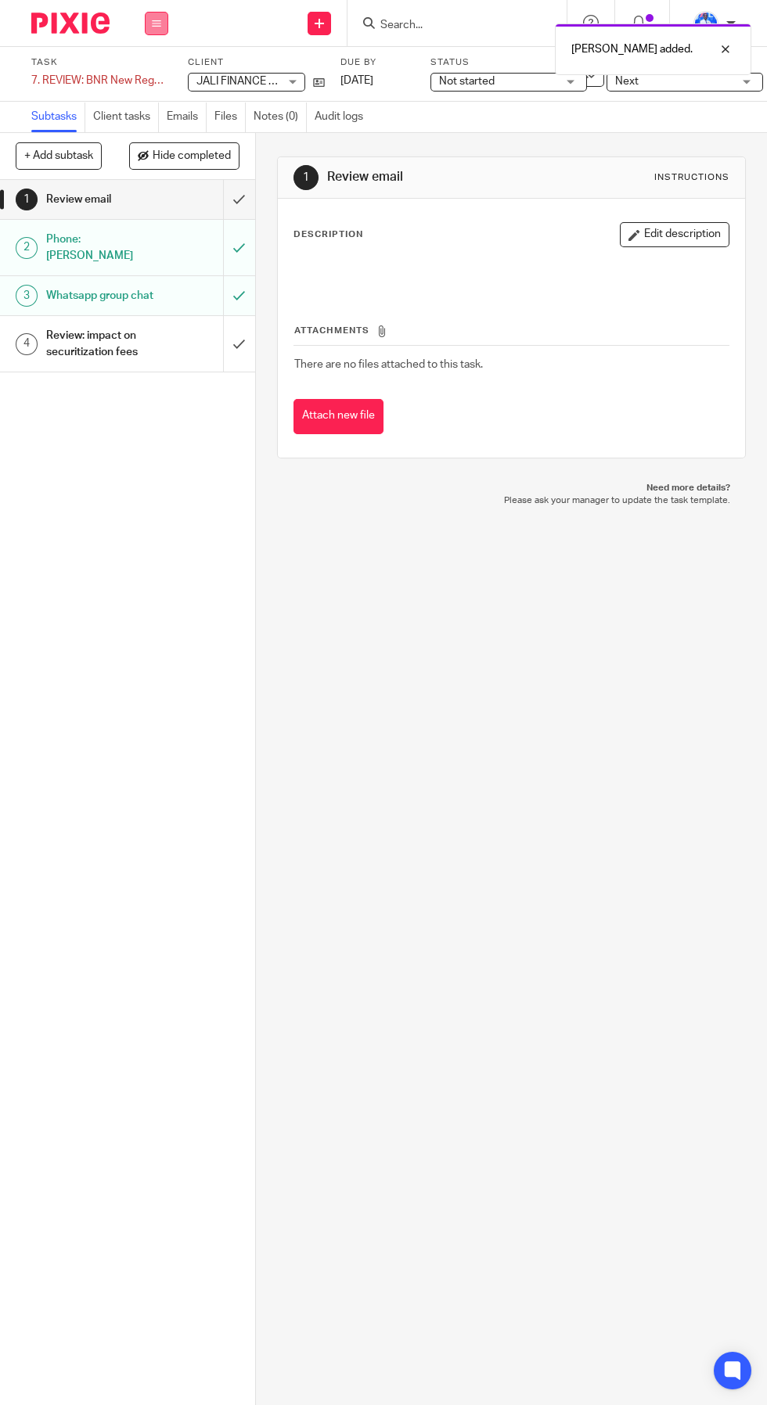
click at [156, 26] on icon at bounding box center [156, 23] width 9 height 9
click at [160, 93] on link "Email" at bounding box center [148, 95] width 26 height 11
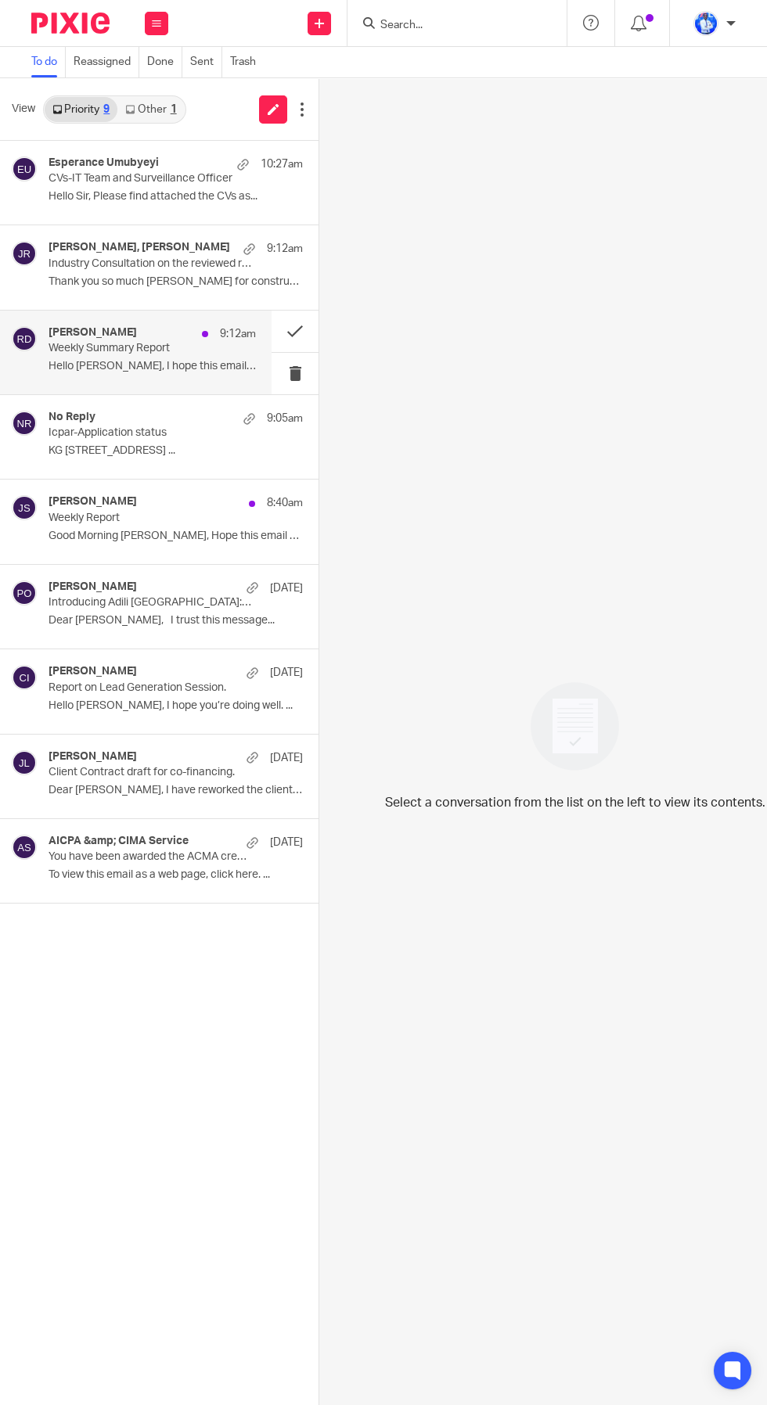
click at [174, 335] on div "Rosine Dukuze 9:12am" at bounding box center [152, 334] width 207 height 16
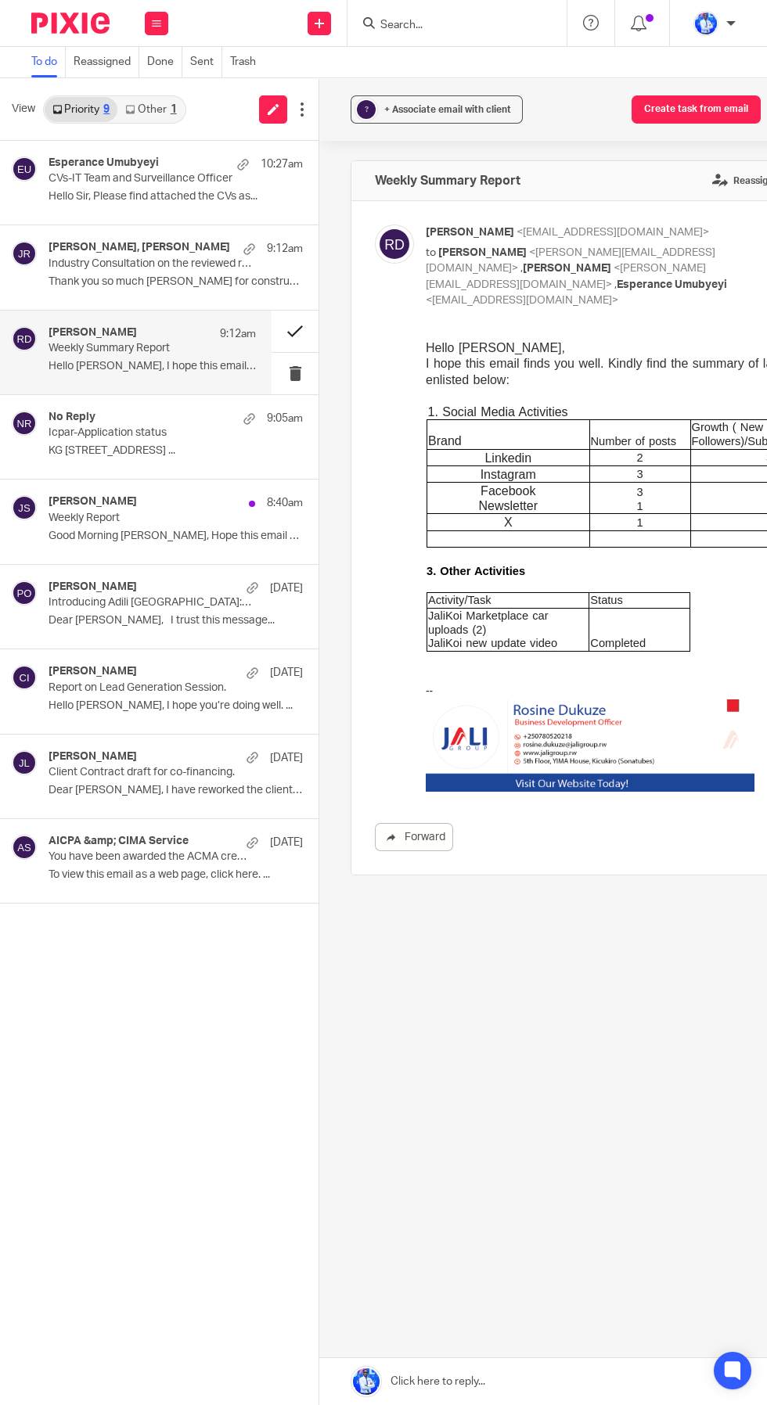
click at [308, 322] on button at bounding box center [294, 331] width 47 height 41
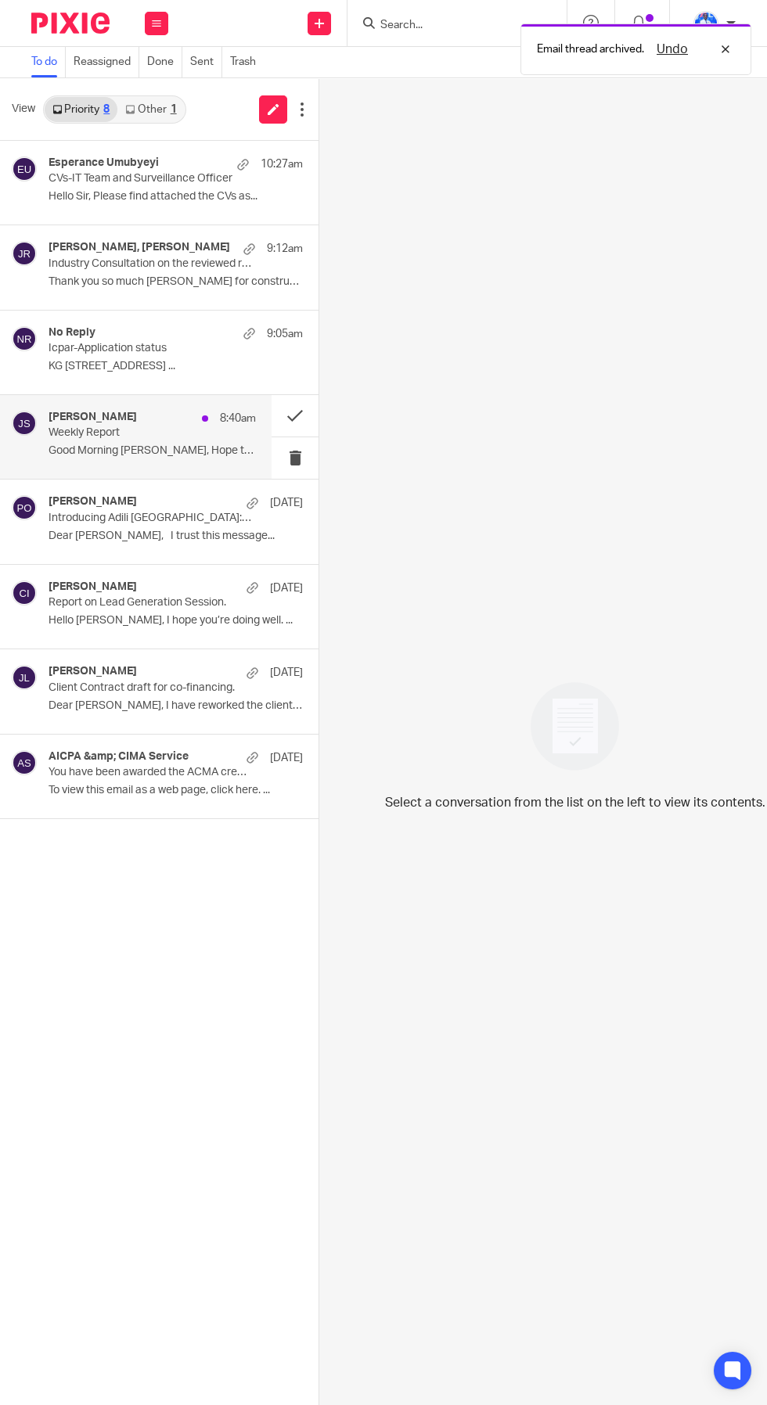
click at [184, 435] on p "Weekly Report" at bounding box center [132, 432] width 166 height 13
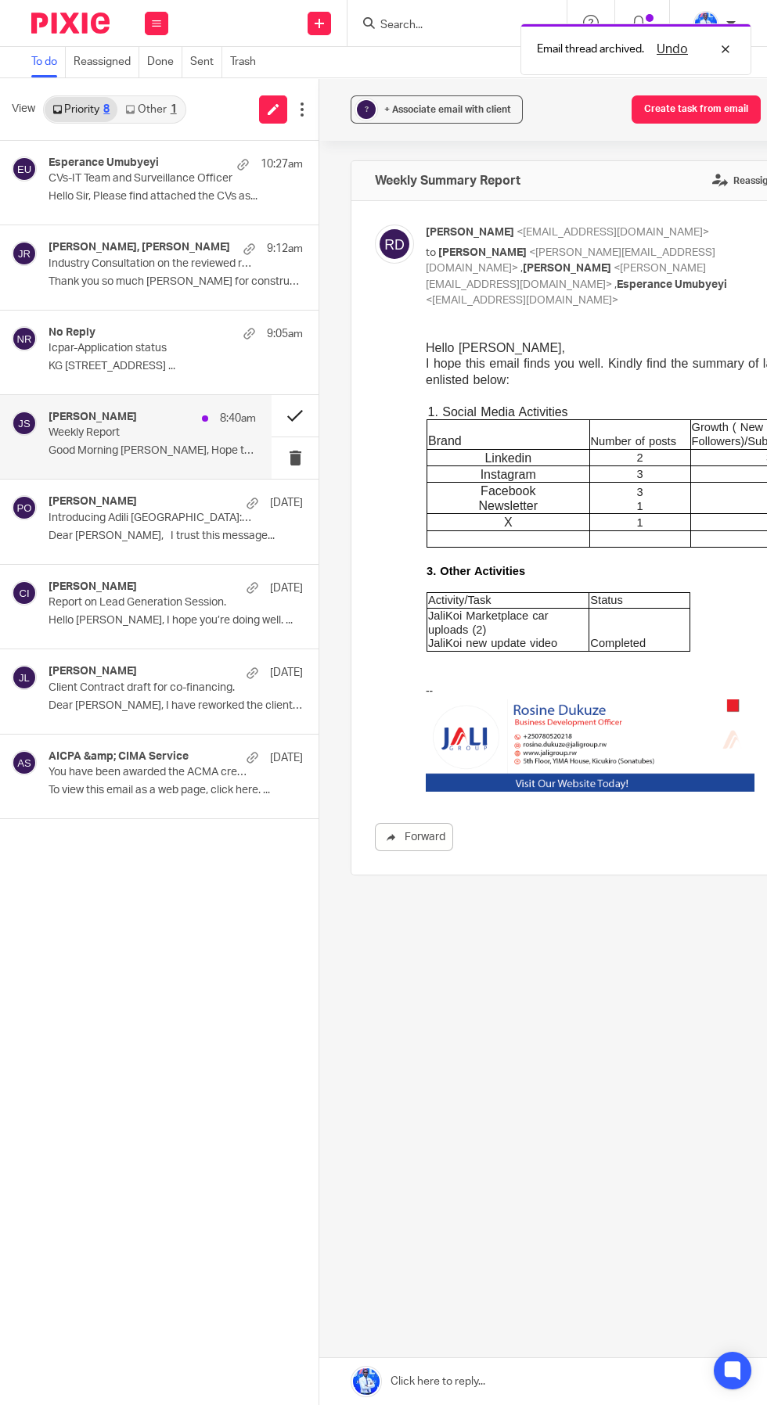
click at [316, 409] on button at bounding box center [294, 415] width 47 height 41
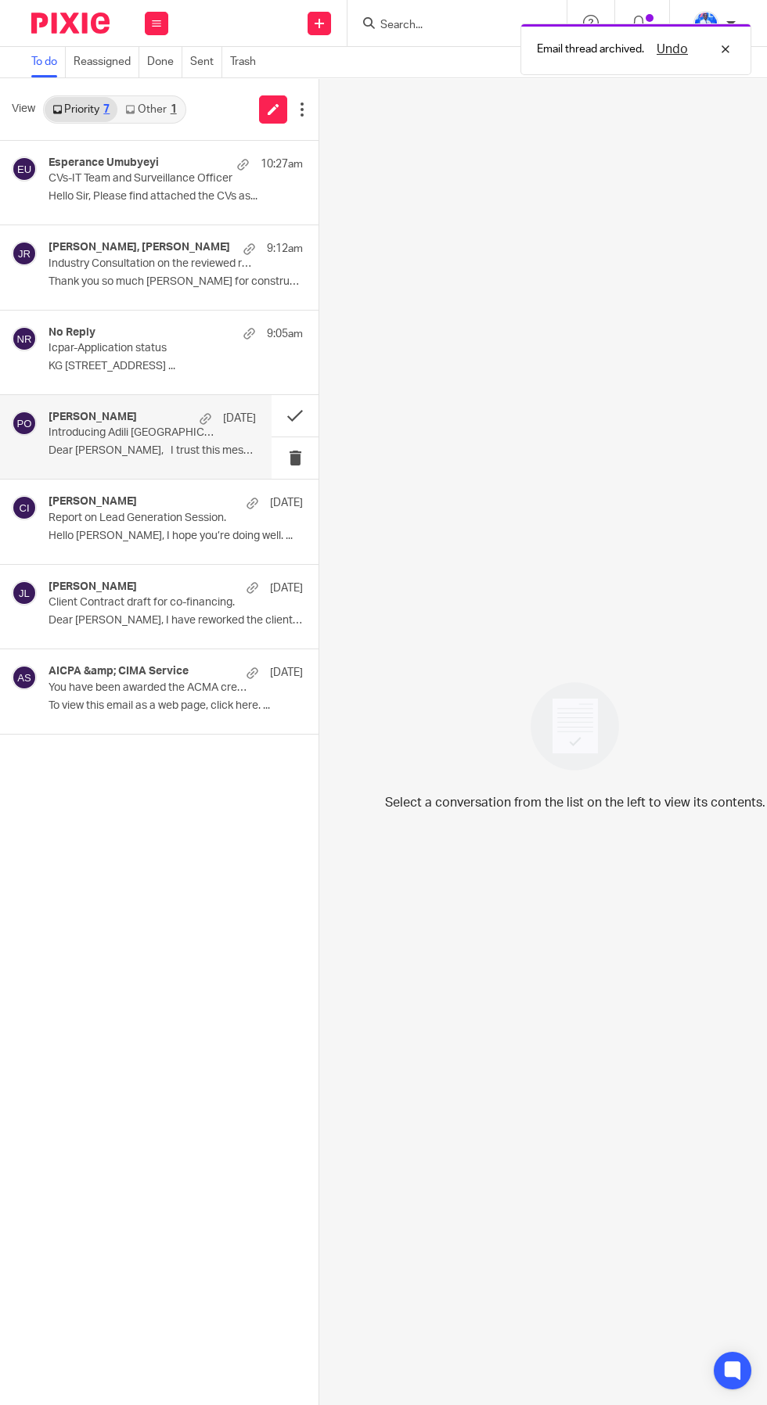
click at [186, 419] on div "Patrick Okello 22 Aug" at bounding box center [152, 419] width 207 height 16
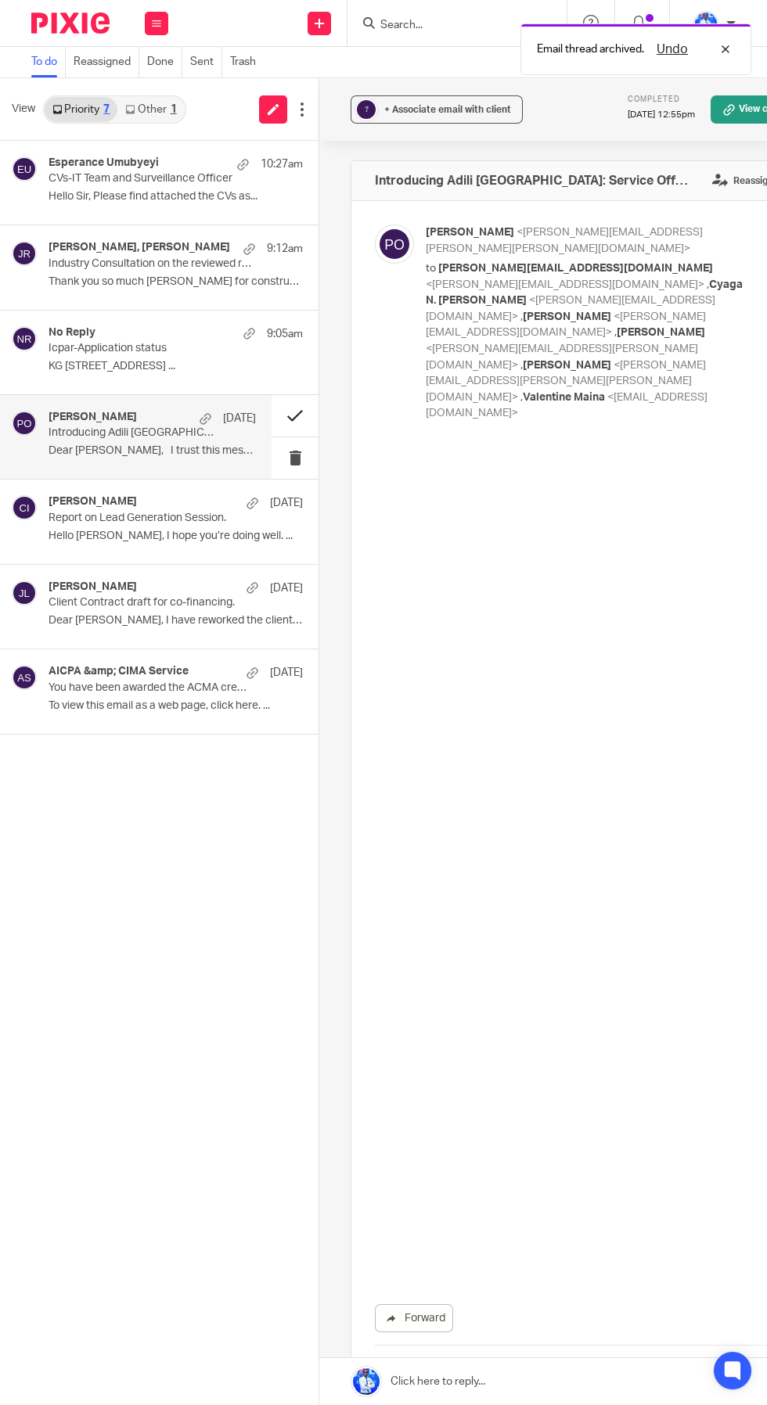
click at [303, 398] on button at bounding box center [294, 415] width 47 height 41
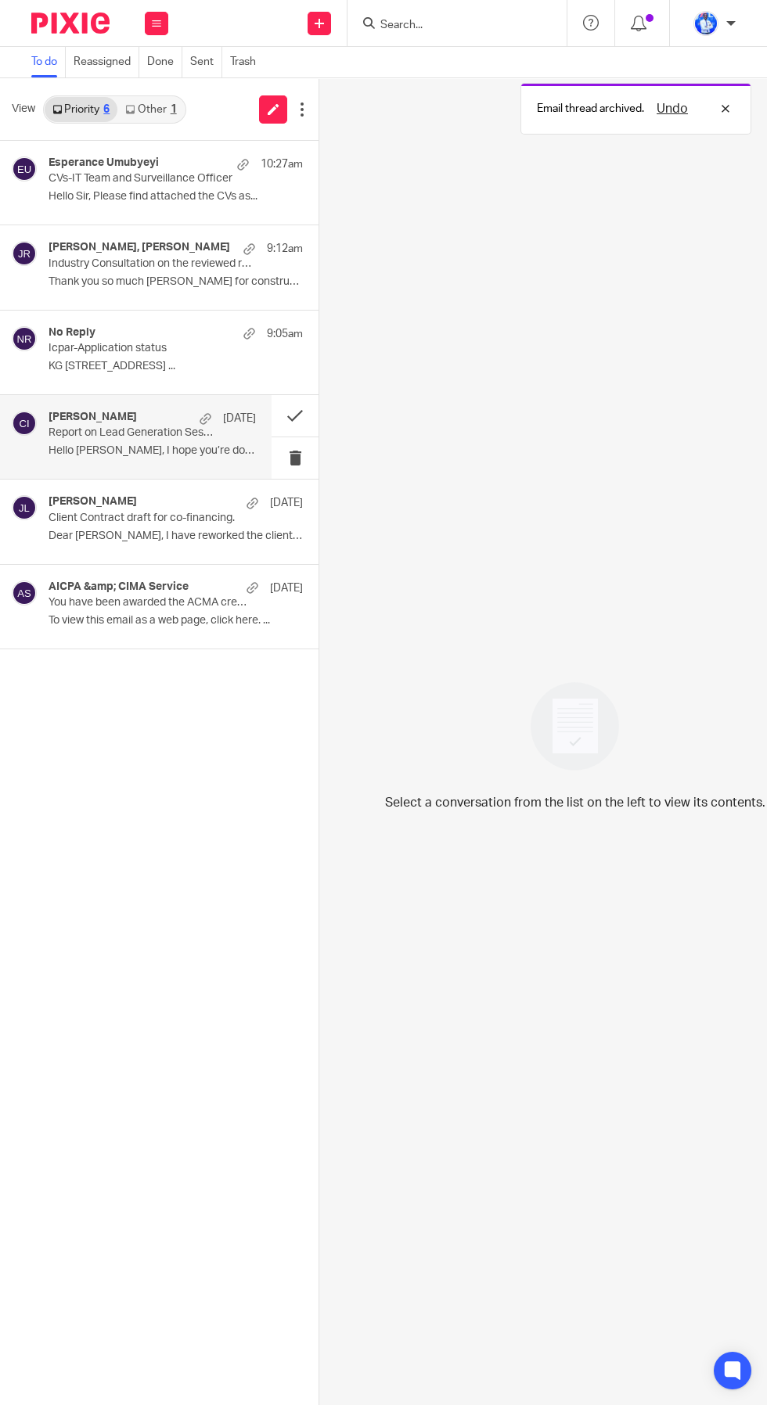
click at [190, 433] on p "Report on Lead Generation Session." at bounding box center [132, 432] width 166 height 13
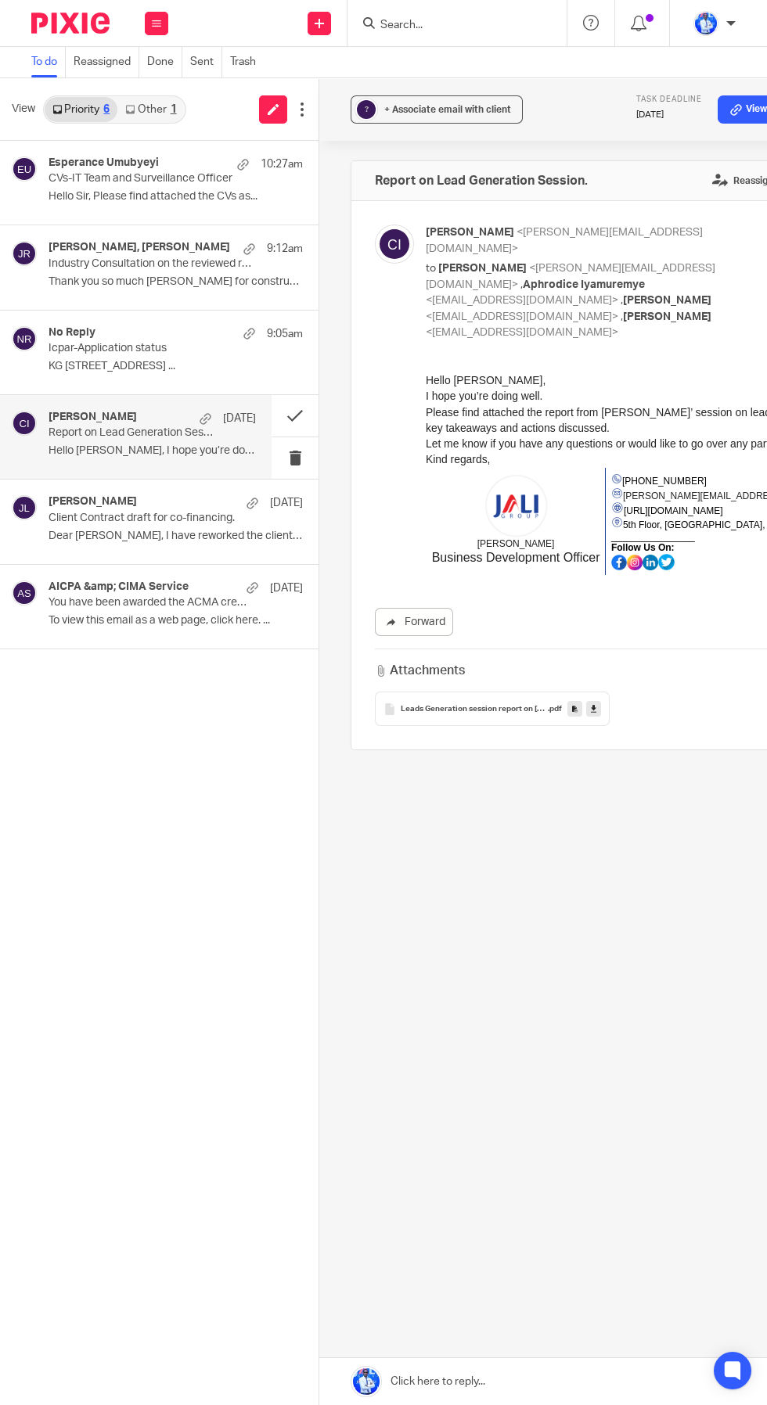
click at [174, 109] on div "1" at bounding box center [174, 109] width 6 height 11
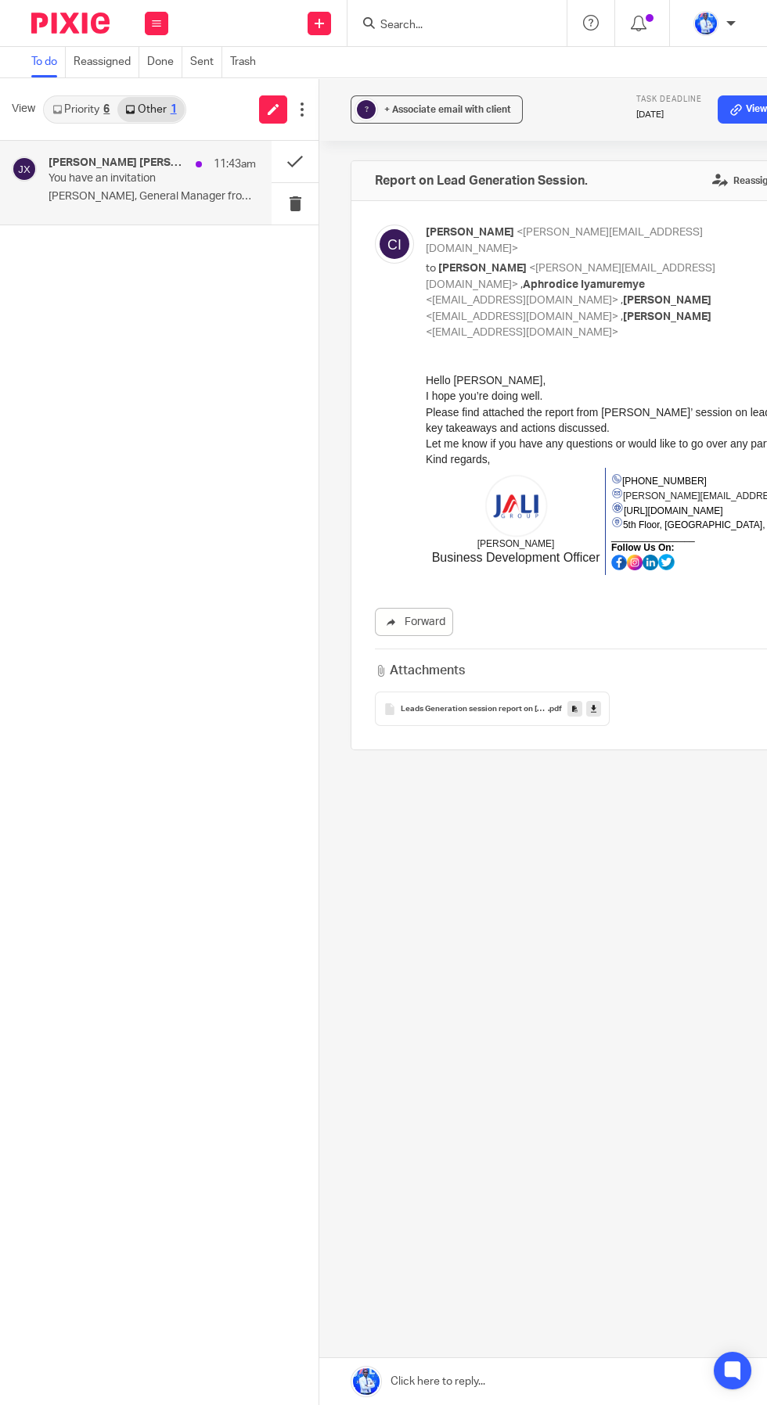
click at [163, 182] on p "You have an invitation" at bounding box center [132, 178] width 166 height 13
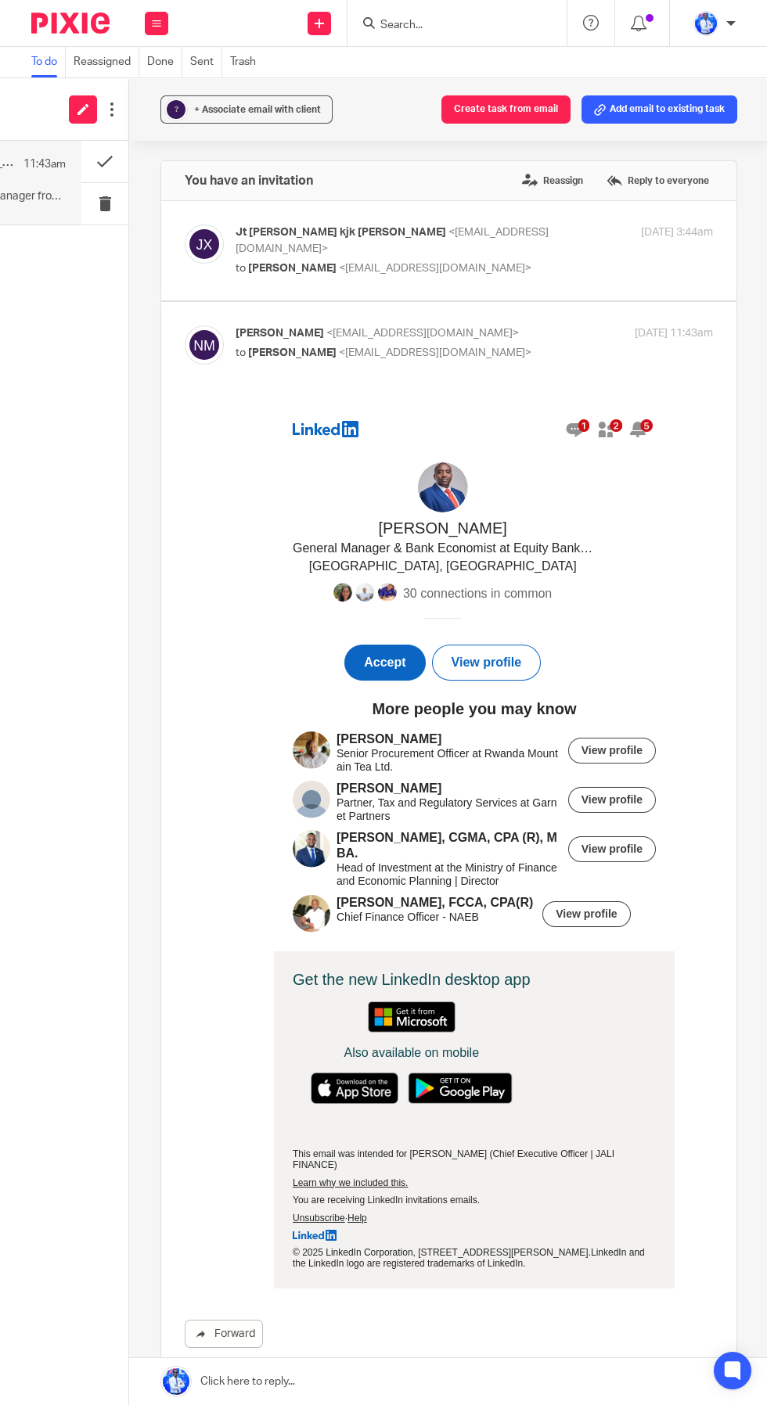
scroll to position [0, 192]
click at [115, 156] on button at bounding box center [103, 161] width 47 height 41
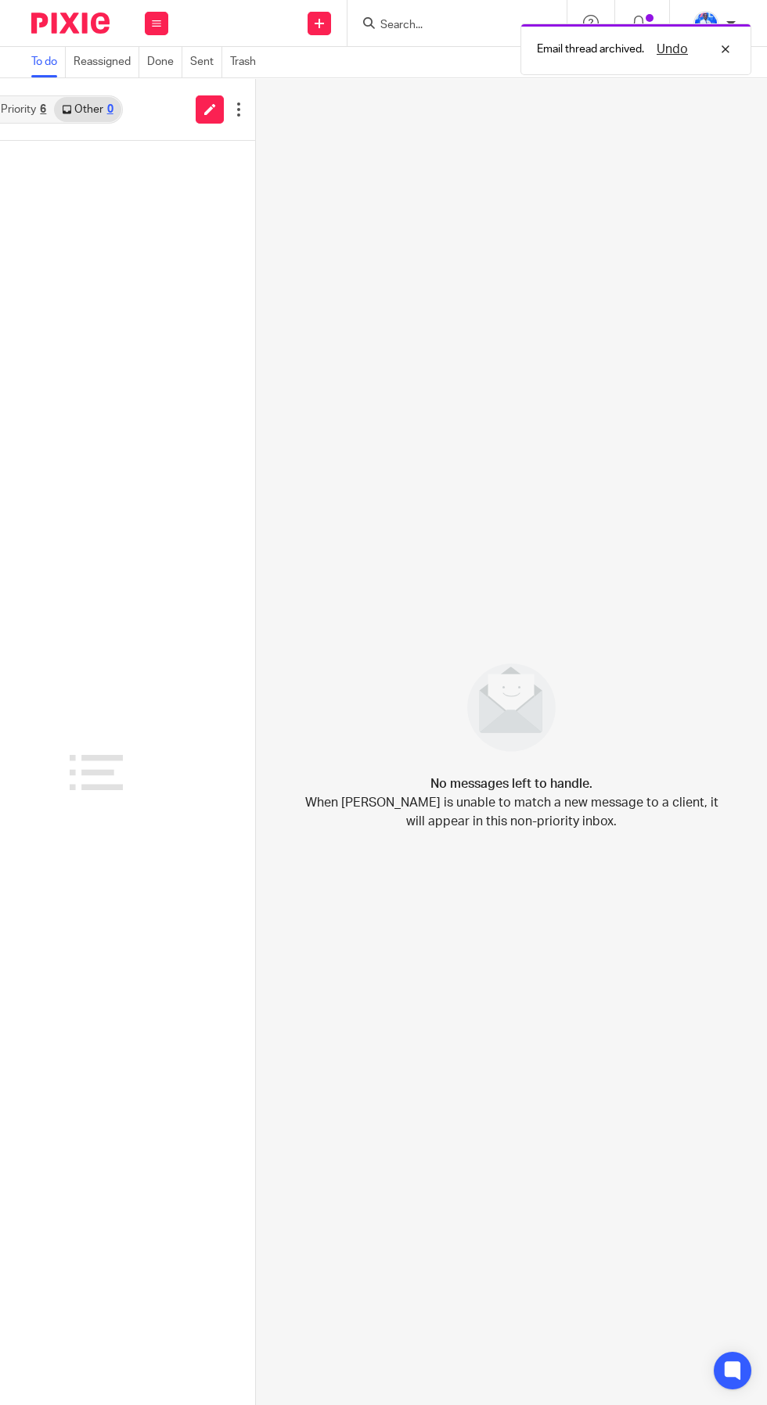
scroll to position [0, 0]
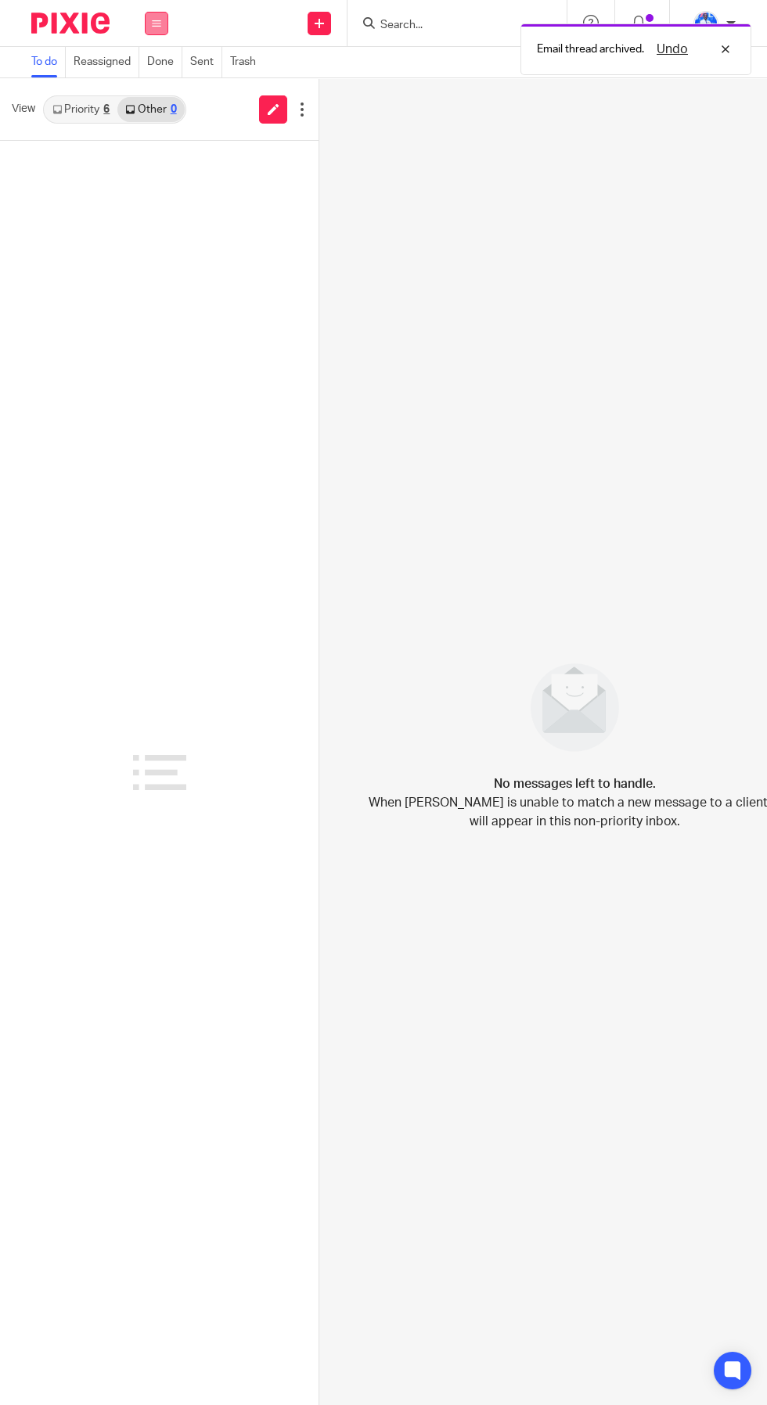
click at [158, 21] on icon at bounding box center [156, 23] width 9 height 9
click at [159, 66] on li "Work" at bounding box center [155, 73] width 41 height 23
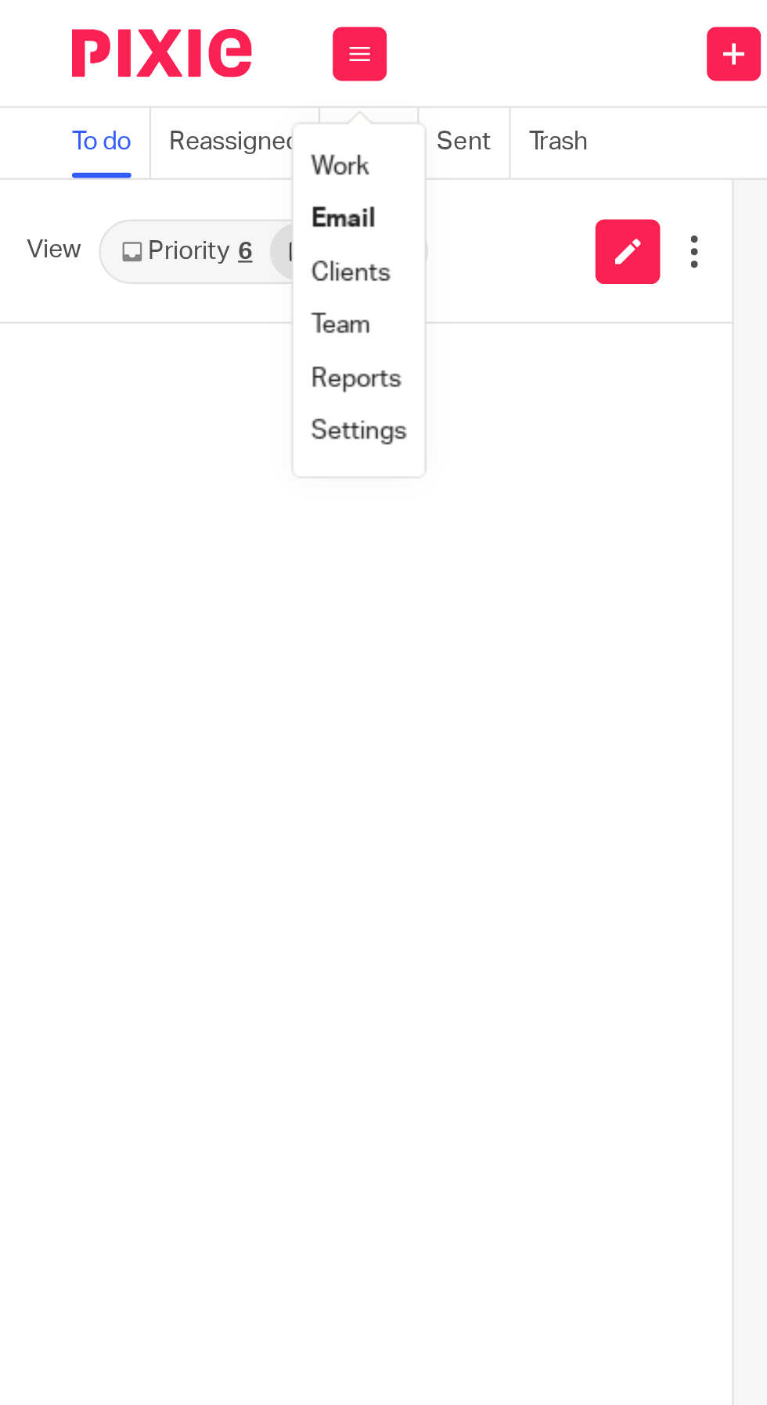
click at [153, 70] on link "Work" at bounding box center [147, 72] width 25 height 11
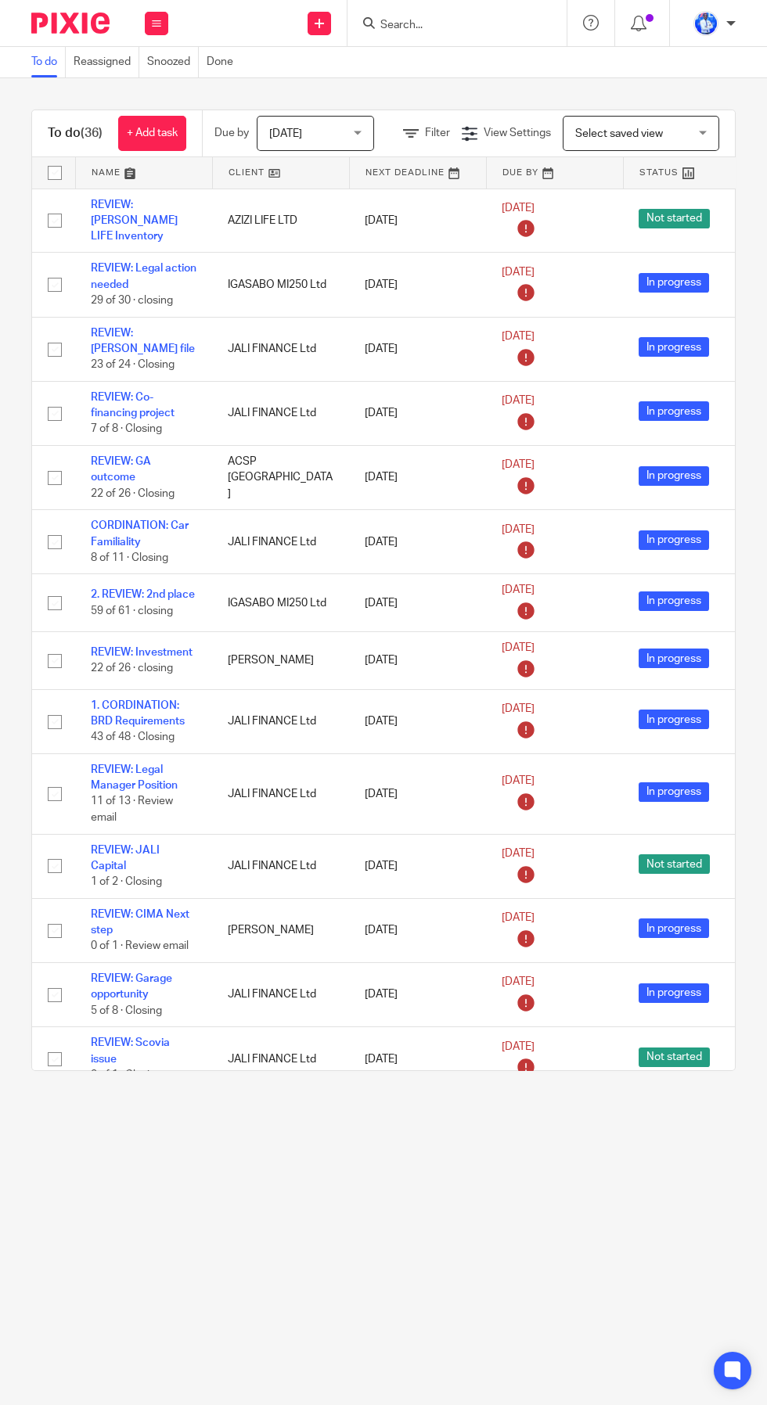
click at [128, 182] on link at bounding box center [144, 172] width 136 height 31
